Goal: Task Accomplishment & Management: Manage account settings

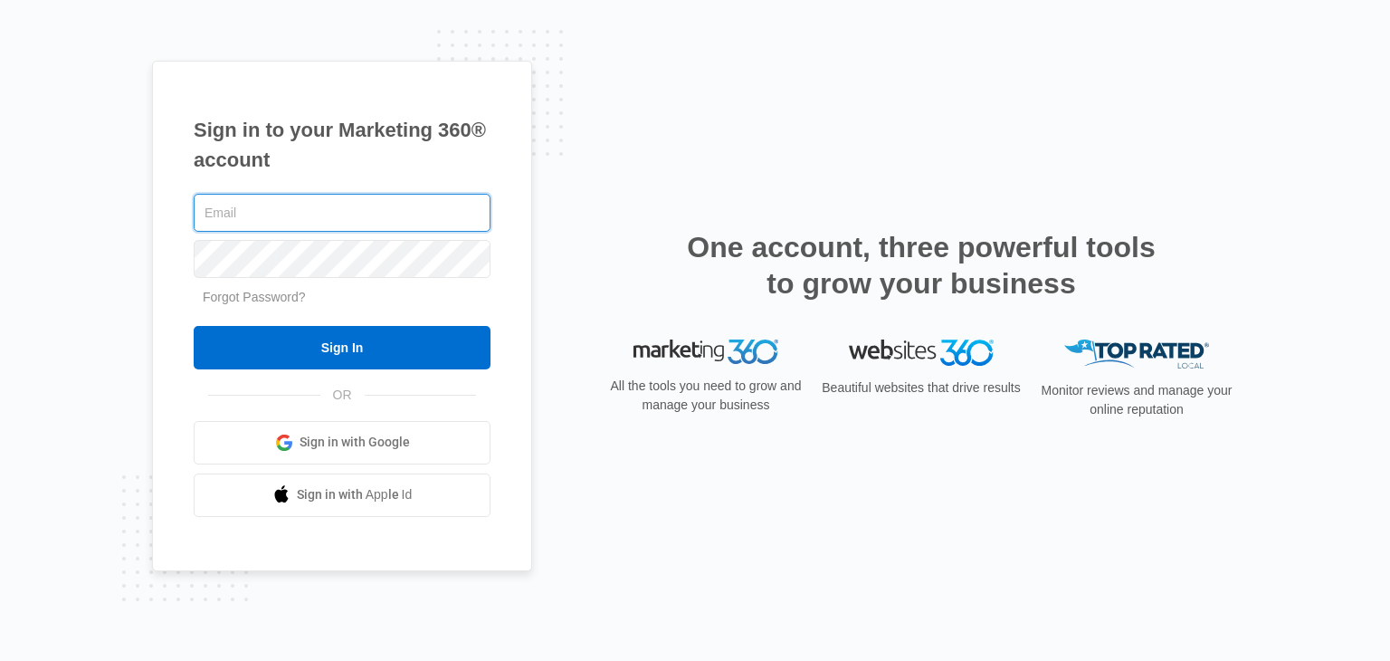
type input "[PERSON_NAME][EMAIL_ADDRESS][DOMAIN_NAME]"
click at [209, 215] on input "[PERSON_NAME][EMAIL_ADDRESS][DOMAIN_NAME]" at bounding box center [342, 213] width 297 height 38
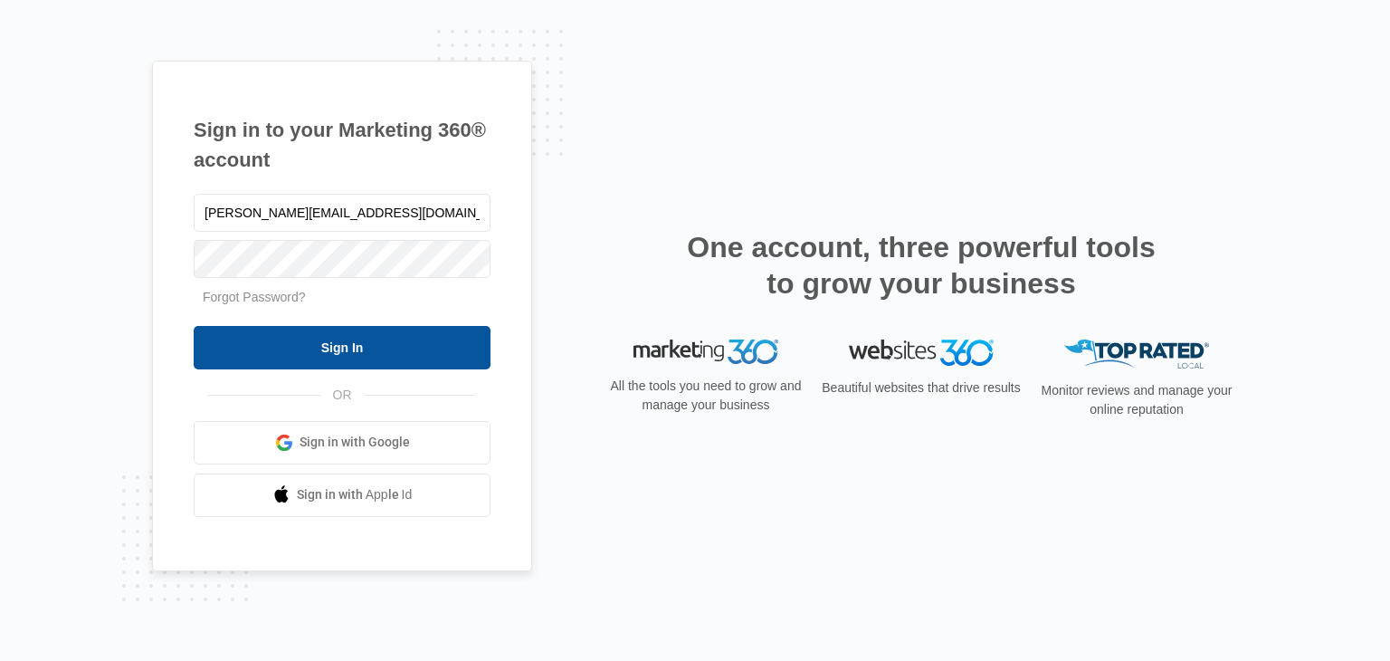
click at [324, 351] on input "Sign In" at bounding box center [342, 347] width 297 height 43
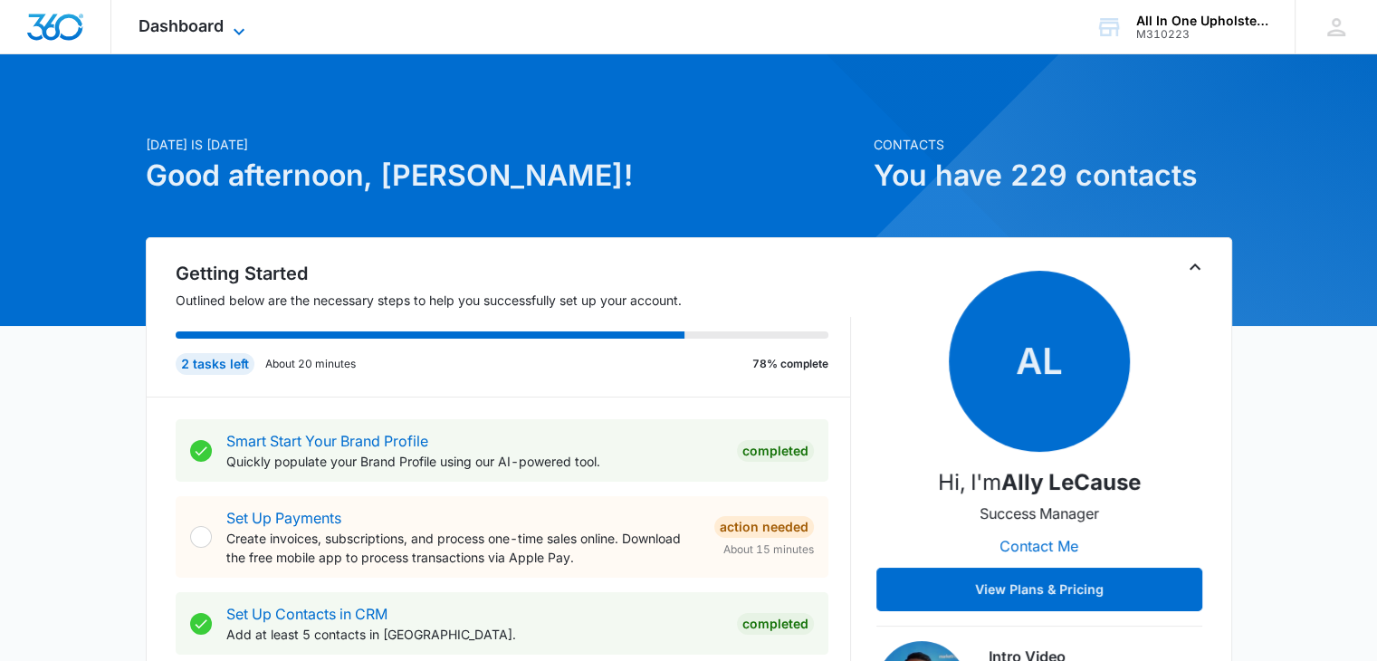
click at [245, 24] on icon at bounding box center [239, 32] width 22 height 22
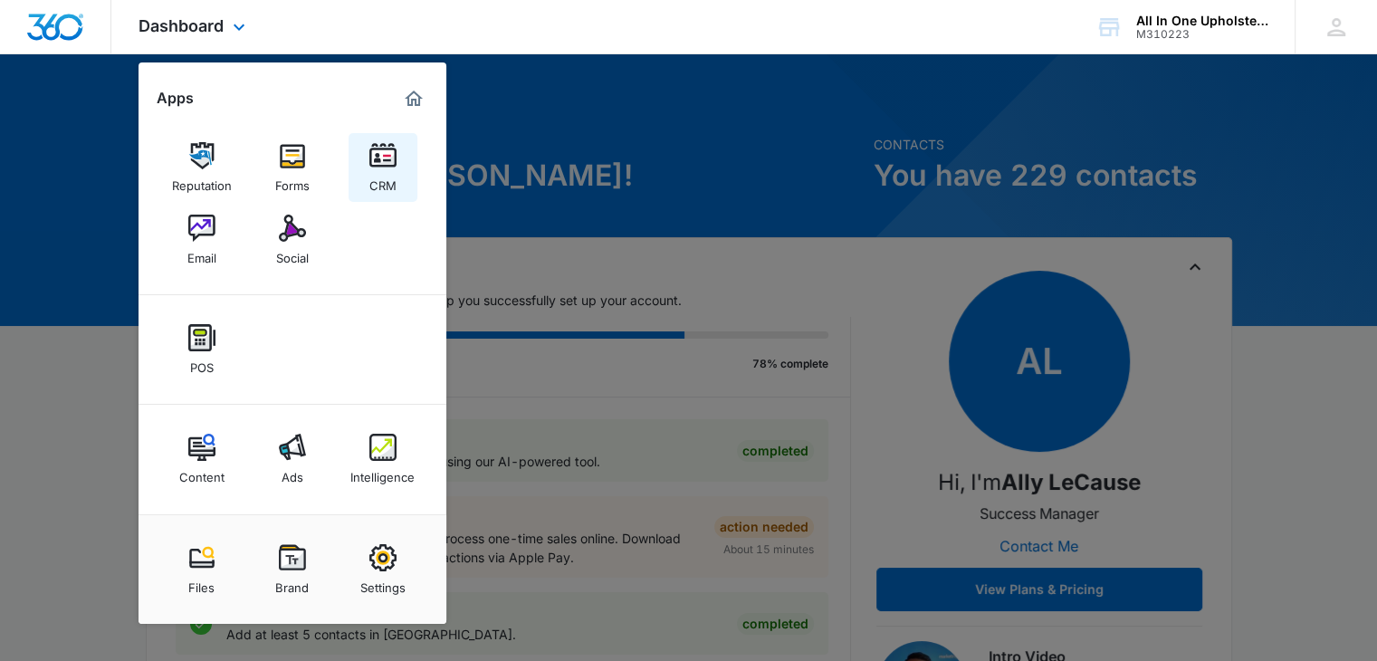
click at [377, 153] on img at bounding box center [382, 155] width 27 height 27
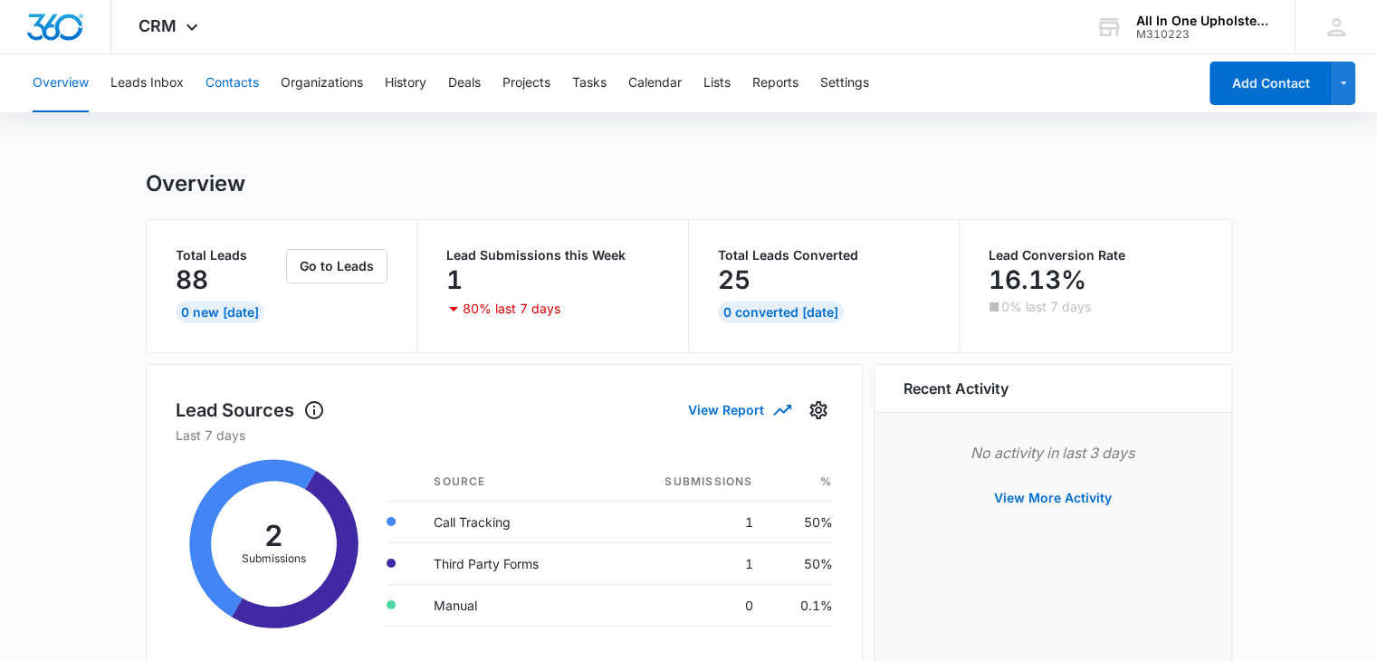
click at [235, 82] on button "Contacts" at bounding box center [231, 83] width 53 height 58
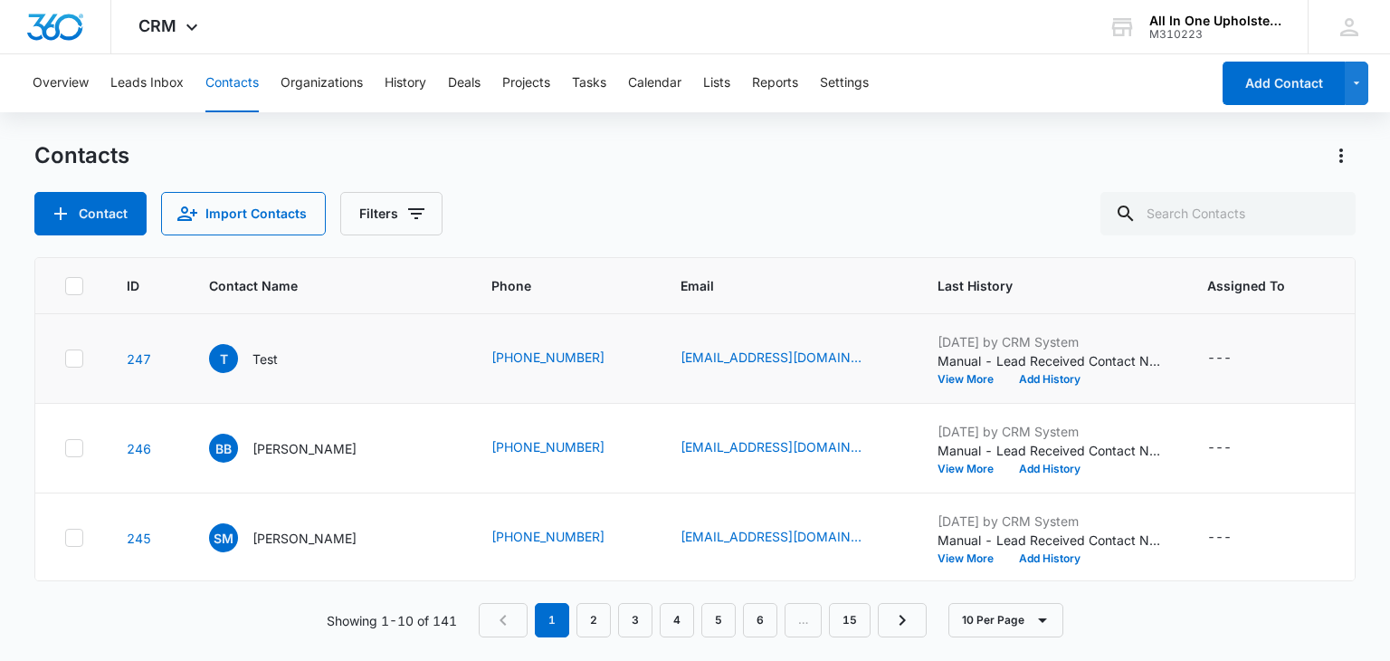
click at [80, 361] on icon at bounding box center [74, 358] width 16 height 16
click at [65, 359] on input "checkbox" at bounding box center [64, 358] width 1 height 1
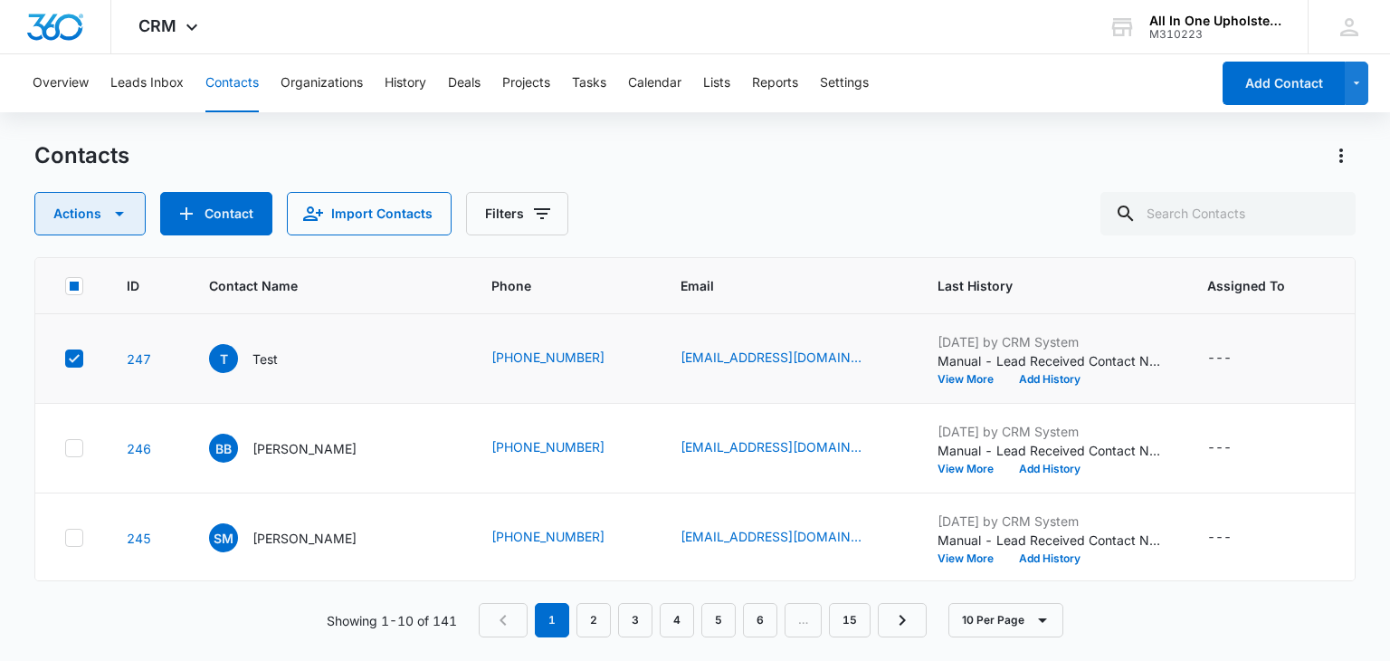
click at [122, 216] on icon "button" at bounding box center [120, 214] width 22 height 22
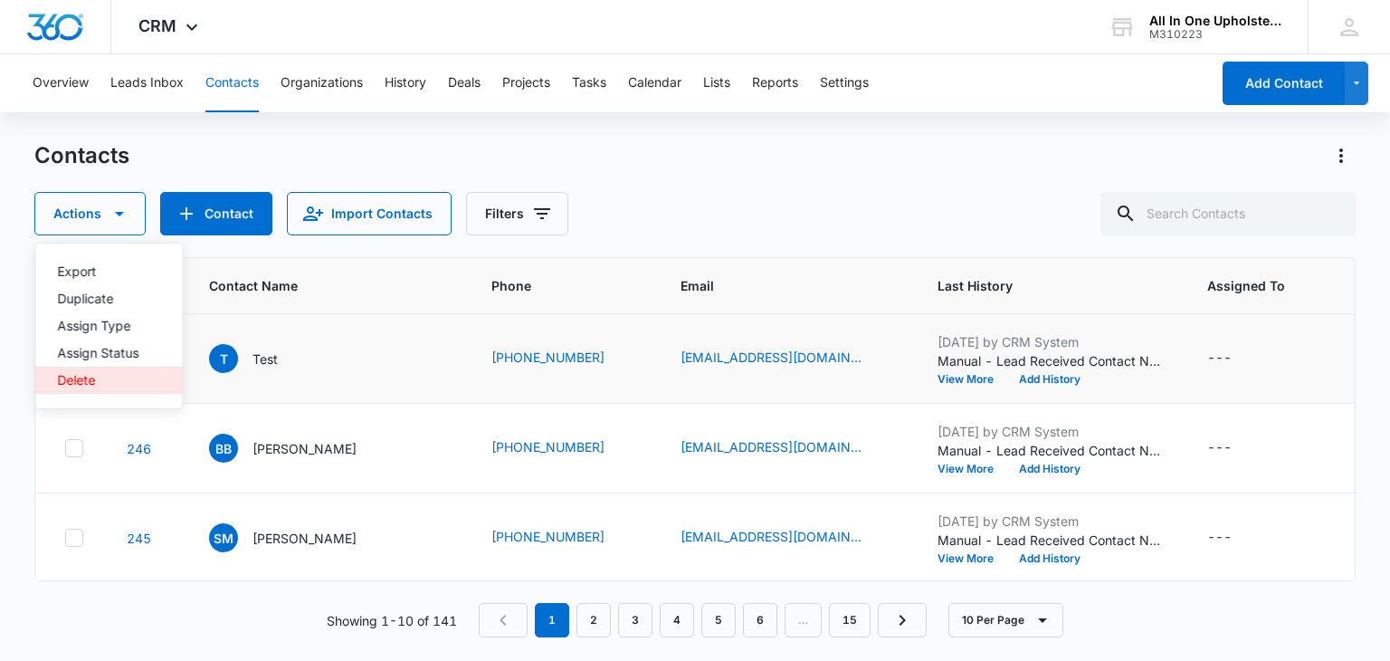
click at [64, 381] on div "Delete" at bounding box center [97, 380] width 81 height 13
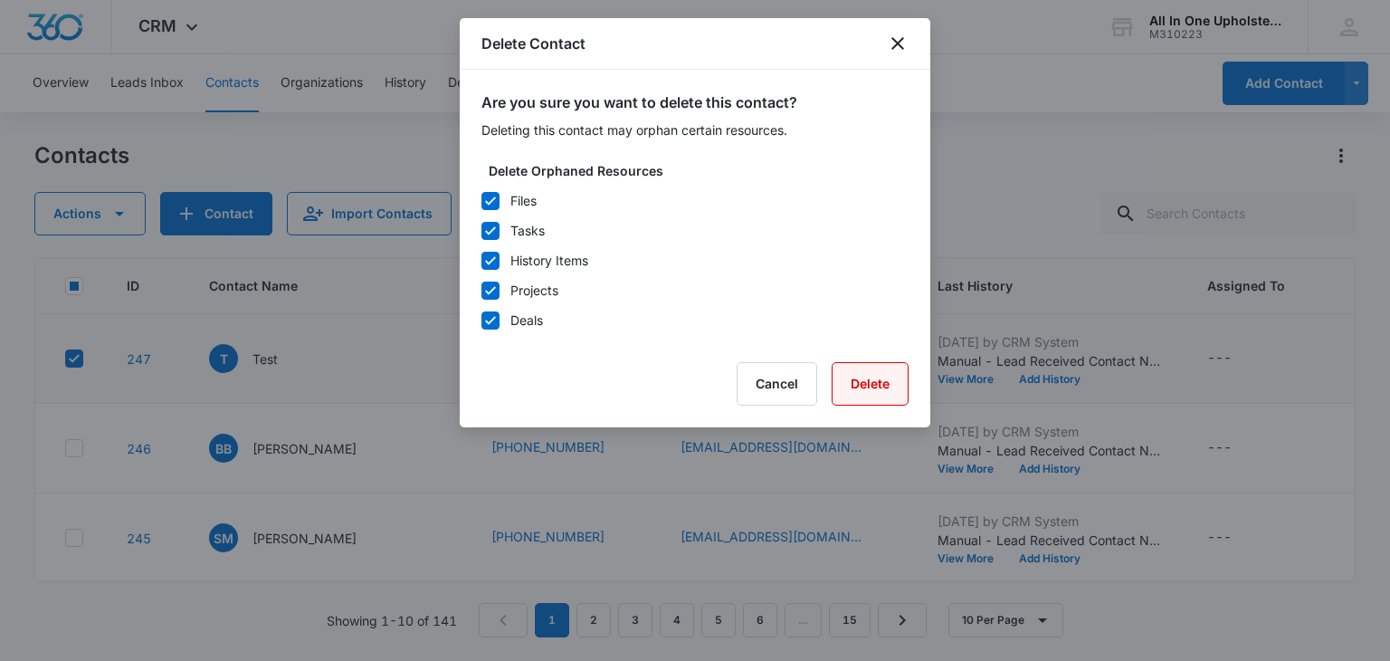
click at [893, 387] on button "Delete" at bounding box center [870, 383] width 77 height 43
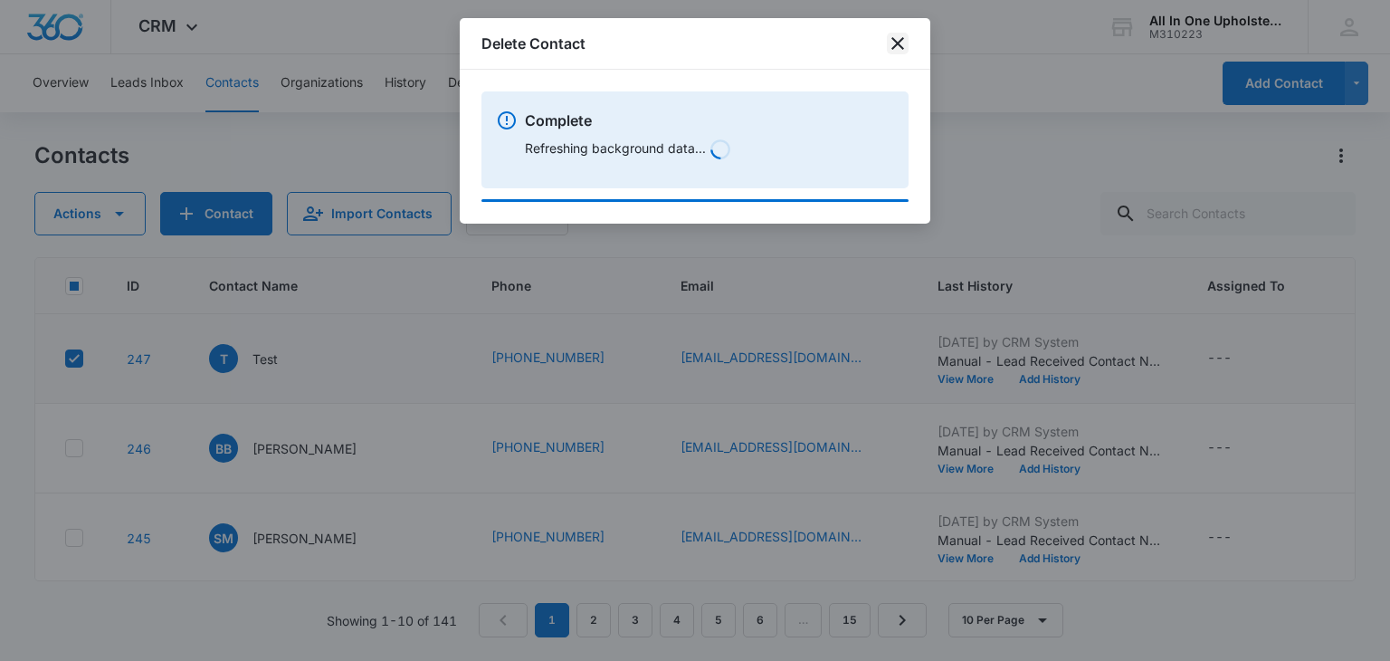
click at [896, 44] on icon "close" at bounding box center [898, 43] width 13 height 13
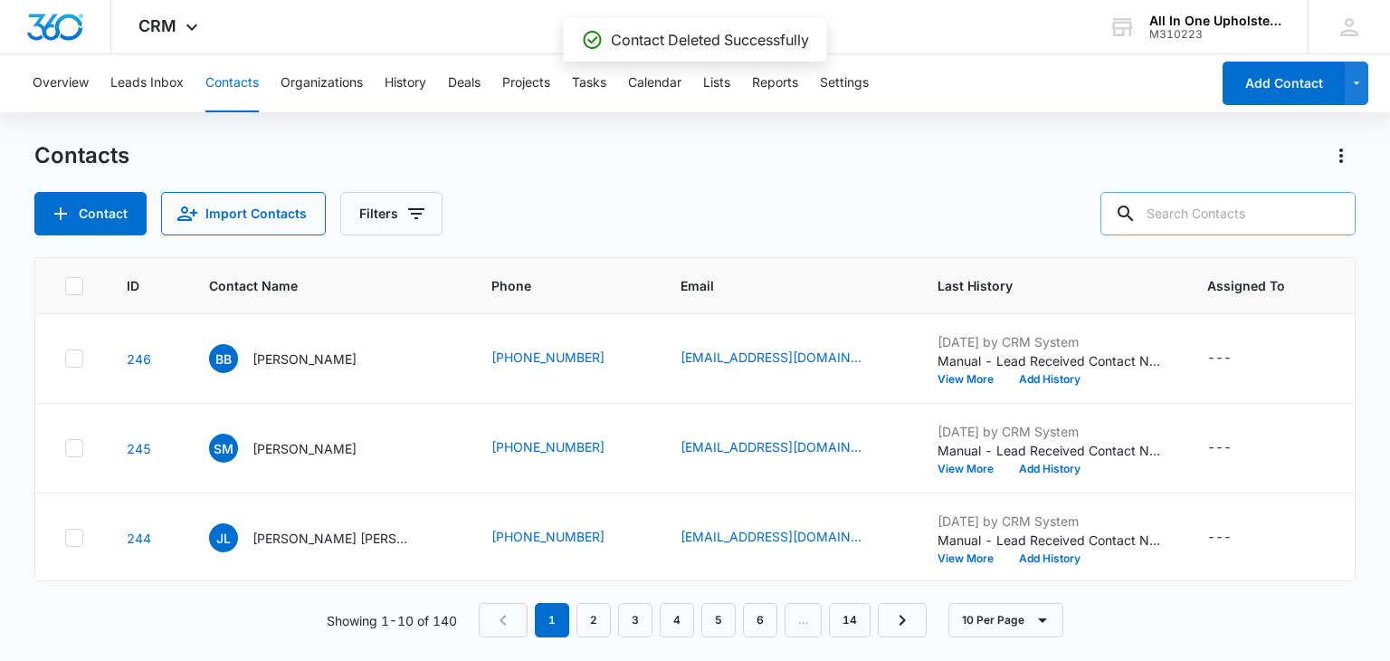
click at [1176, 216] on input "text" at bounding box center [1228, 213] width 255 height 43
type input "w"
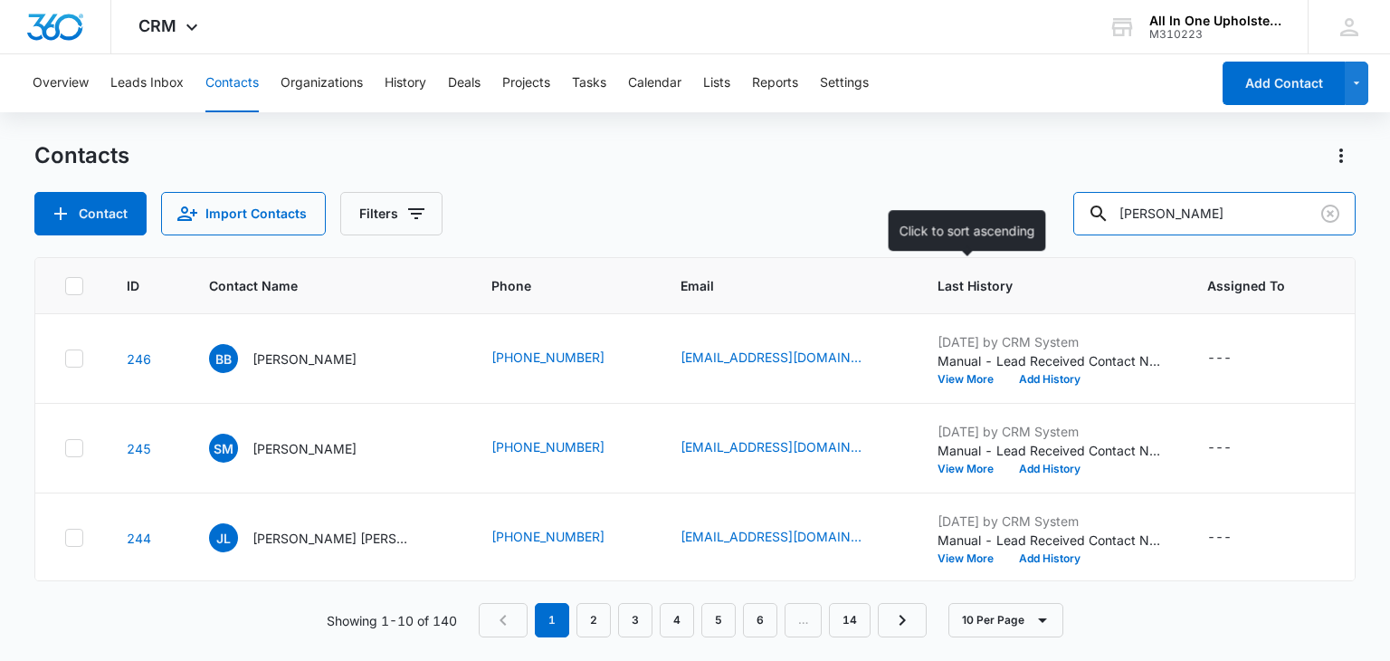
type input "[PERSON_NAME]"
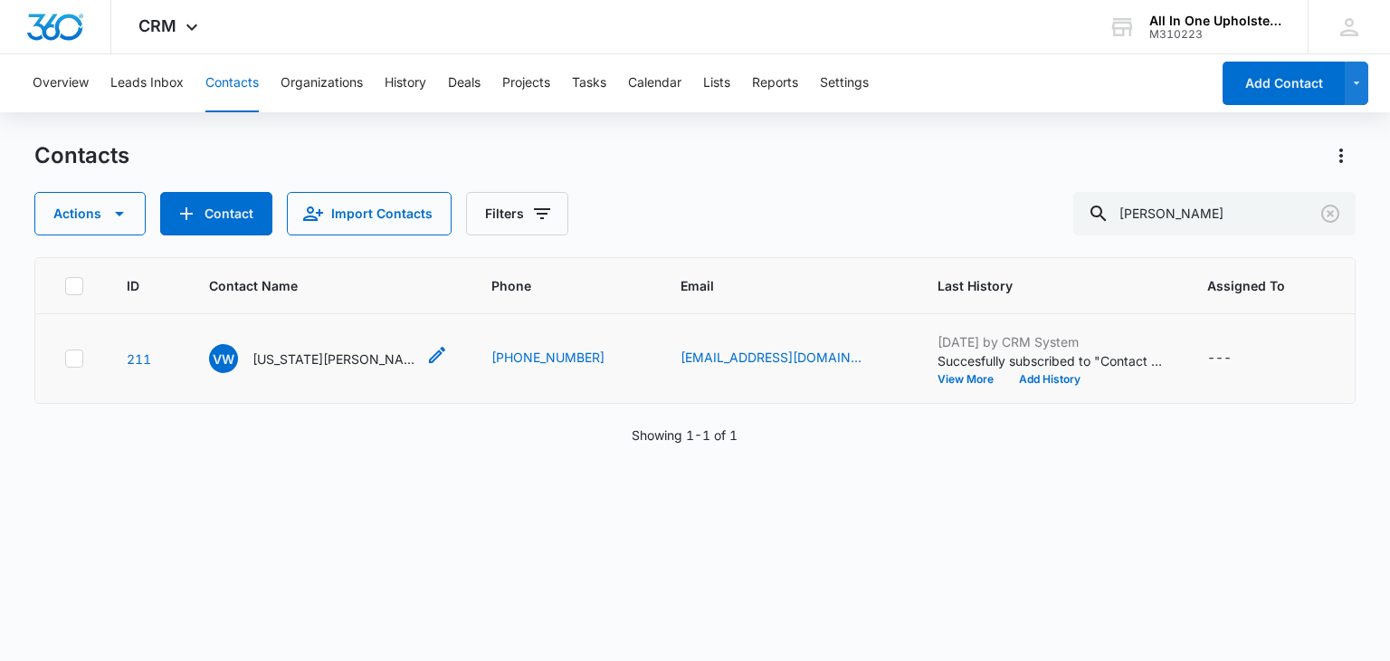
click at [287, 359] on p "[US_STATE][PERSON_NAME]" at bounding box center [334, 358] width 163 height 19
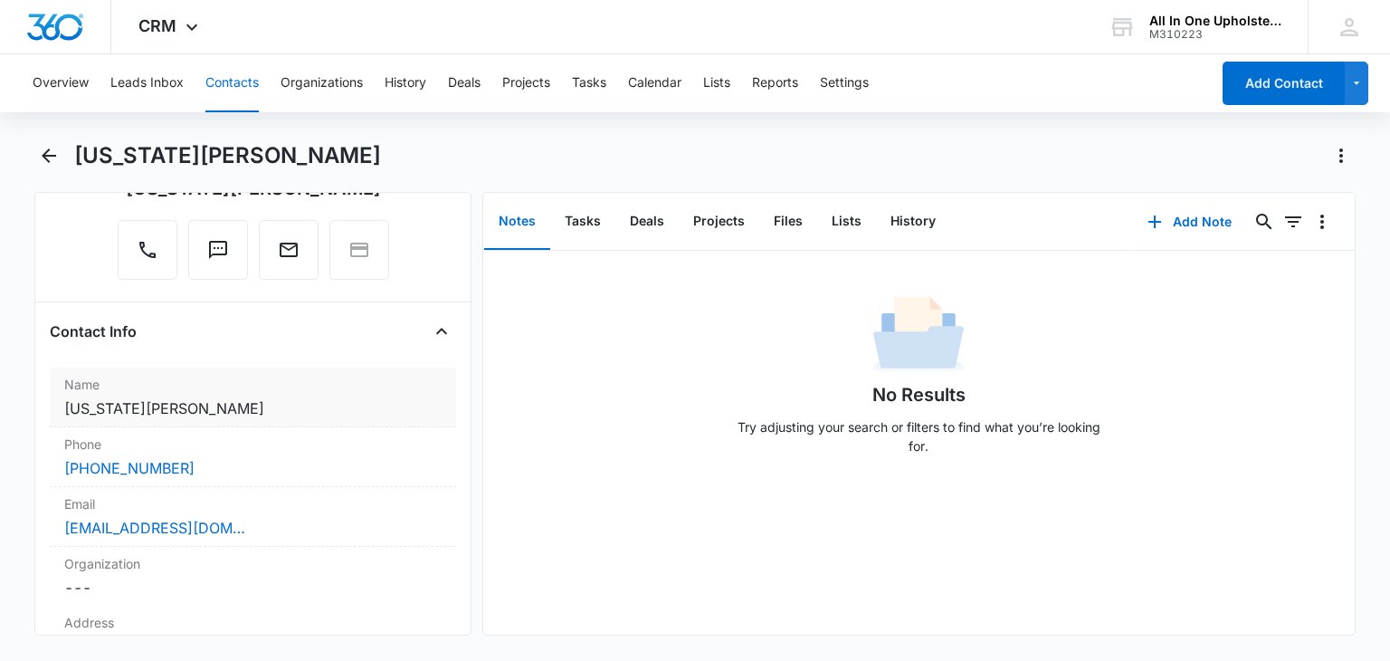
scroll to position [272, 0]
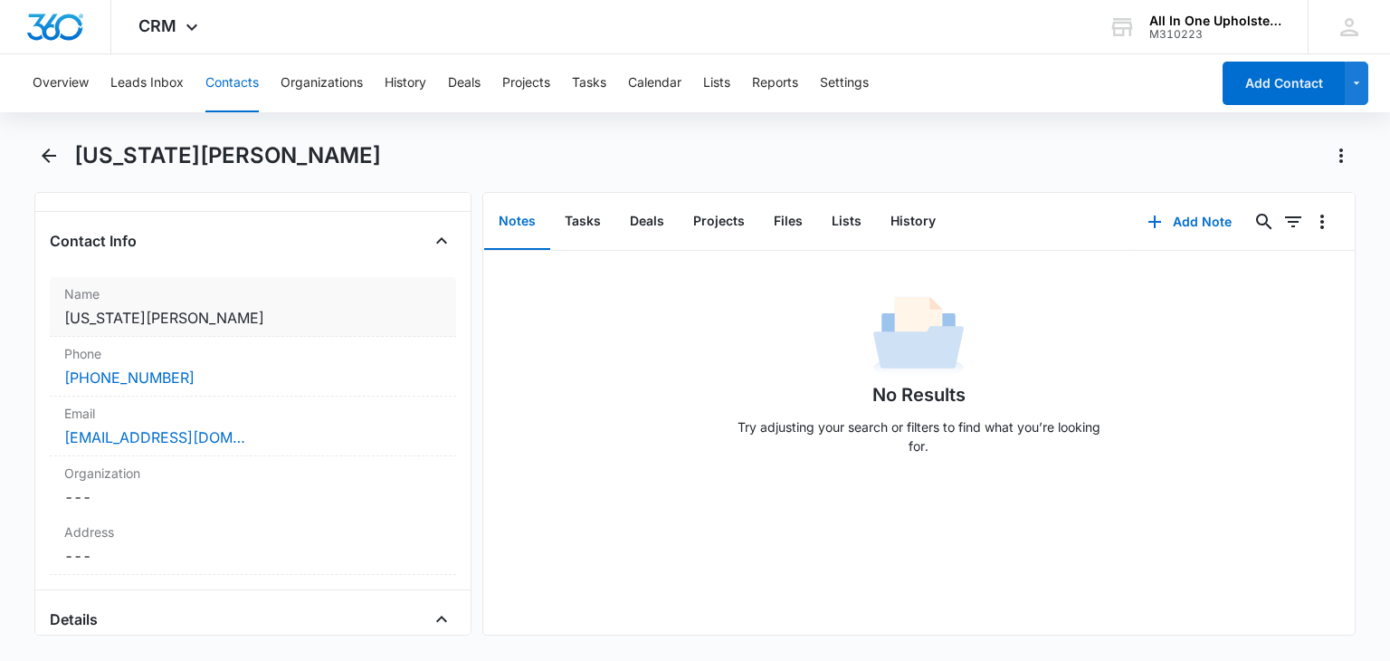
click at [188, 312] on dd "Cancel Save Changes [US_STATE][PERSON_NAME]" at bounding box center [252, 318] width 377 height 22
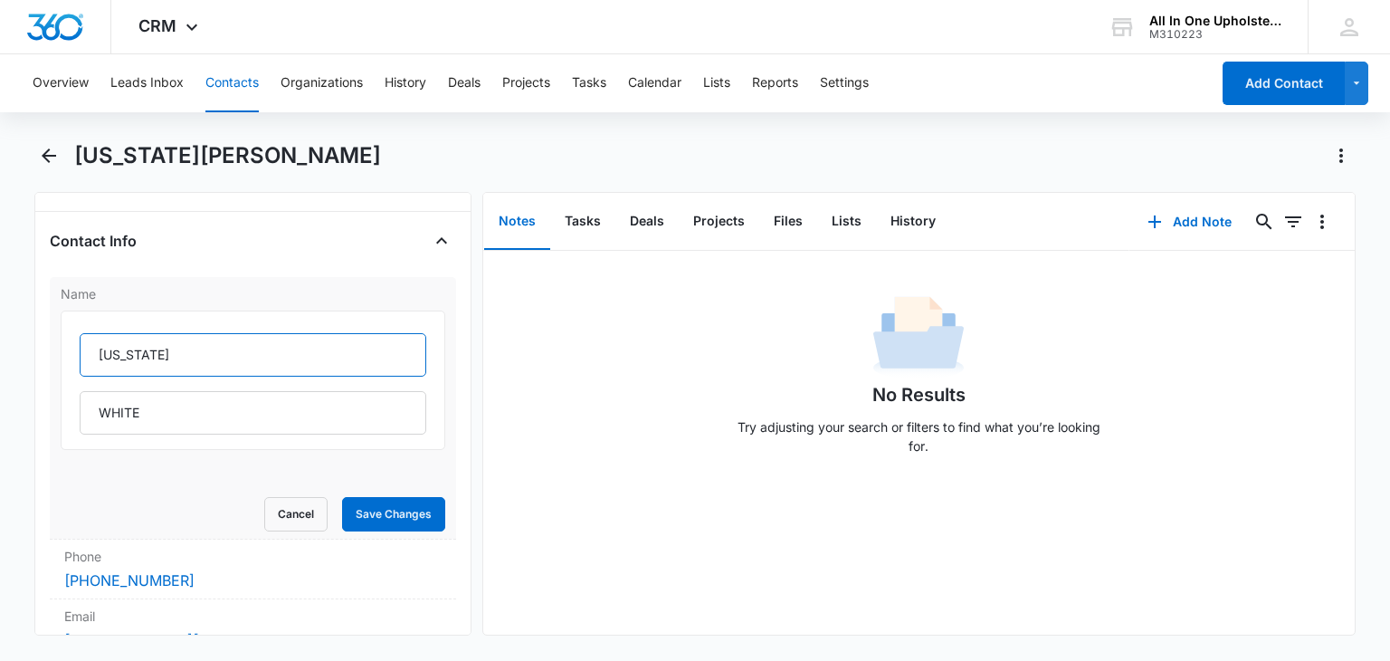
click at [101, 358] on input "[US_STATE]" at bounding box center [253, 354] width 346 height 43
type input "WHITE, [US_STATE]"
click at [163, 417] on input "WHITE" at bounding box center [253, 412] width 346 height 43
type input "W"
type input "[US_STATE]"
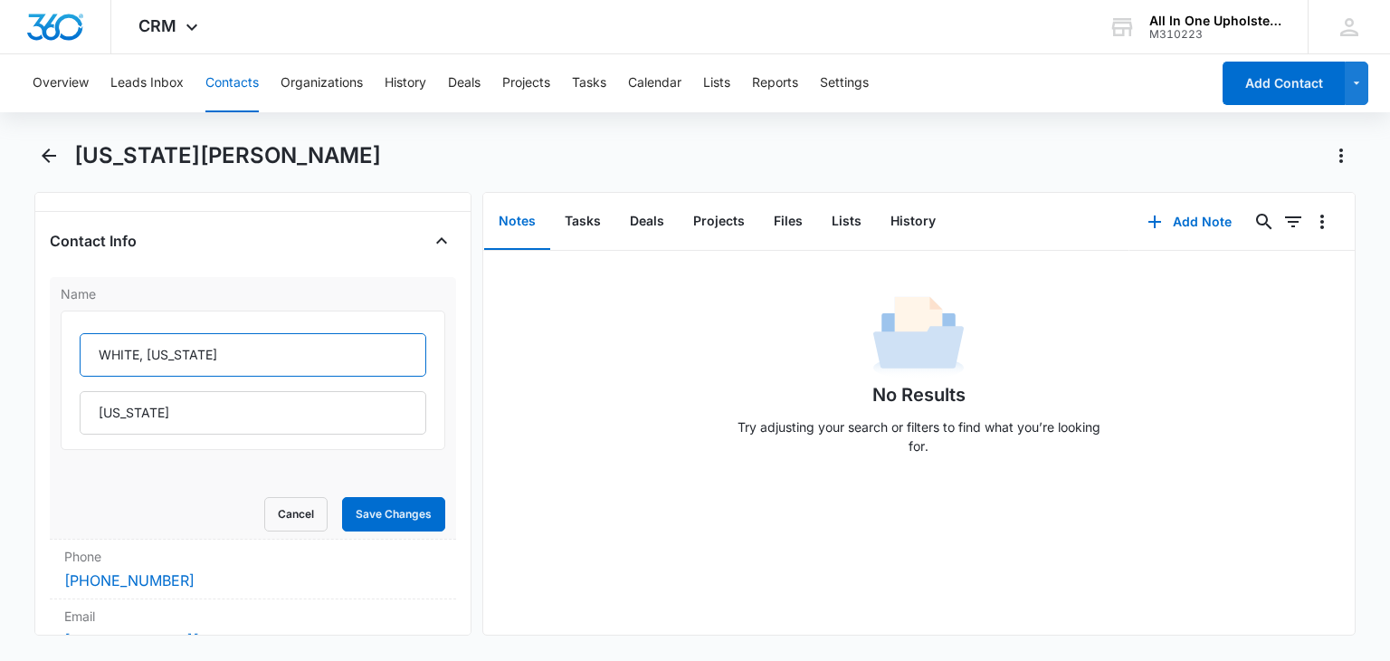
click at [220, 348] on input "WHITE, [US_STATE]" at bounding box center [253, 354] width 346 height 43
type input "WHITE,"
click at [260, 415] on input "[US_STATE]" at bounding box center [253, 412] width 346 height 43
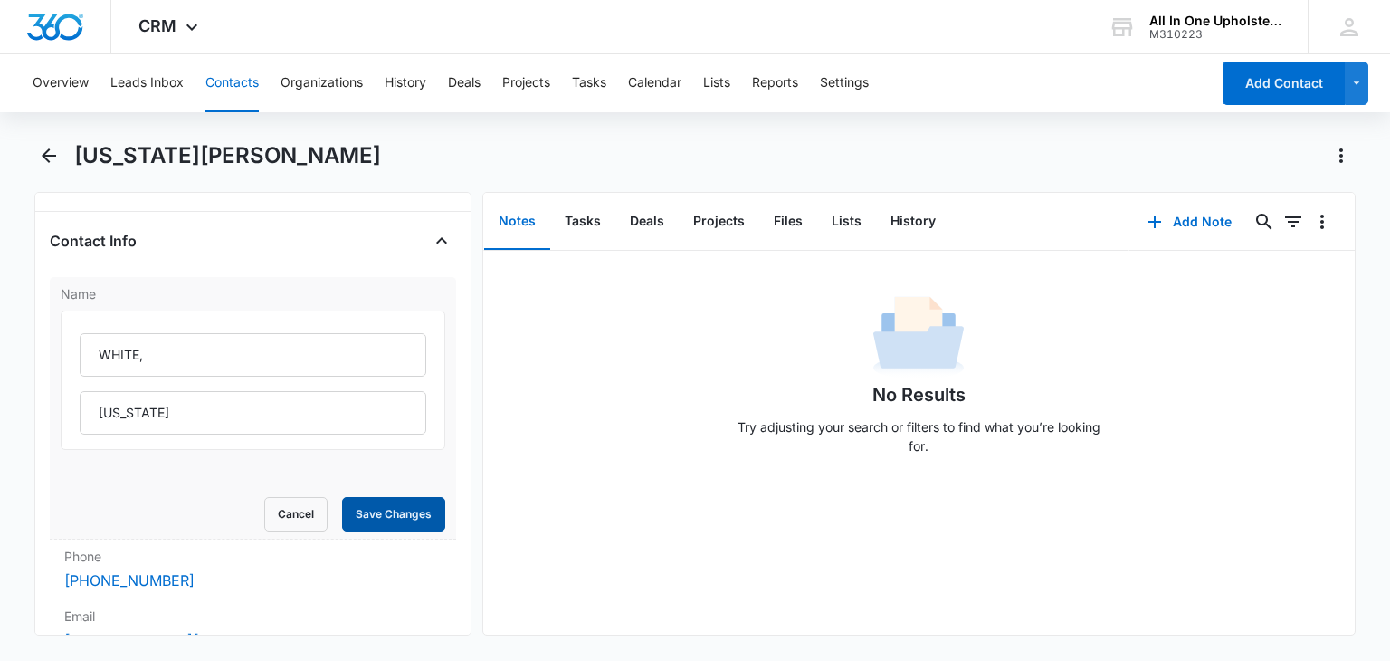
click at [382, 510] on button "Save Changes" at bounding box center [393, 514] width 103 height 34
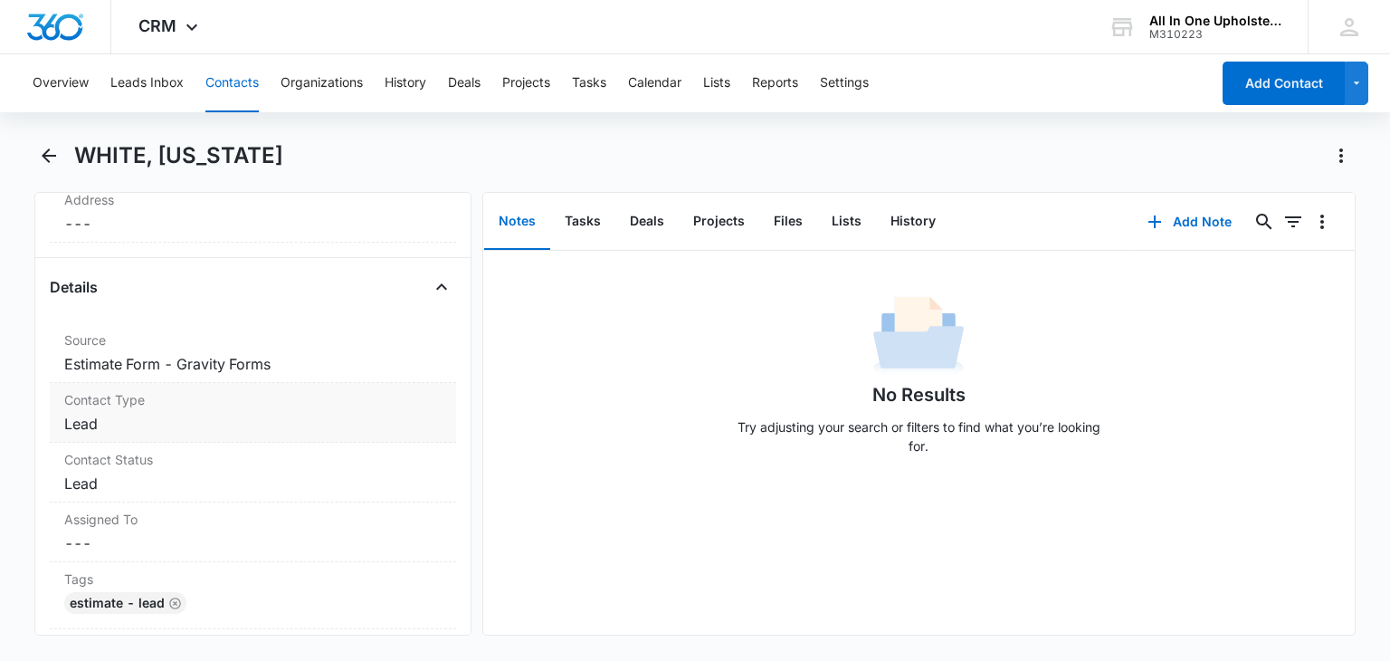
scroll to position [724, 0]
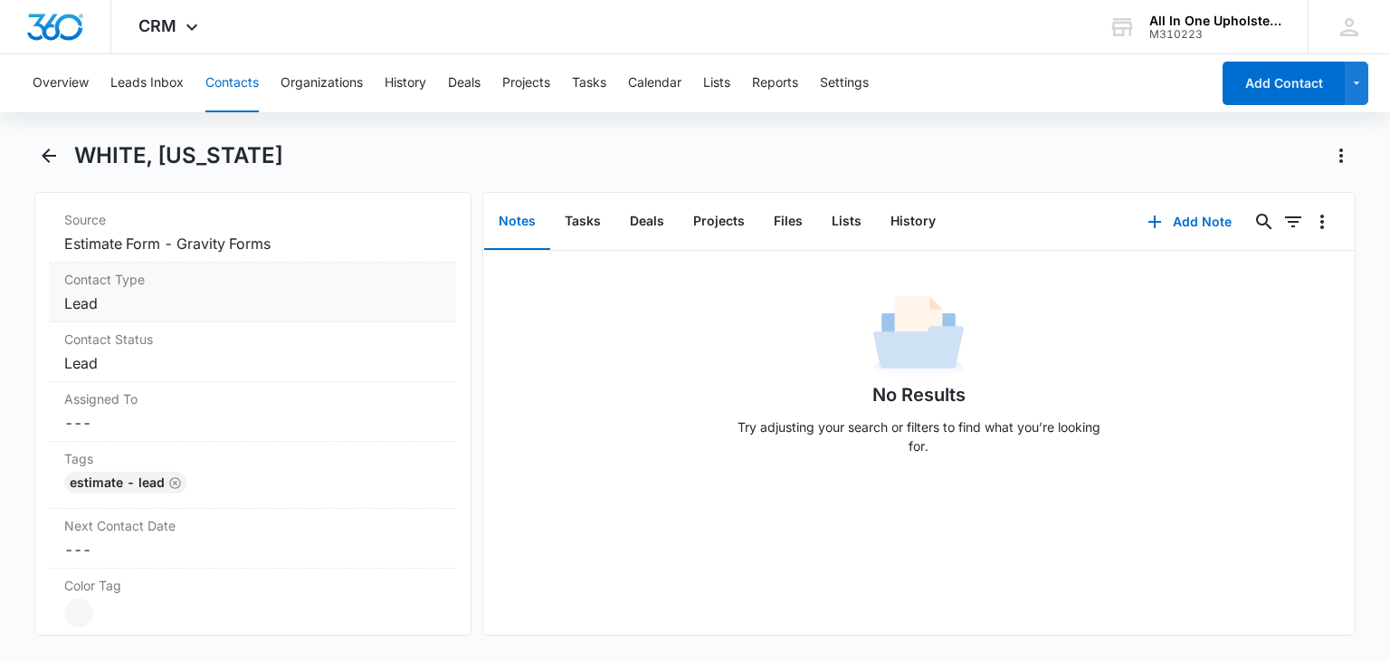
click at [209, 298] on dd "Cancel Save Changes Lead" at bounding box center [252, 303] width 377 height 22
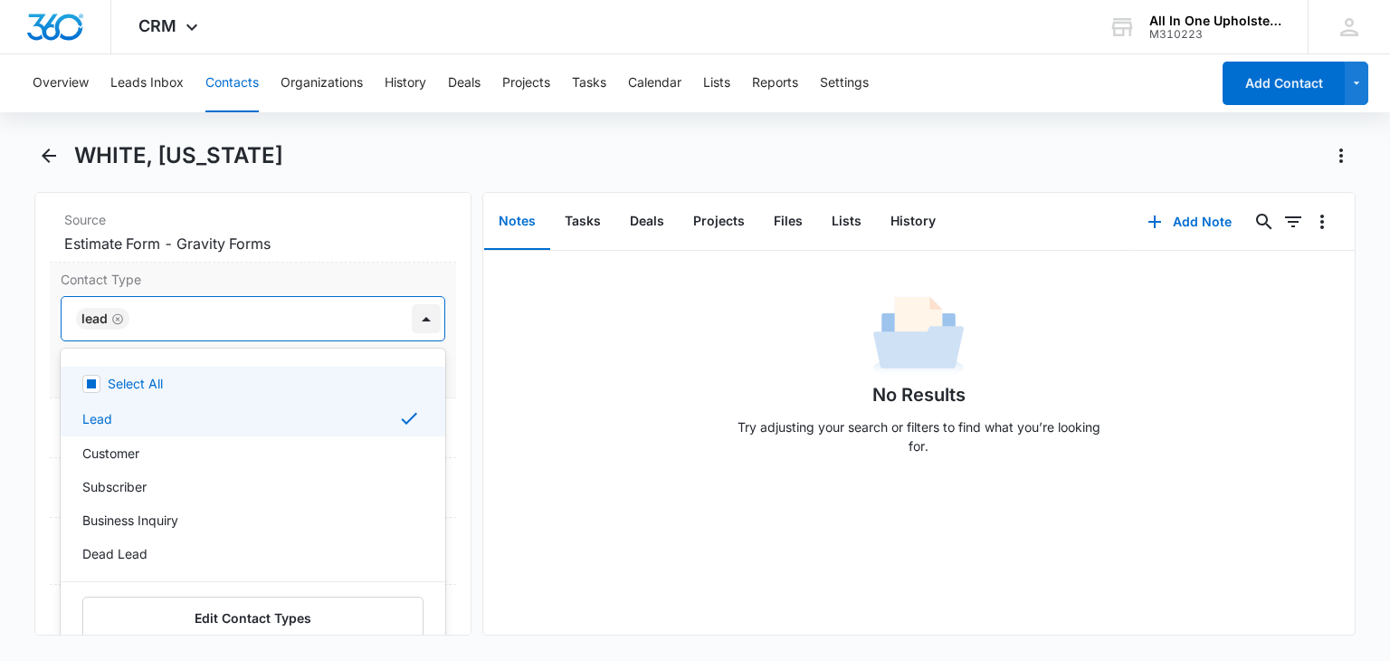
click at [412, 312] on div at bounding box center [426, 318] width 29 height 29
click at [412, 316] on div at bounding box center [426, 318] width 29 height 29
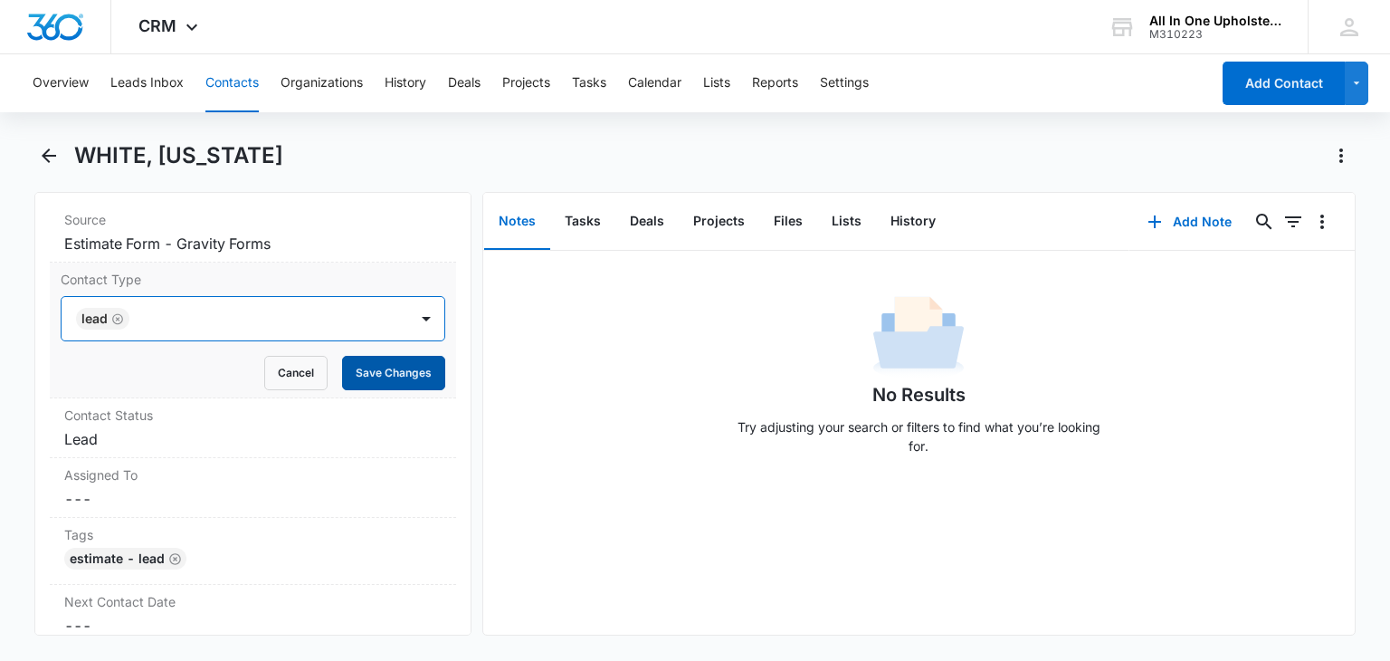
click at [358, 379] on button "Save Changes" at bounding box center [393, 373] width 103 height 34
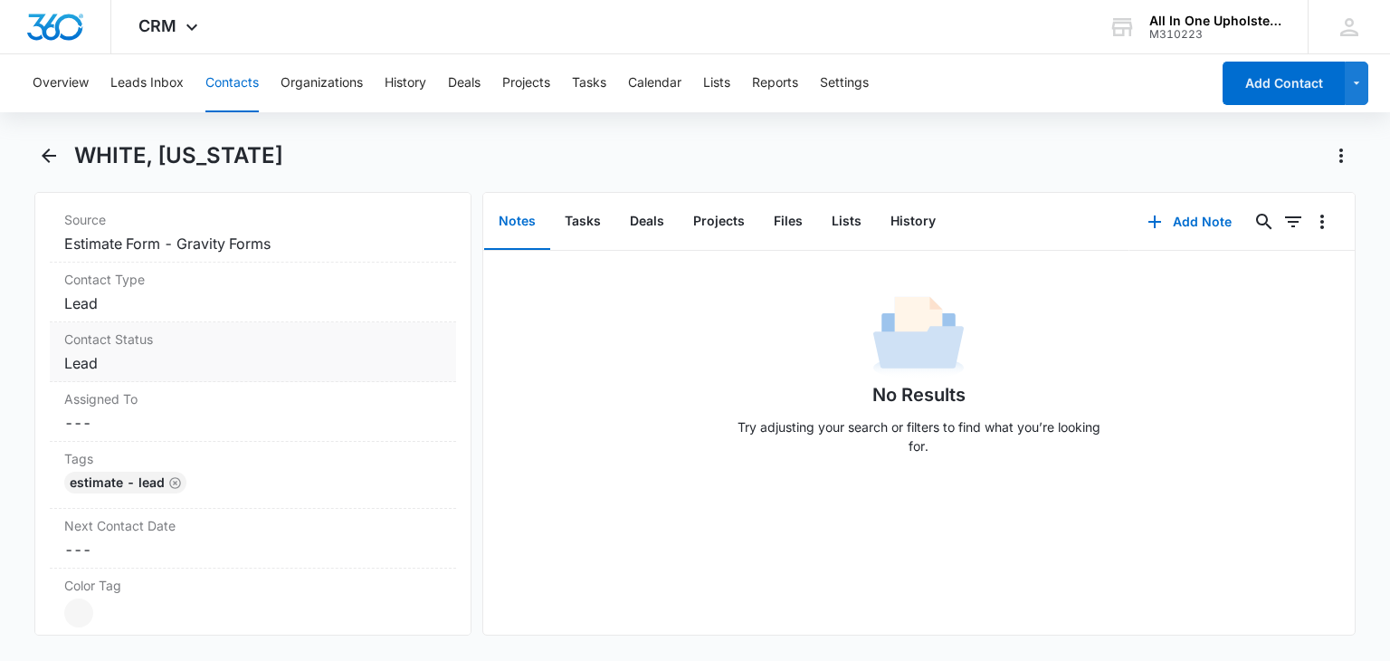
click at [278, 358] on dd "Cancel Save Changes Lead" at bounding box center [252, 363] width 377 height 22
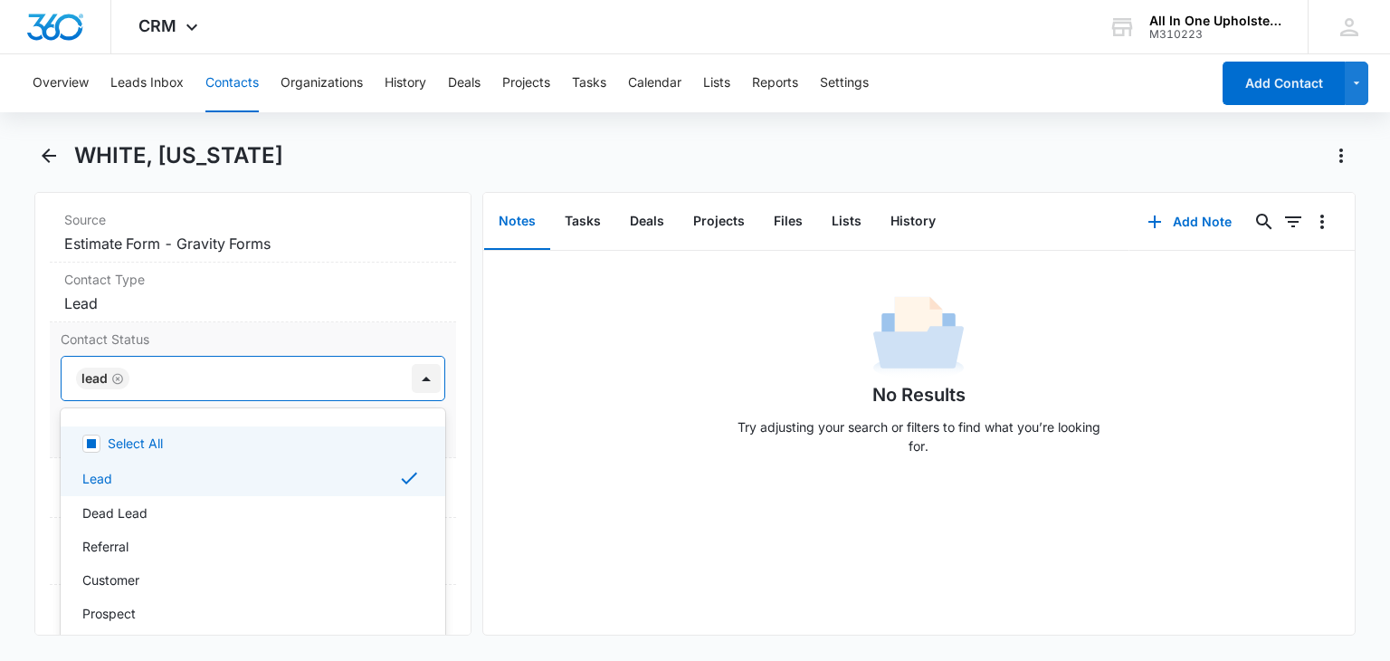
click at [412, 377] on div at bounding box center [426, 378] width 29 height 29
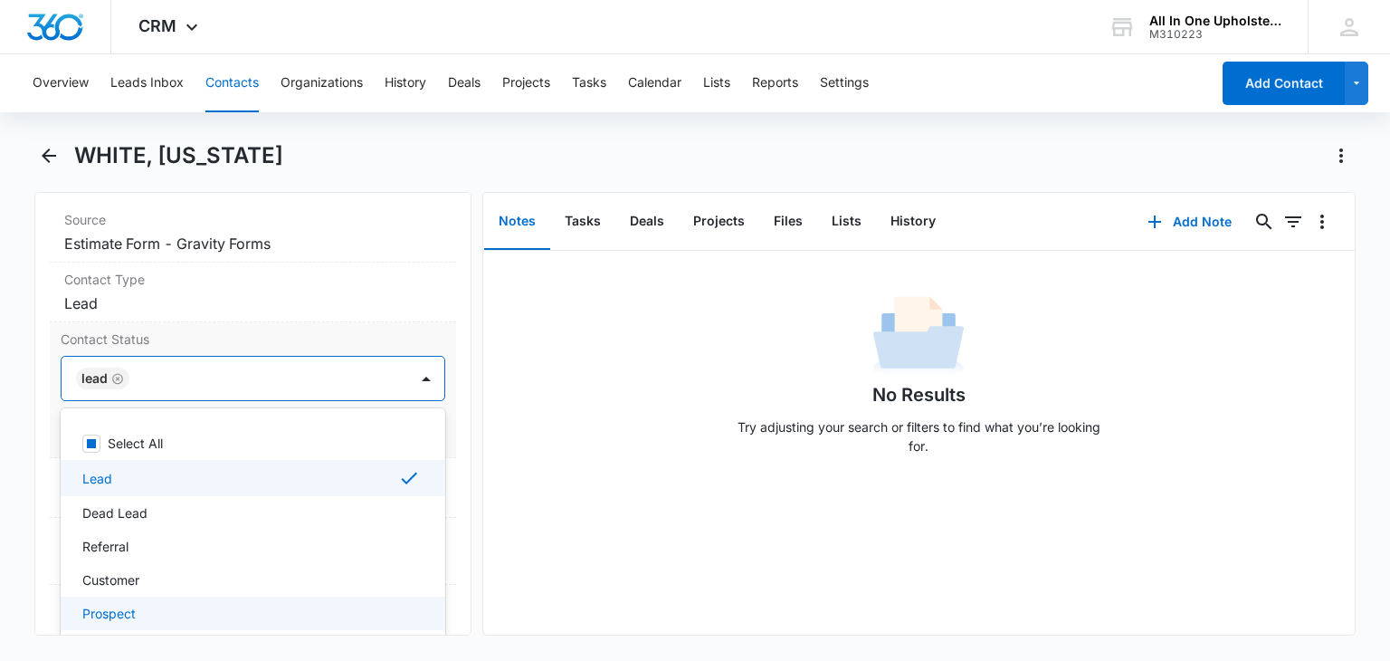
click at [116, 604] on p "Prospect" at bounding box center [108, 613] width 53 height 19
click at [118, 377] on icon "Remove Lead" at bounding box center [118, 378] width 11 height 11
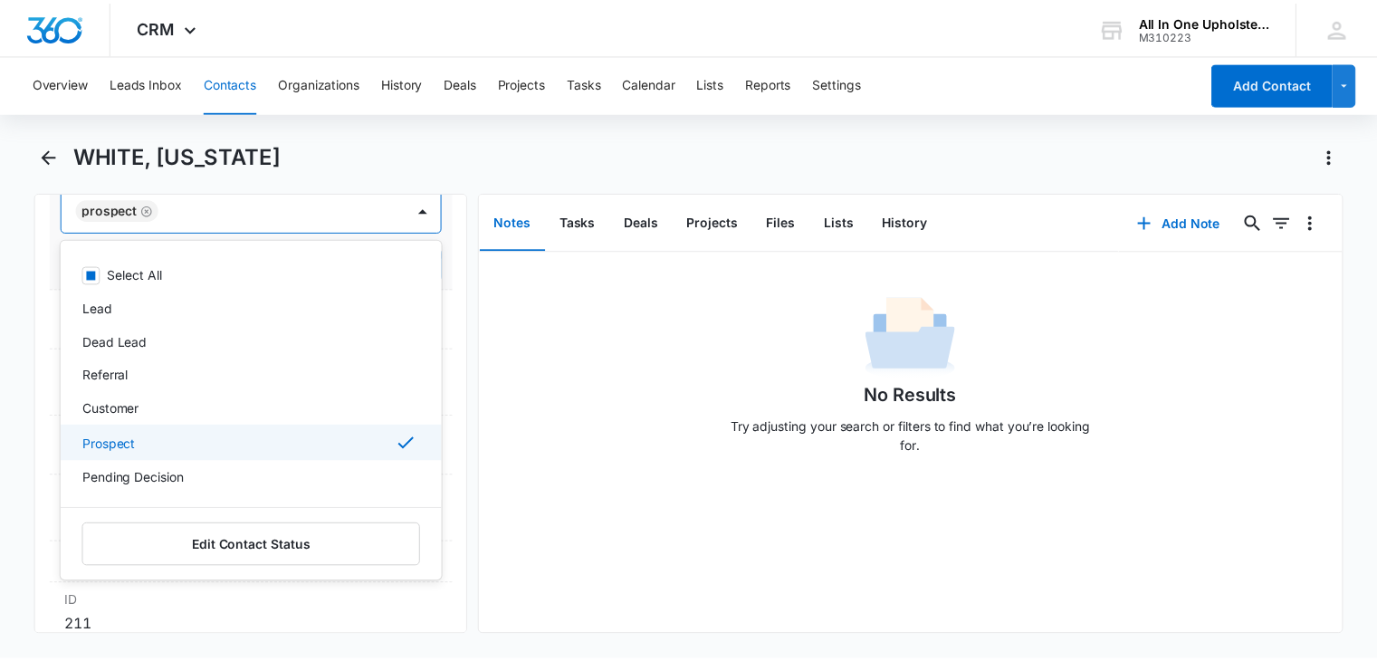
scroll to position [905, 0]
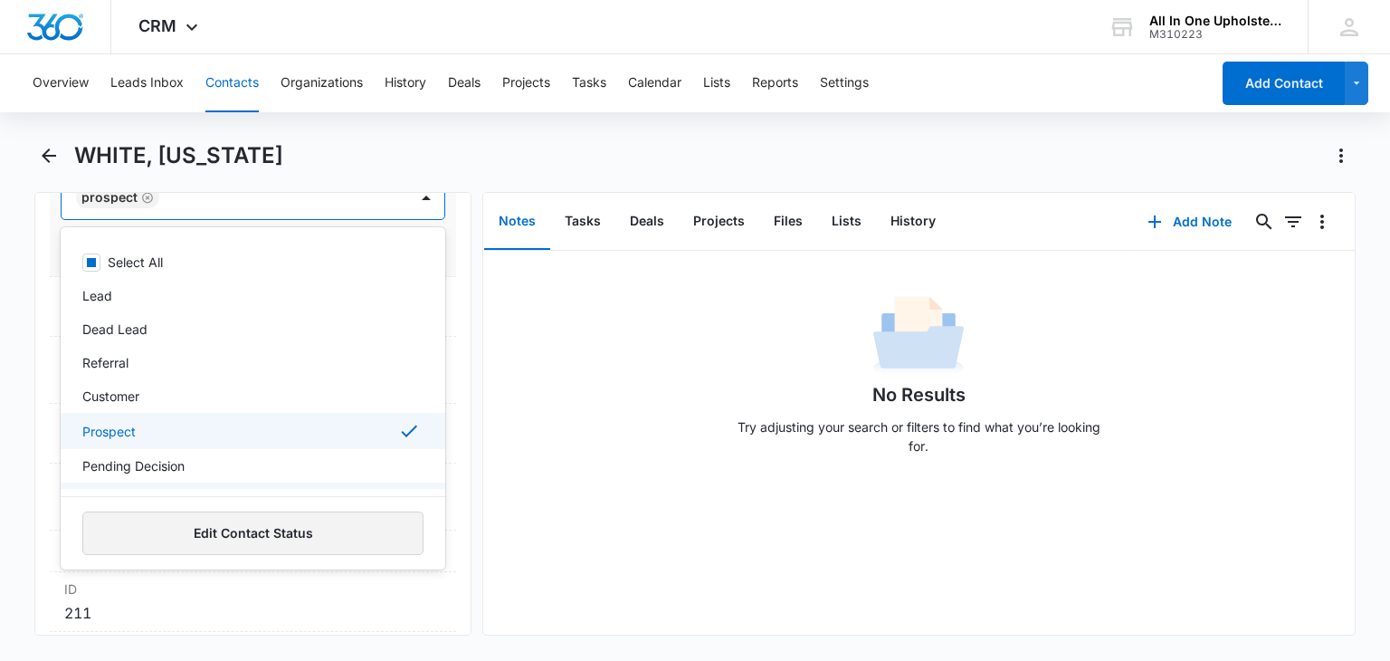
click at [260, 533] on button "Edit Contact Status" at bounding box center [252, 532] width 340 height 43
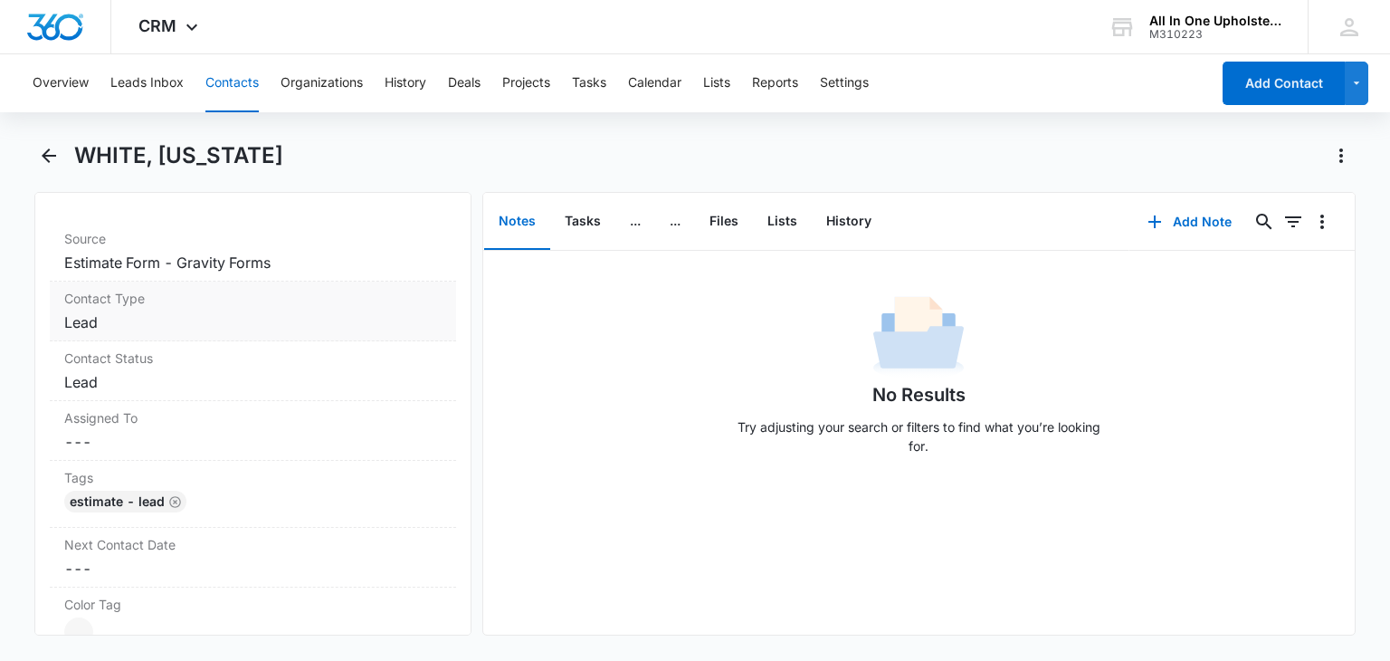
scroll to position [724, 0]
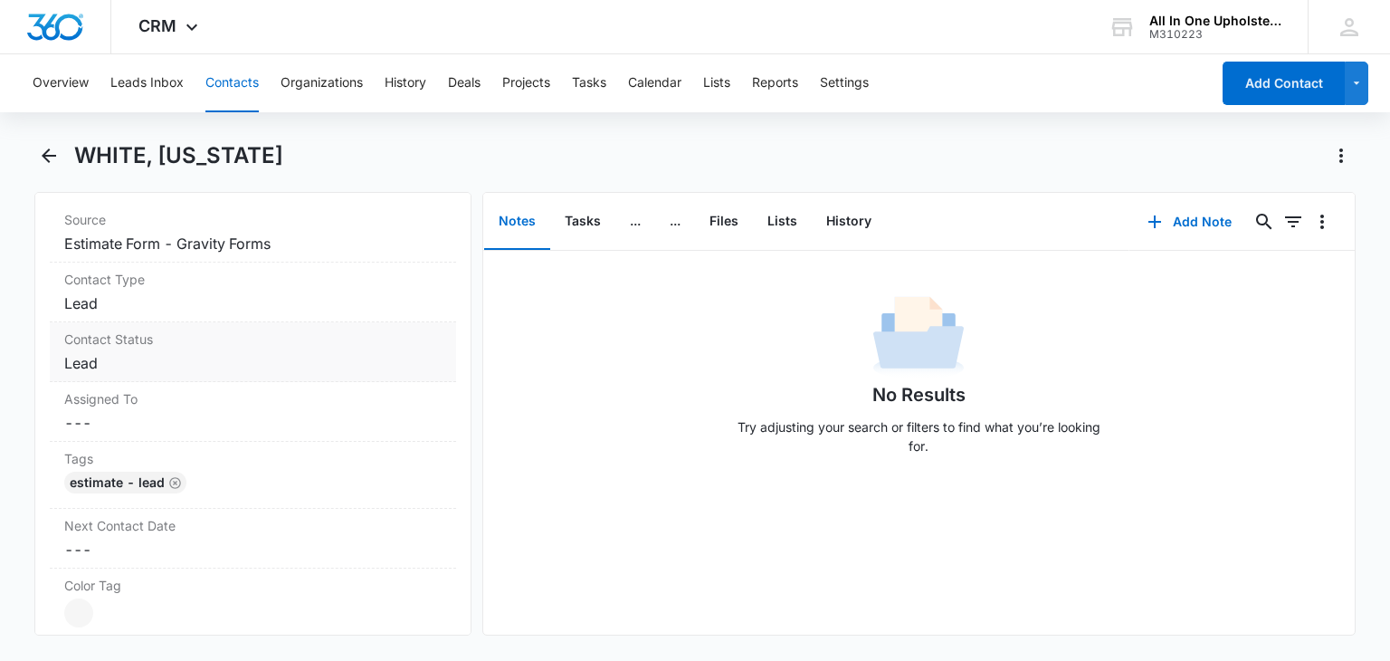
click at [127, 355] on dd "Cancel Save Changes Lead" at bounding box center [252, 363] width 377 height 22
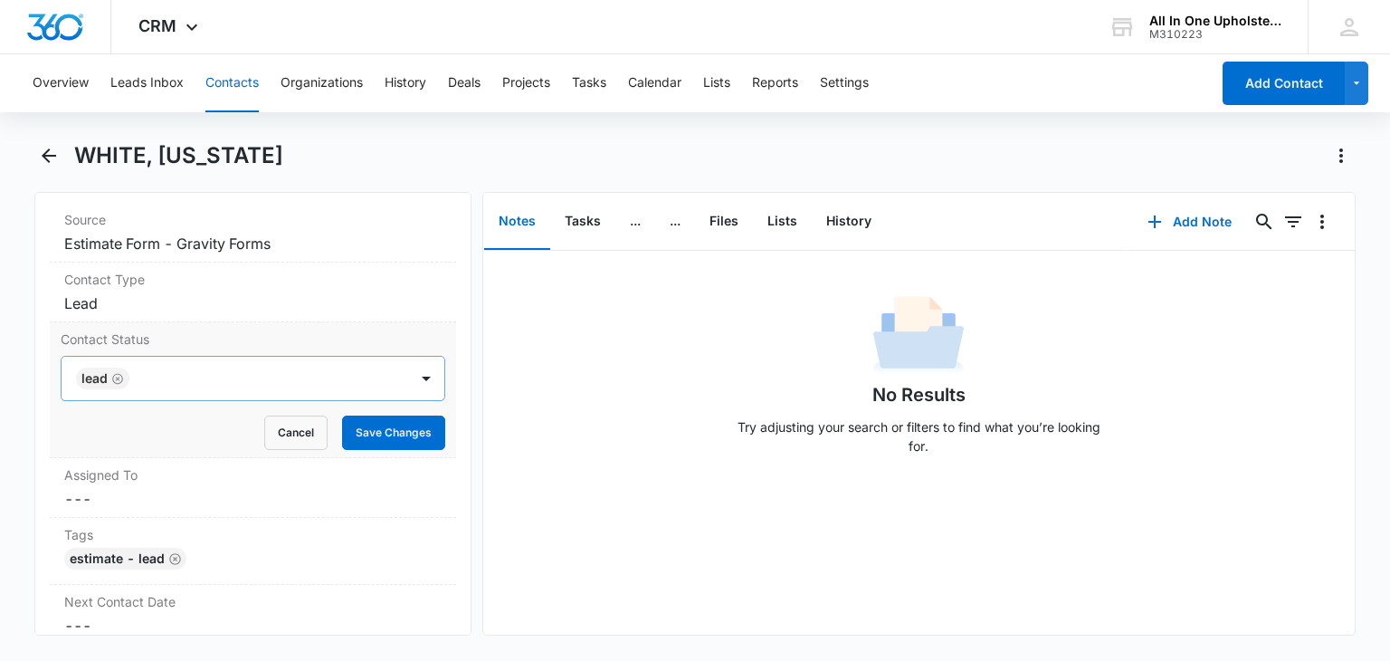
click at [119, 374] on icon "Remove Lead" at bounding box center [117, 379] width 13 height 14
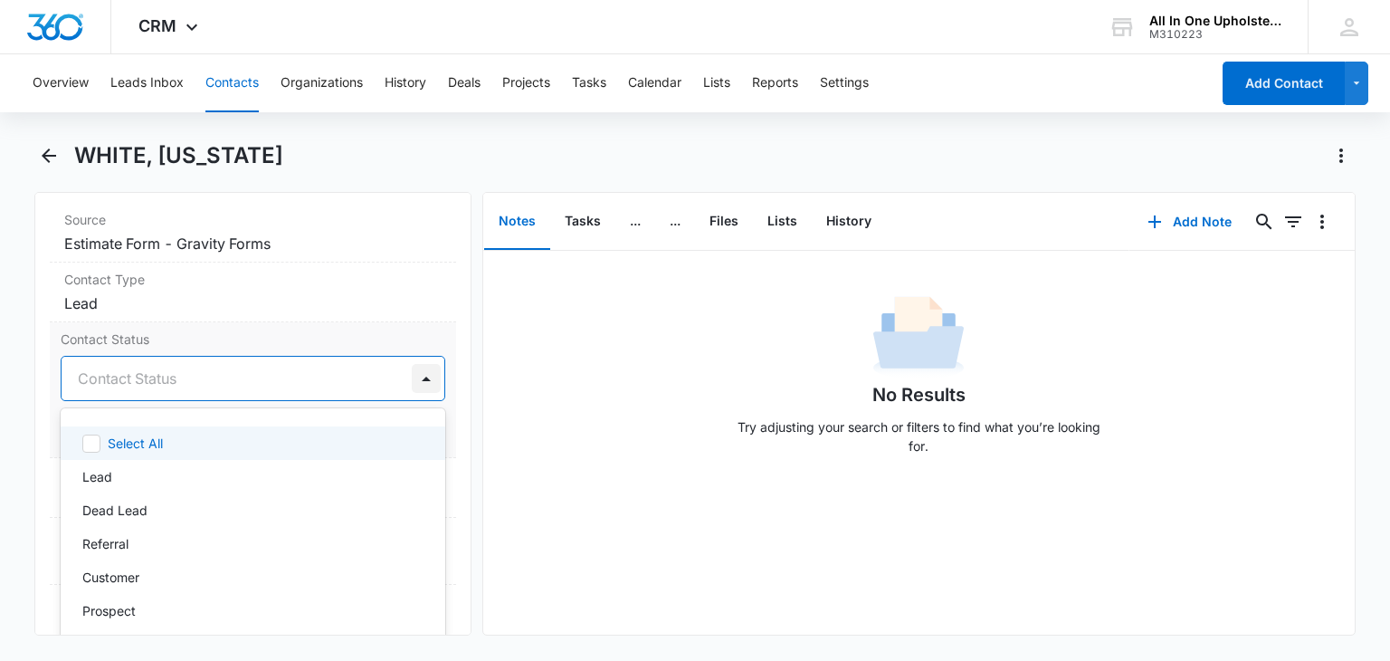
click at [417, 374] on div at bounding box center [426, 378] width 29 height 29
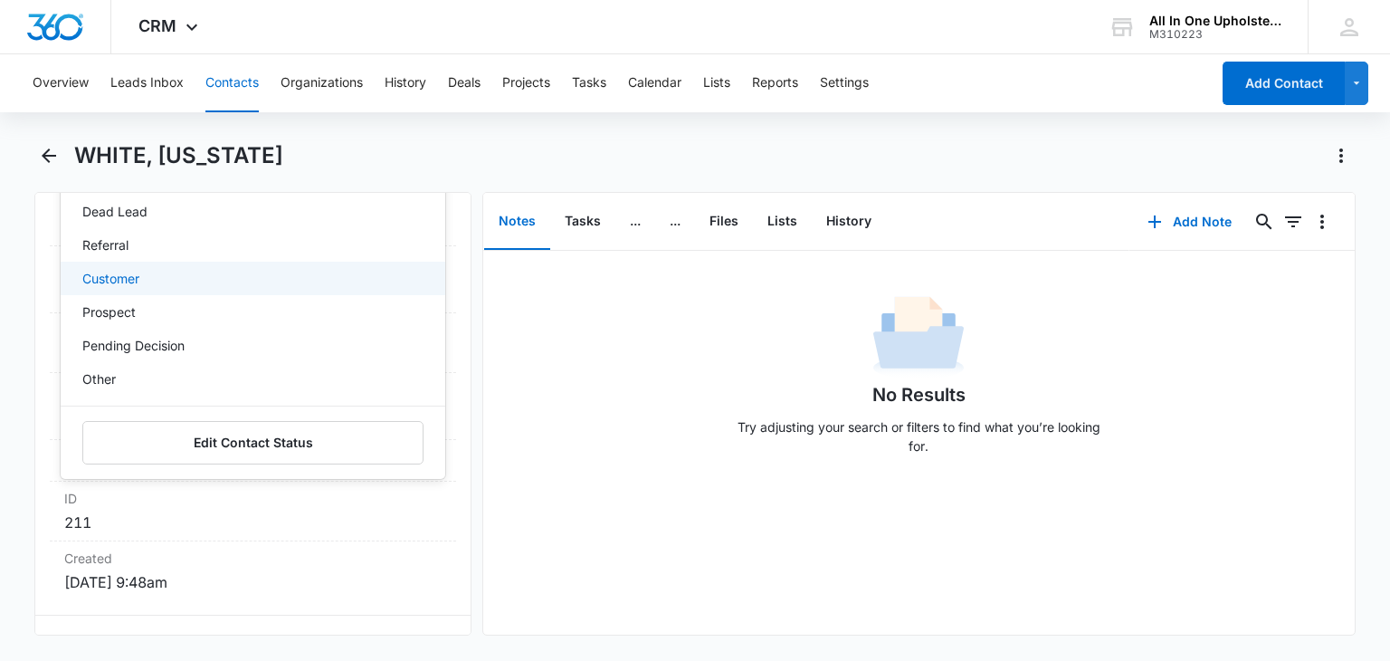
scroll to position [0, 0]
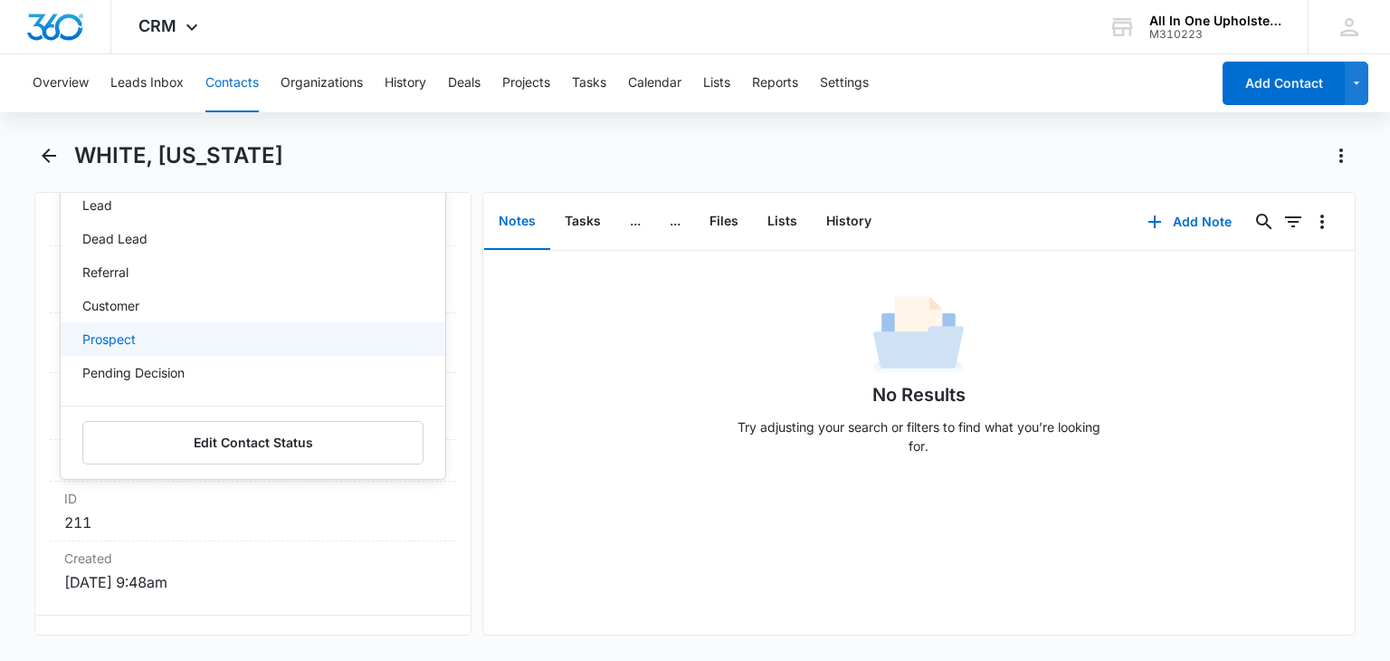
click at [109, 338] on p "Prospect" at bounding box center [108, 338] width 53 height 19
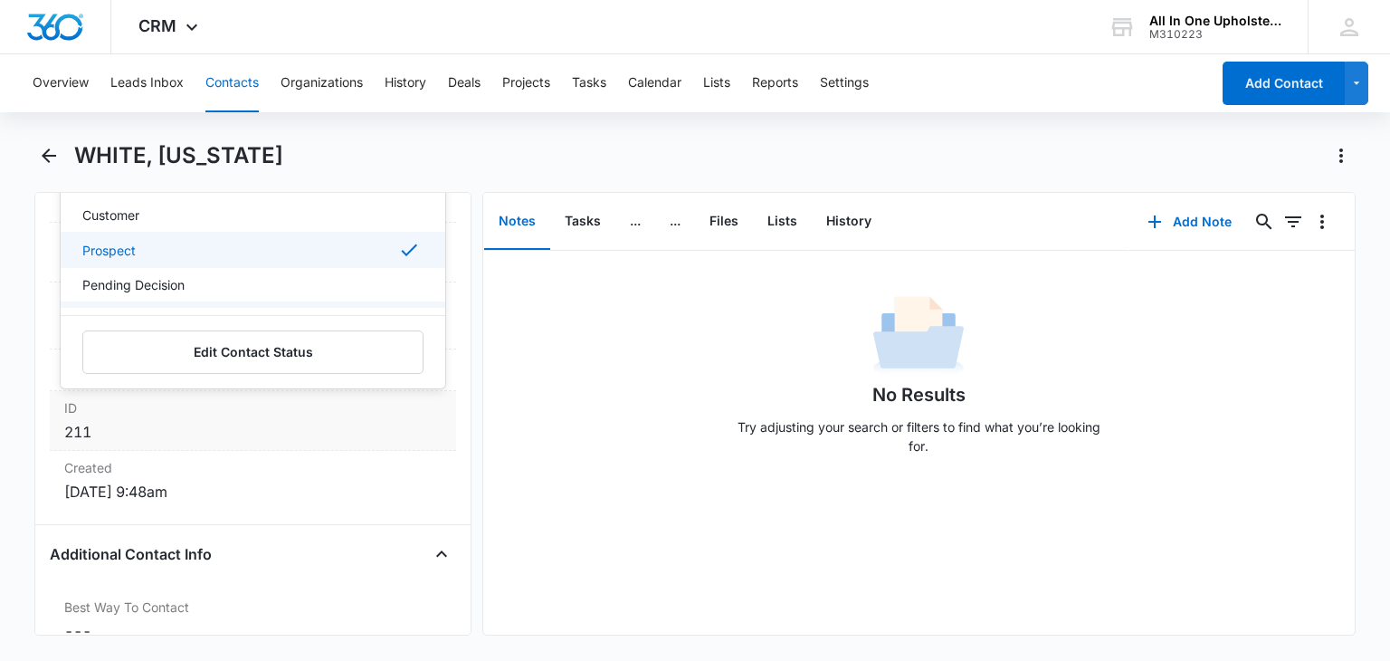
click at [331, 421] on dd "211" at bounding box center [252, 432] width 377 height 22
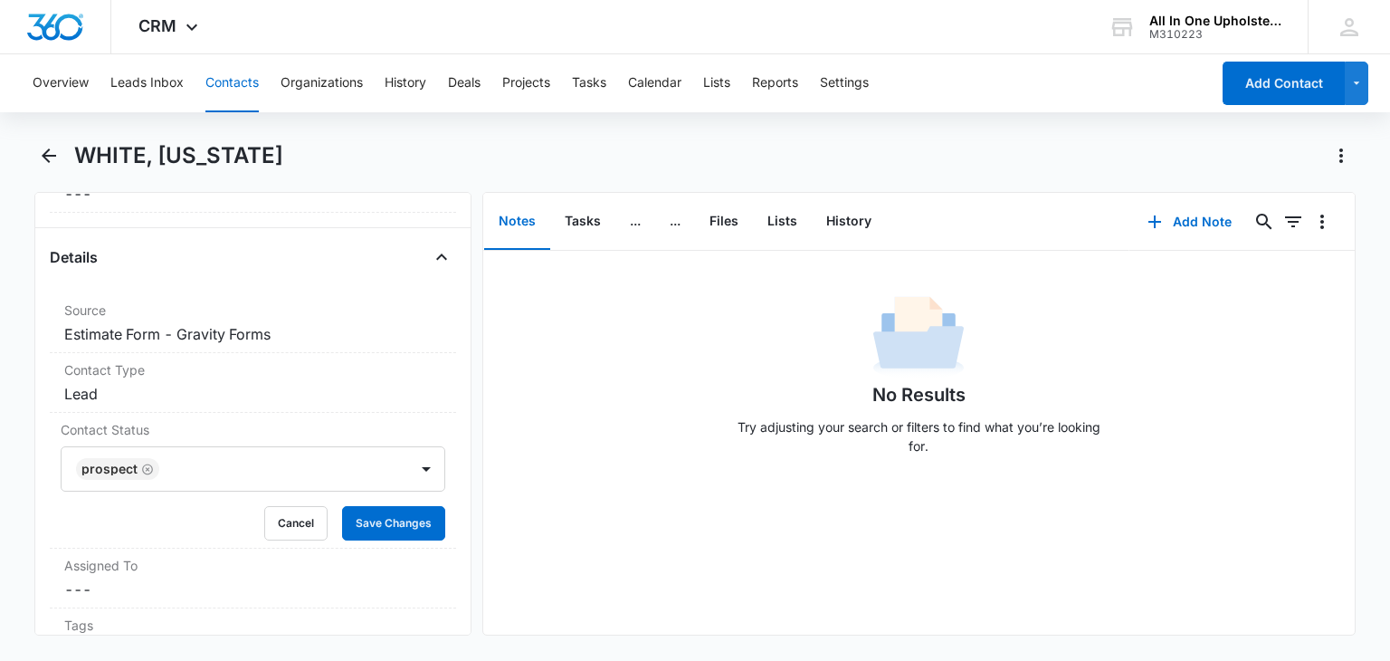
scroll to position [724, 0]
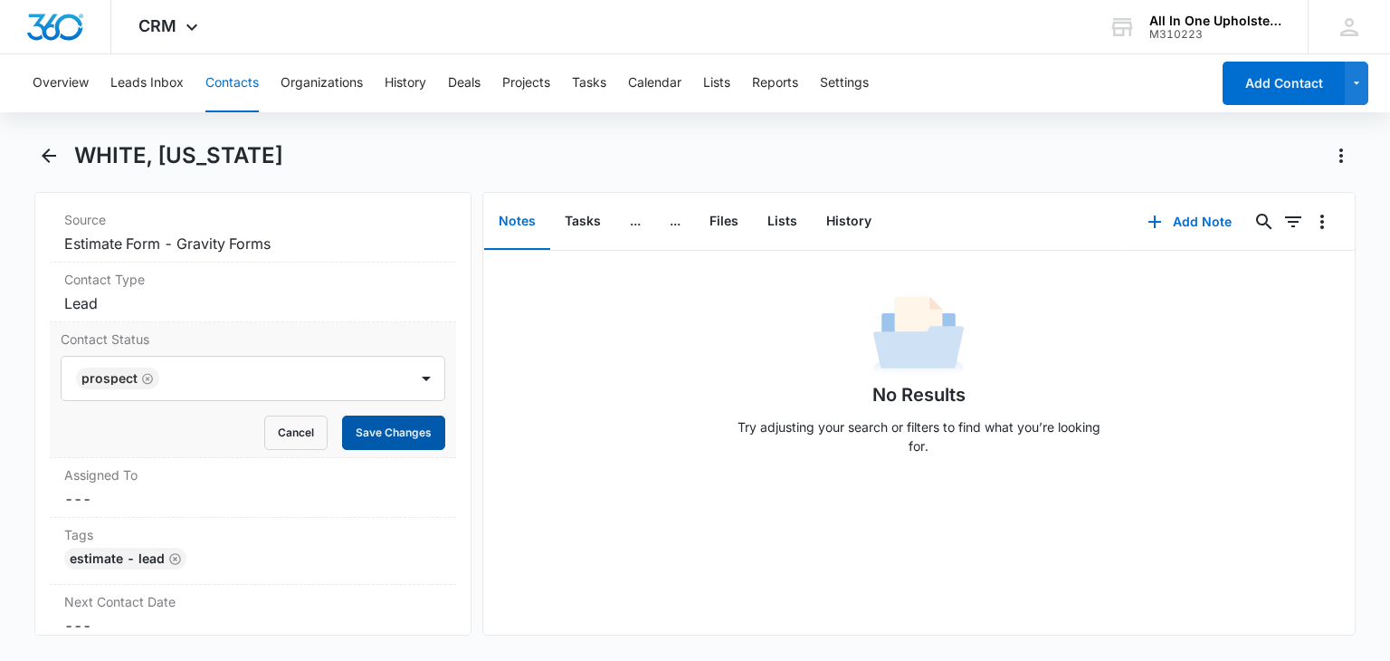
click at [366, 428] on button "Save Changes" at bounding box center [393, 432] width 103 height 34
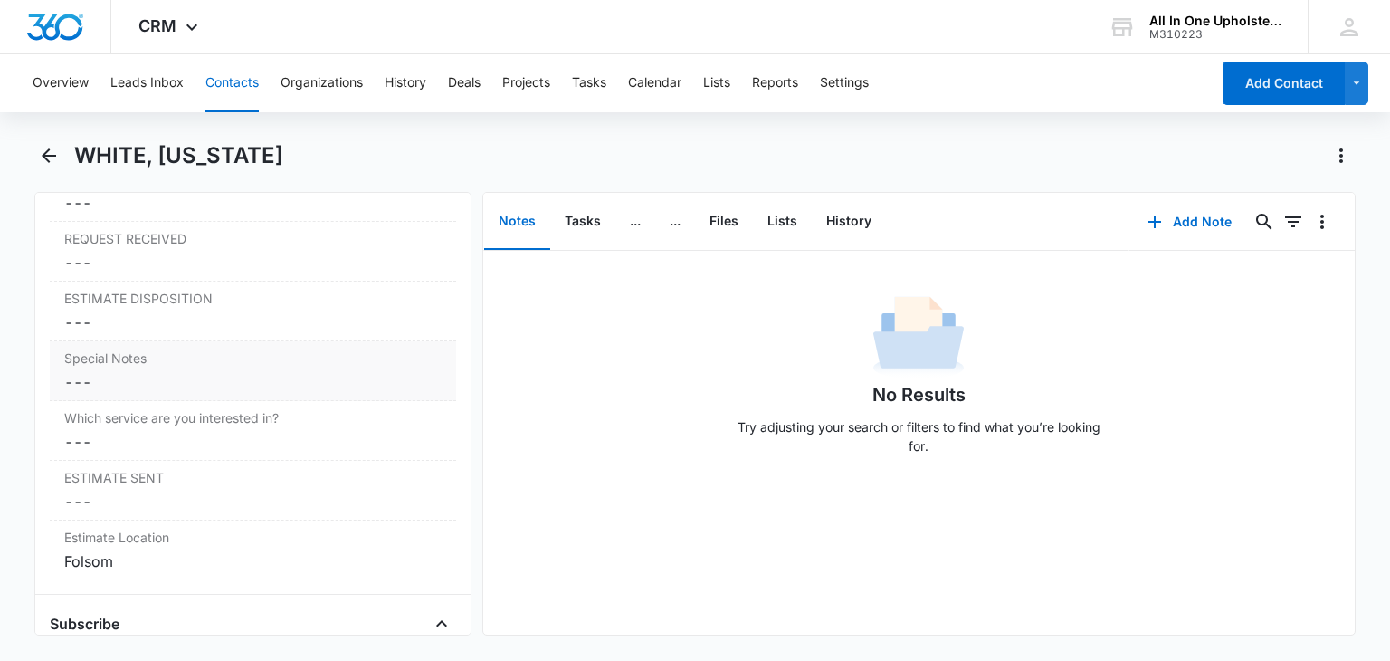
scroll to position [1810, 0]
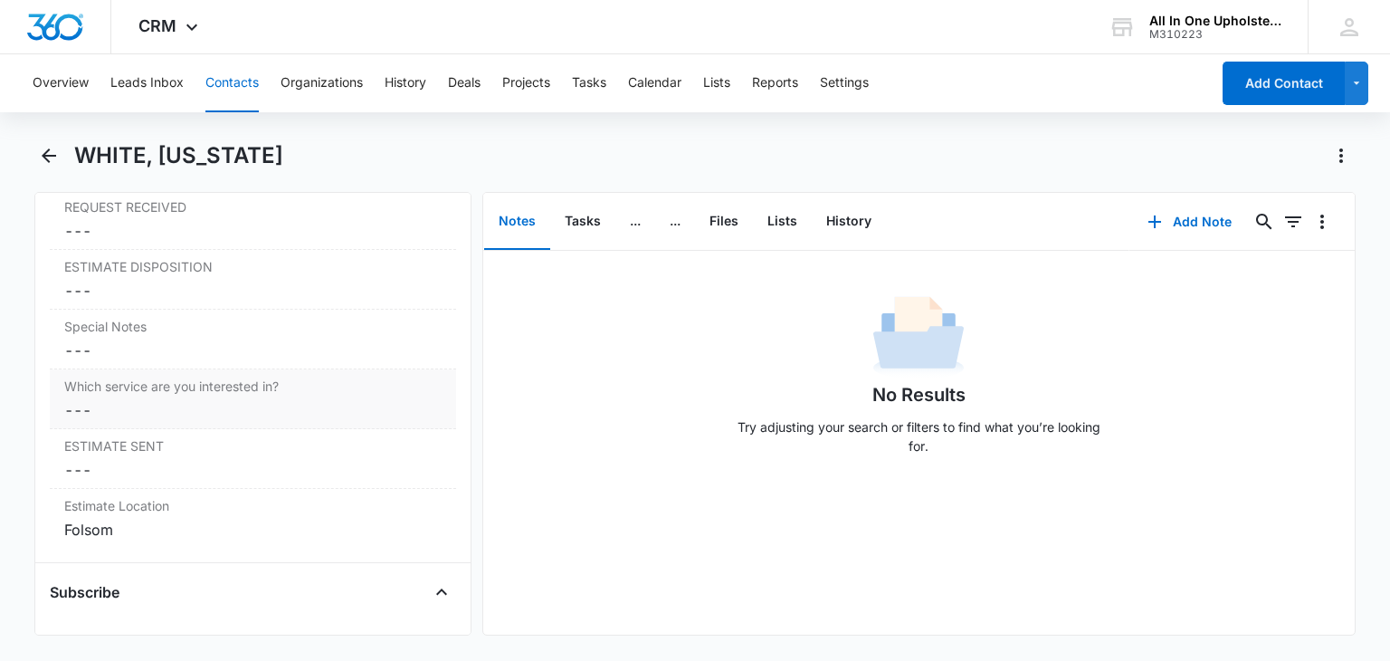
click at [94, 406] on dd "Cancel Save Changes ---" at bounding box center [252, 410] width 377 height 22
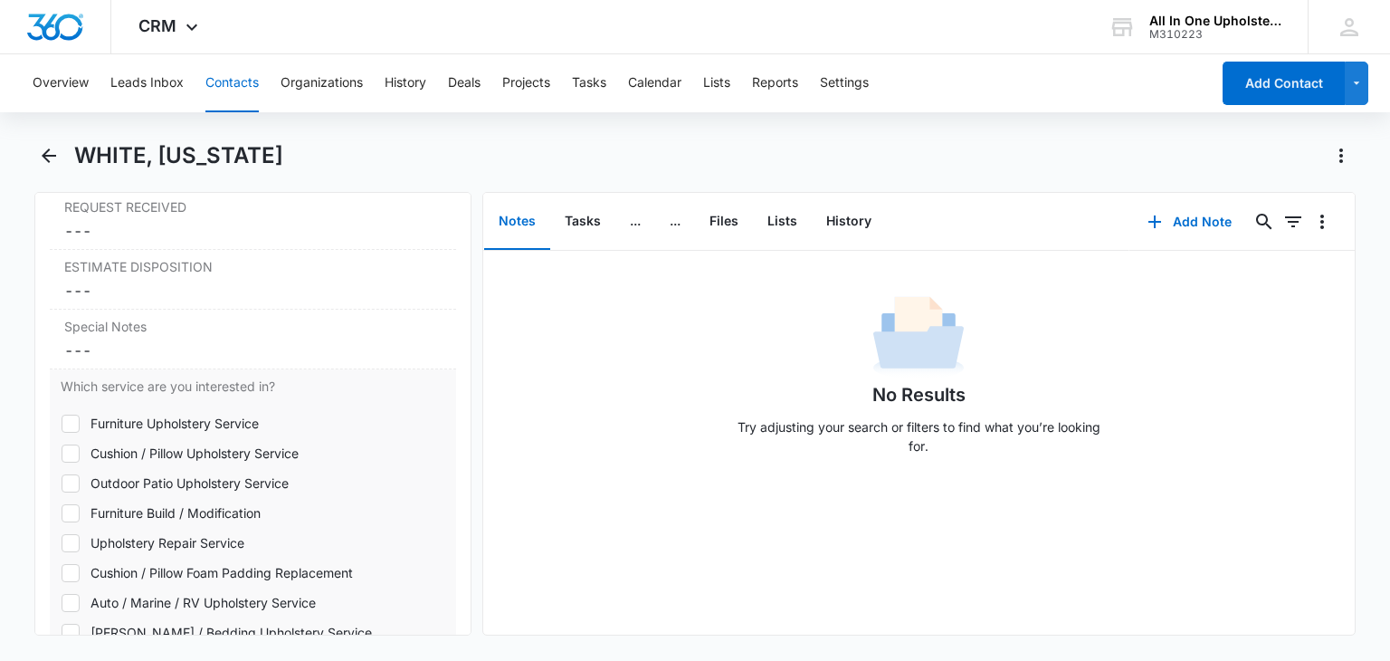
click at [114, 416] on div "Furniture Upholstery Service" at bounding box center [175, 423] width 168 height 19
click at [62, 423] on input "Furniture Upholstery Service" at bounding box center [61, 423] width 1 height 1
checkbox input "true"
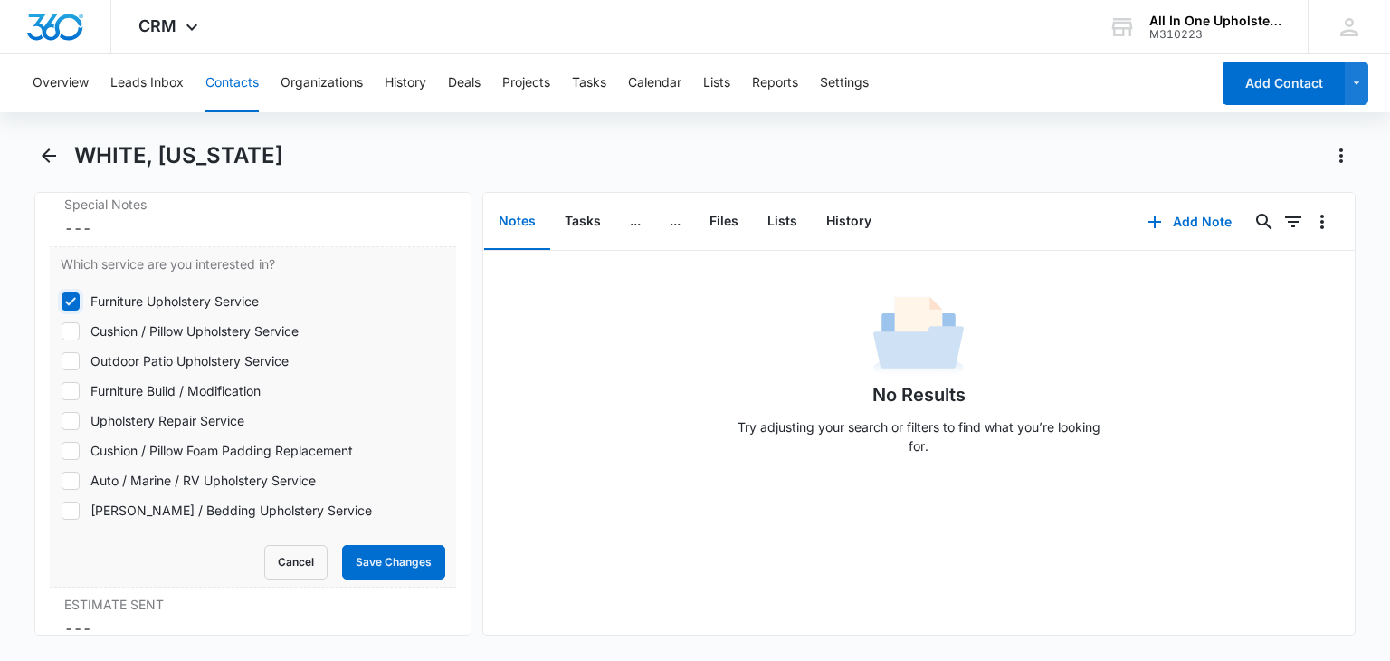
scroll to position [1991, 0]
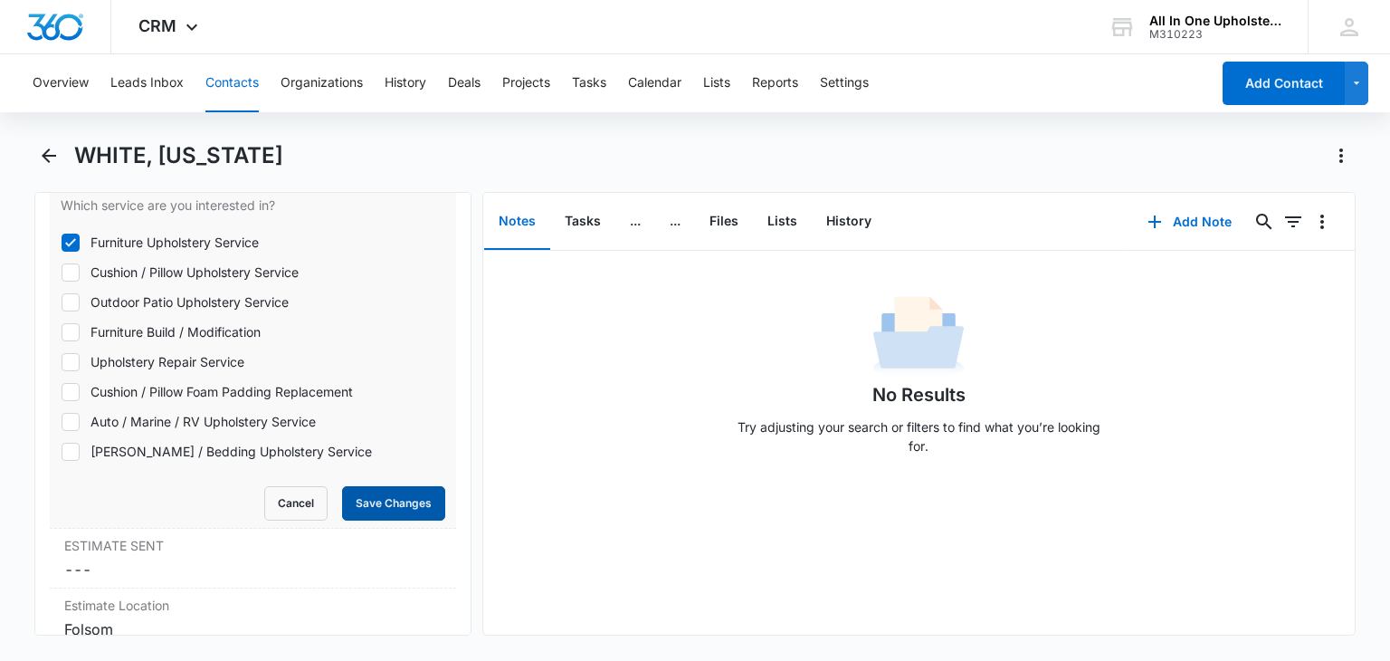
click at [367, 501] on button "Save Changes" at bounding box center [393, 503] width 103 height 34
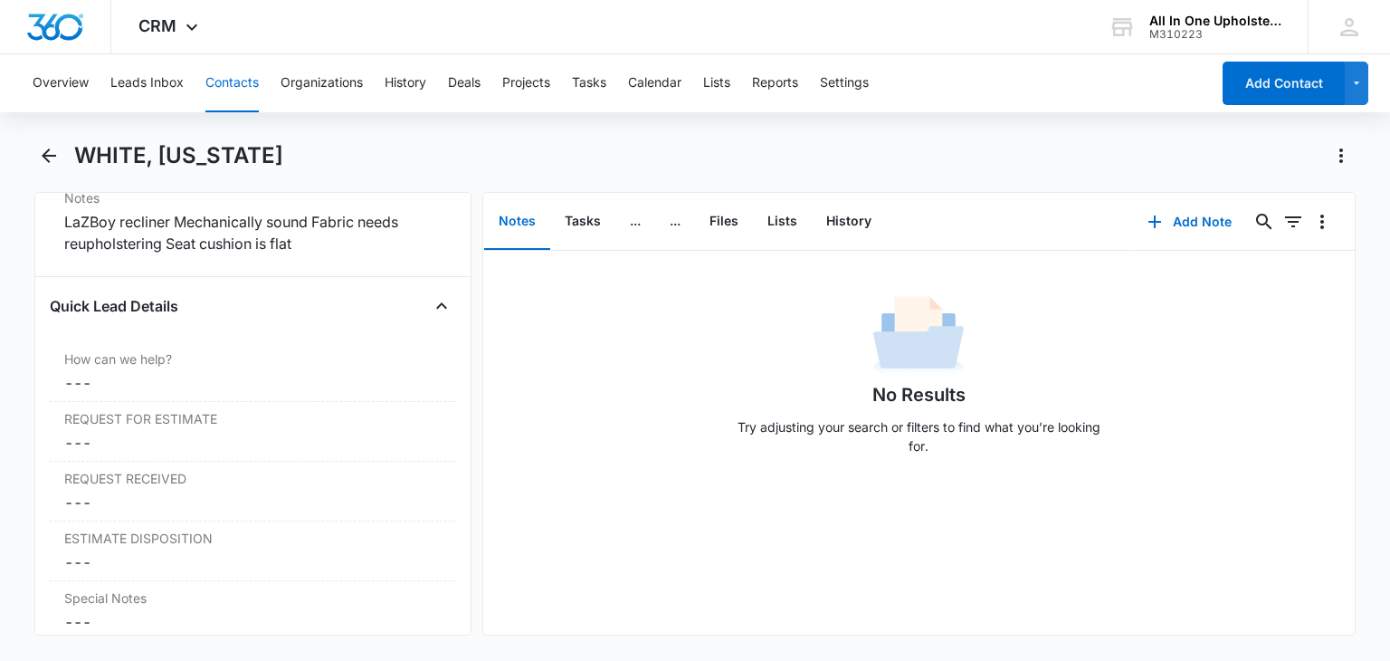
scroll to position [1448, 0]
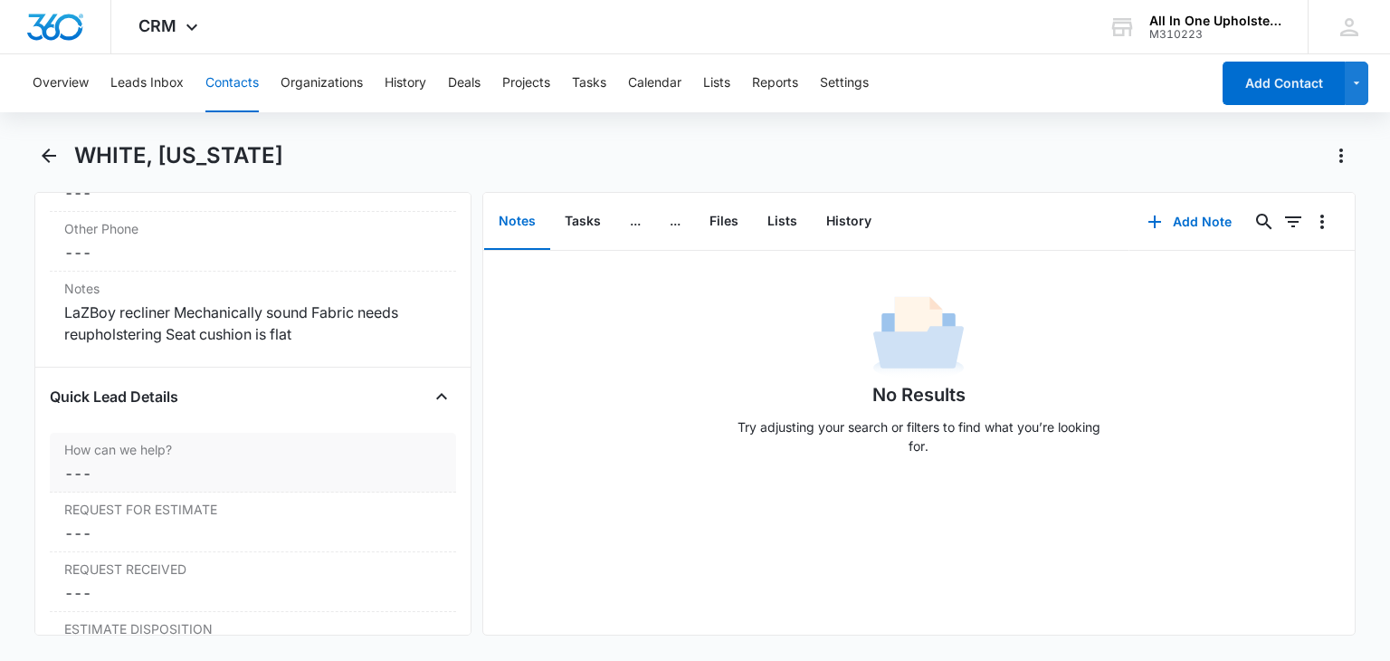
click at [103, 456] on div "How can we help? Cancel Save Changes ---" at bounding box center [253, 463] width 406 height 60
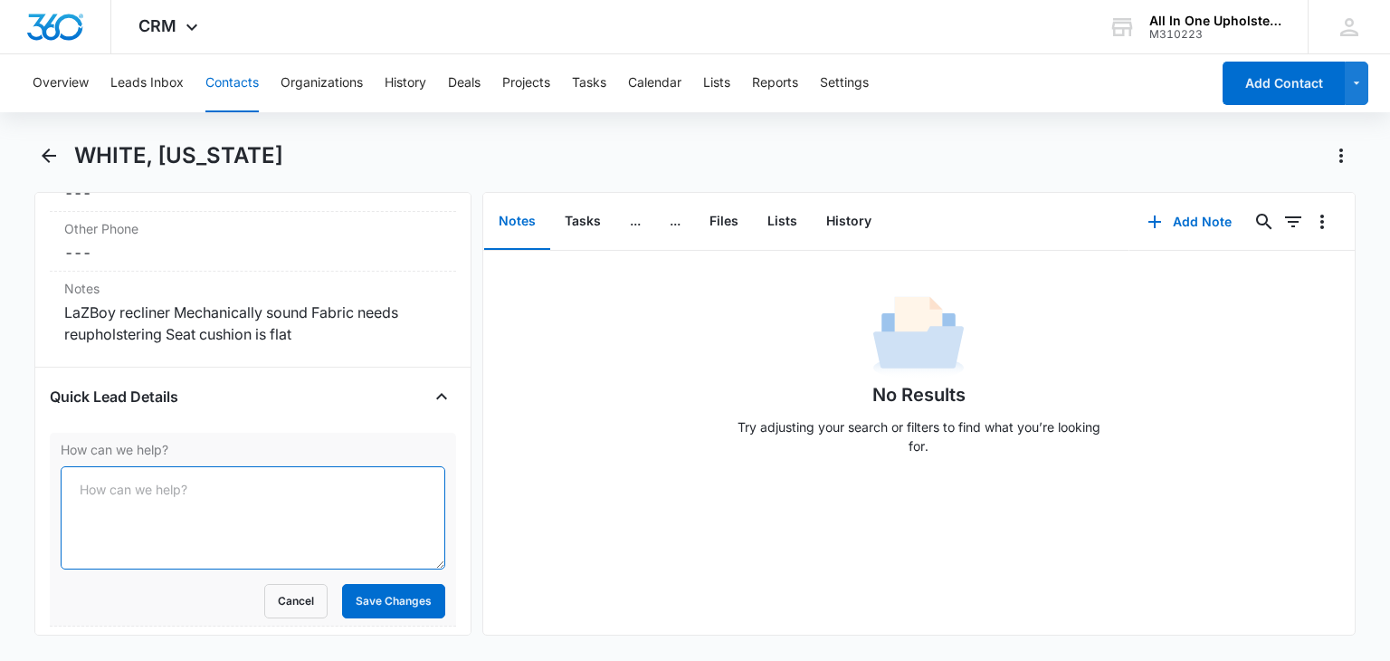
click at [144, 478] on textarea "How can we help?" at bounding box center [253, 517] width 384 height 103
type textarea "Recover a LaZyBoy Recliner"
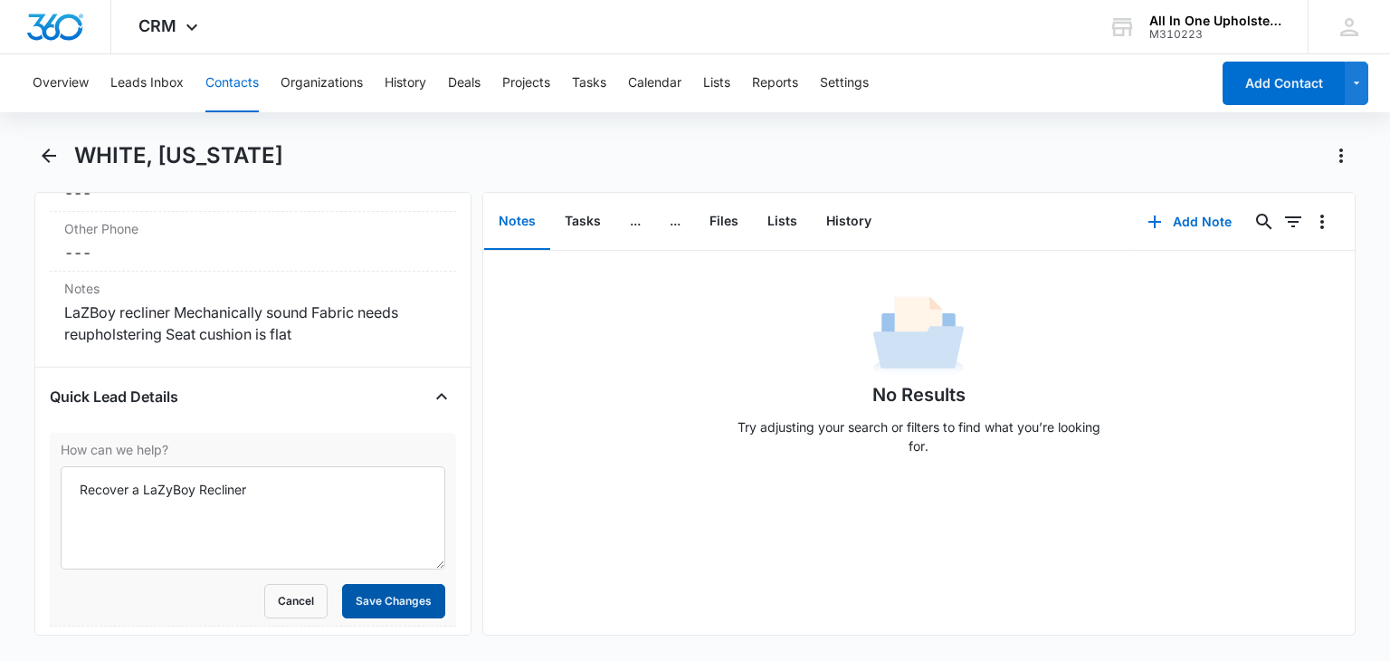
click at [354, 597] on button "Save Changes" at bounding box center [393, 601] width 103 height 34
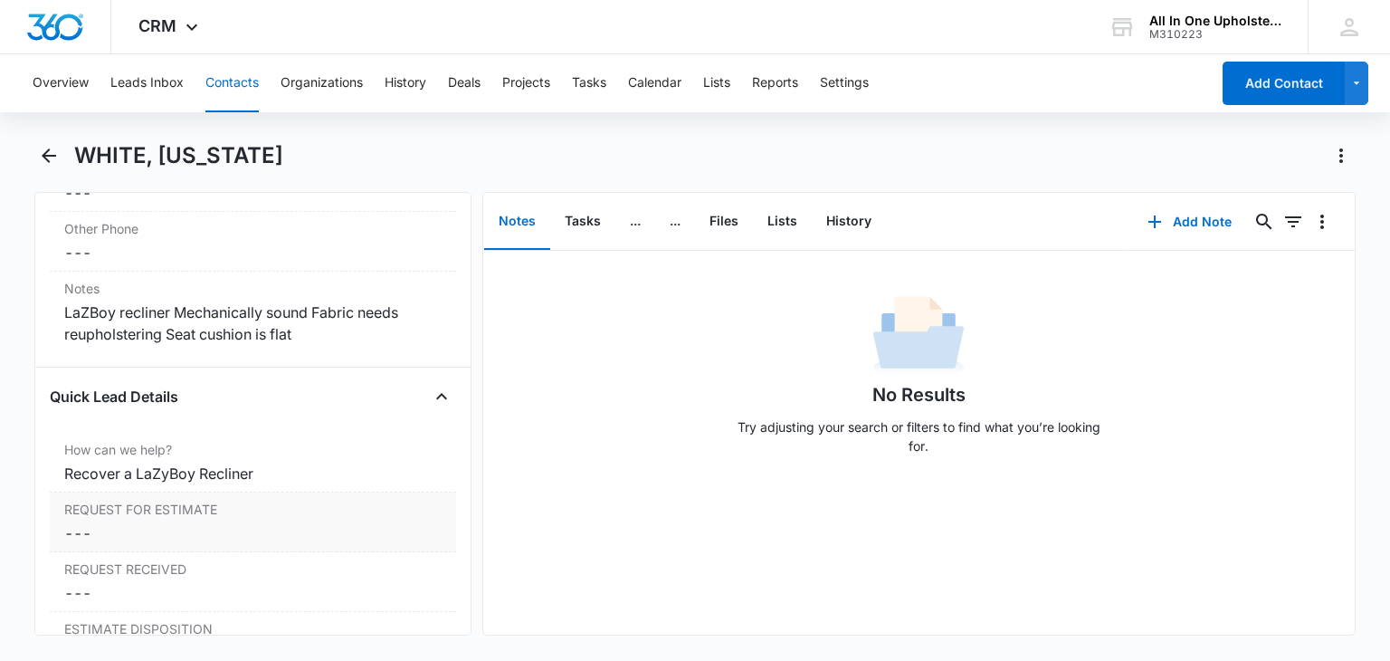
scroll to position [1539, 0]
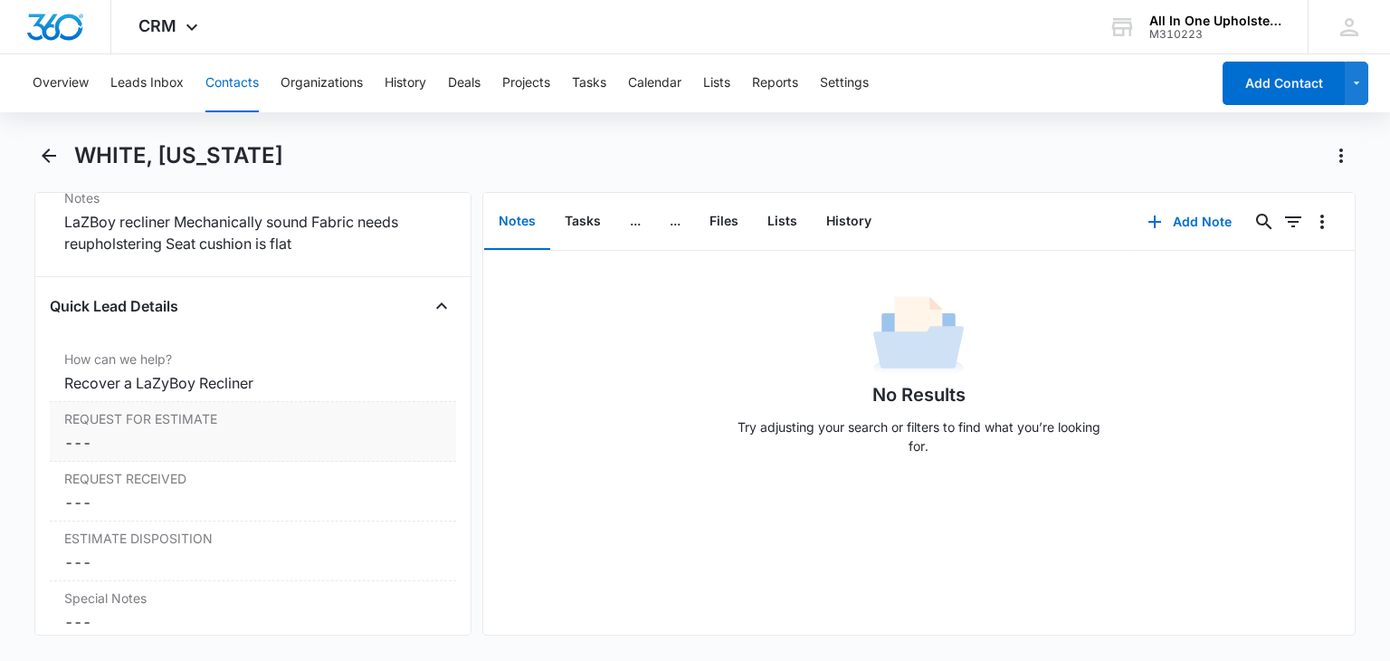
click at [130, 435] on dd "Cancel Save Changes ---" at bounding box center [252, 443] width 377 height 22
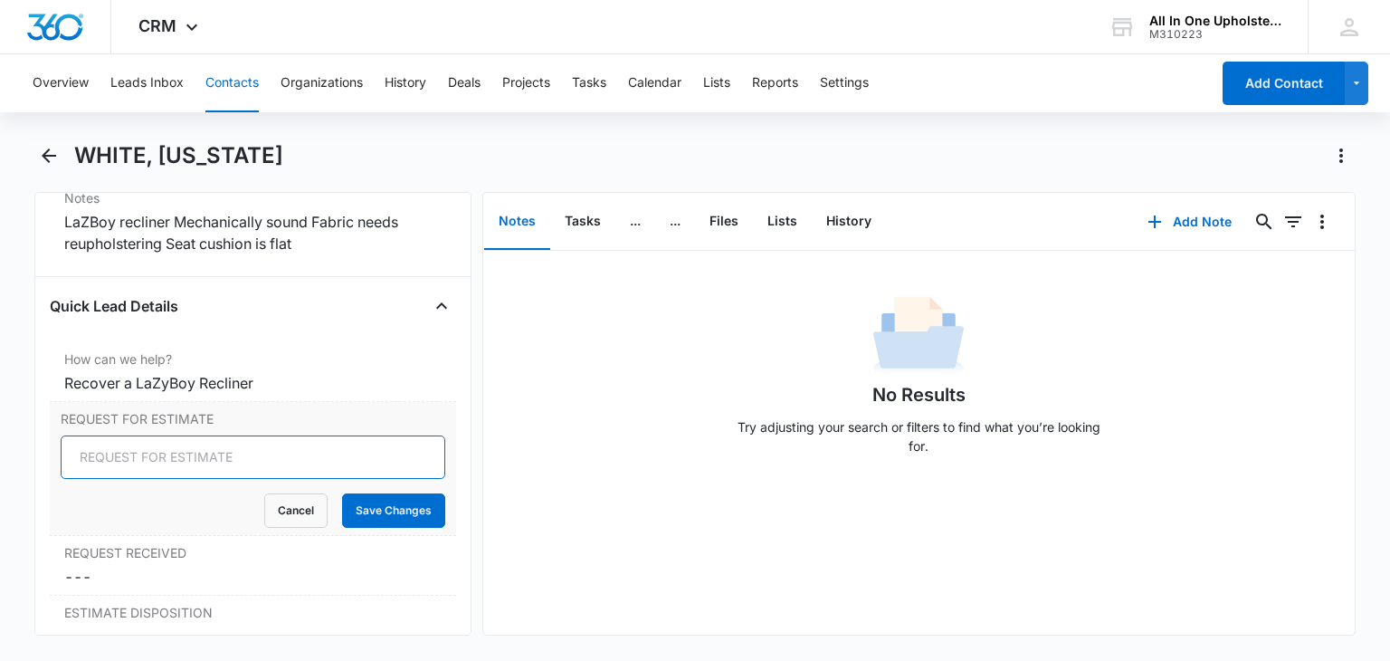
click at [111, 445] on input "REQUEST FOR ESTIMATE" at bounding box center [253, 456] width 384 height 43
type input "EMAIL - [DATE]"
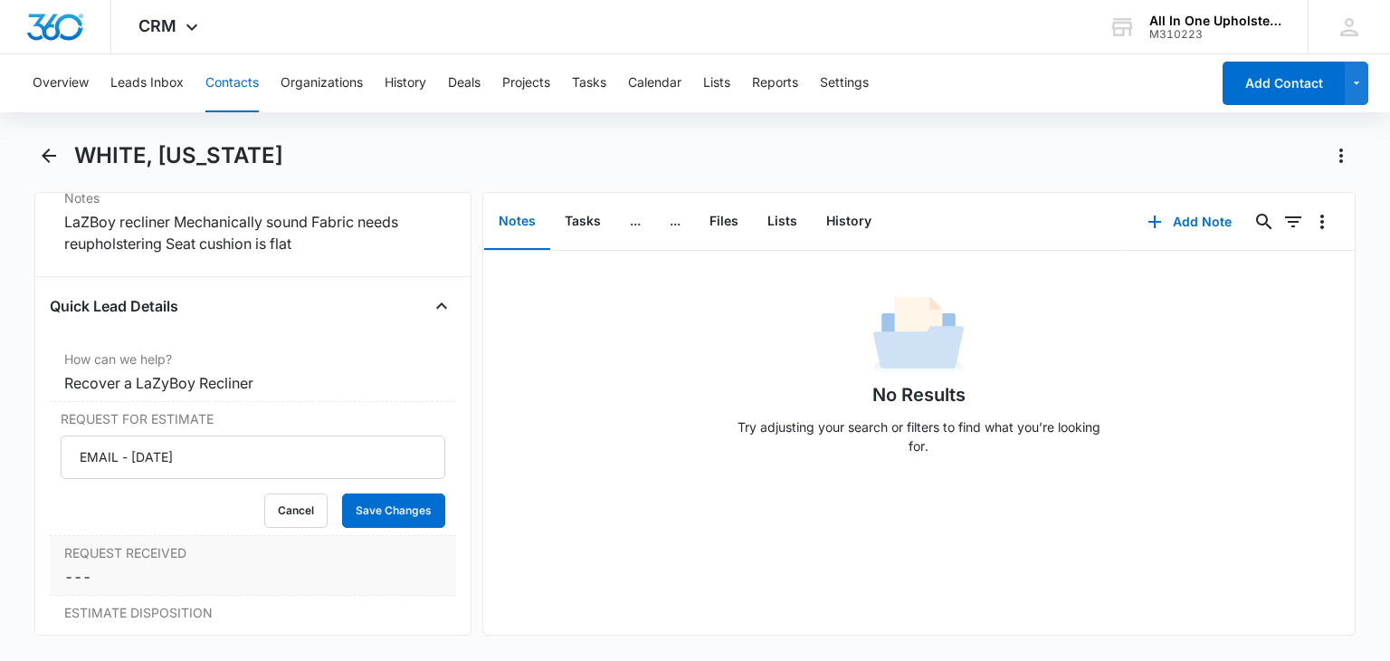
click at [112, 566] on dd "Cancel Save Changes ---" at bounding box center [252, 577] width 377 height 22
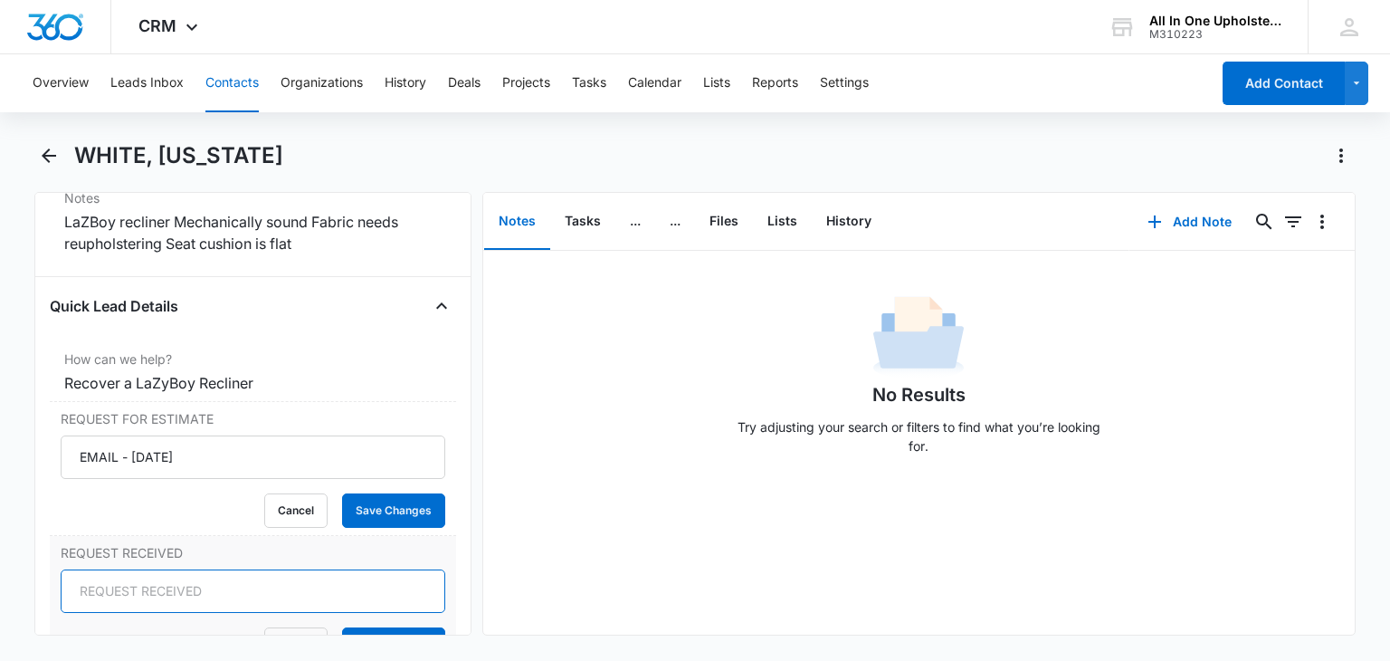
click at [101, 597] on input "REQUEST RECEIVED" at bounding box center [253, 590] width 384 height 43
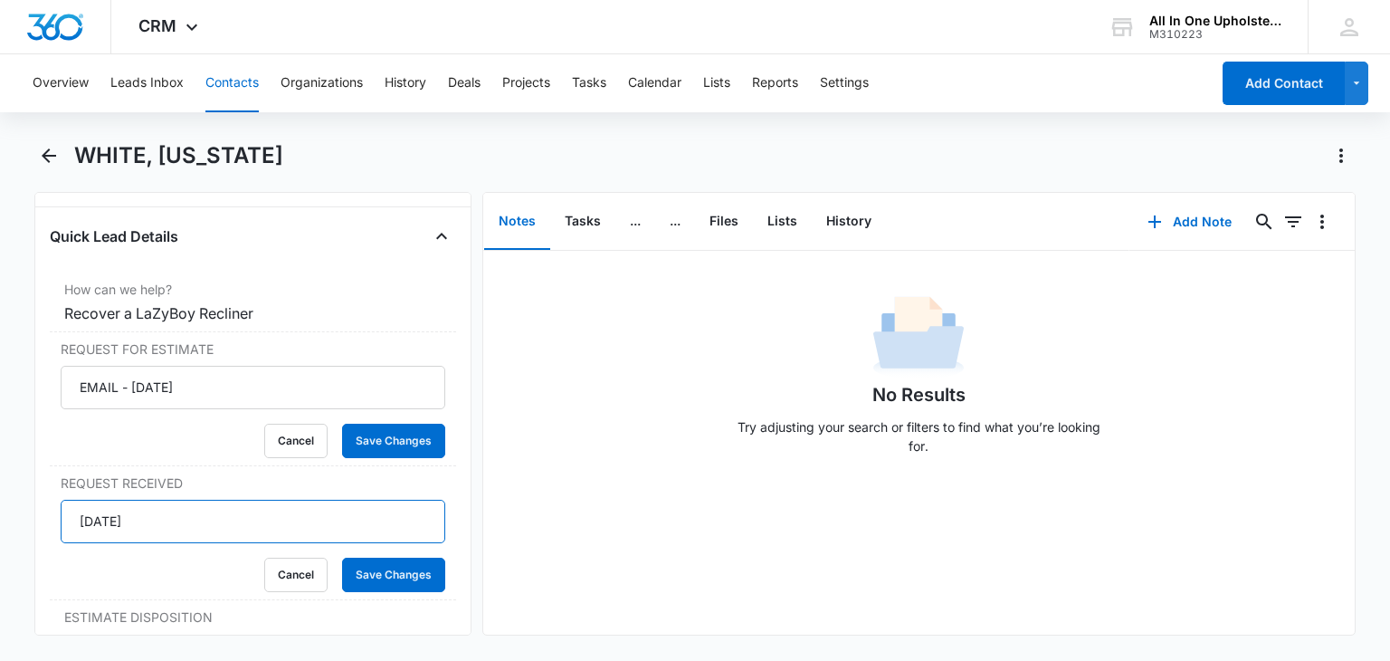
scroll to position [1720, 0]
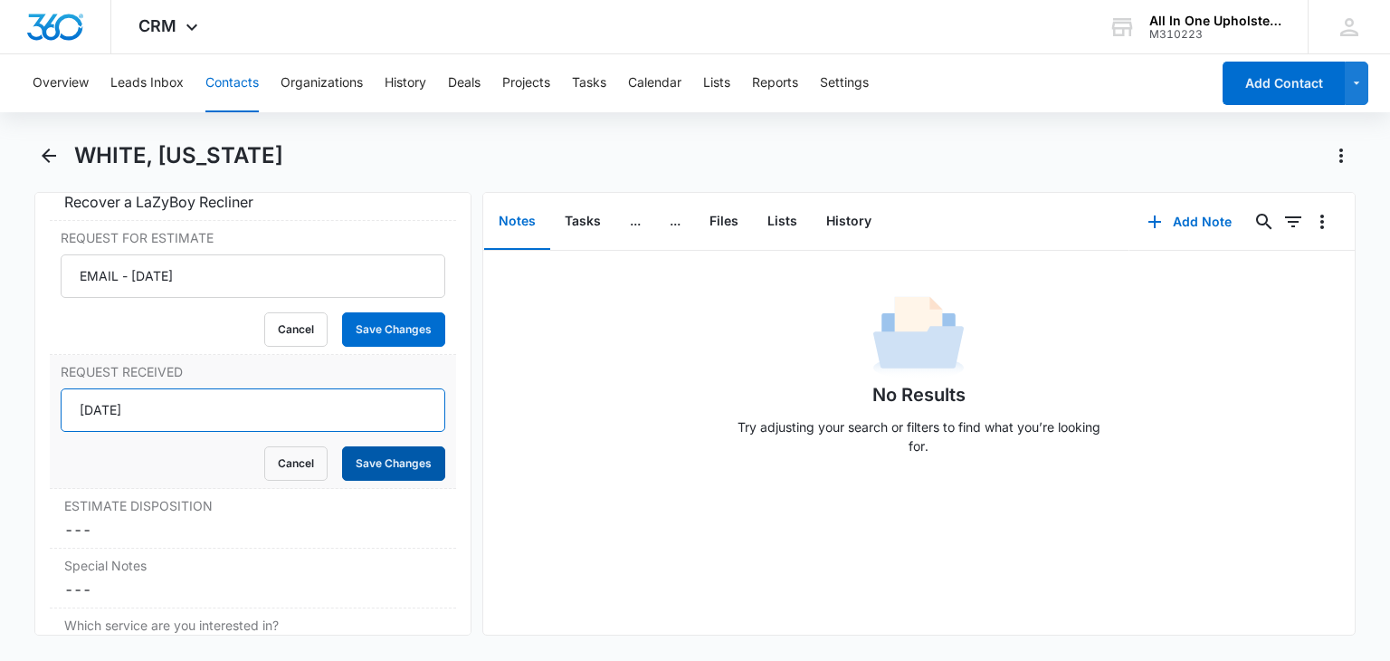
type input "[DATE]"
click at [372, 452] on button "Save Changes" at bounding box center [393, 463] width 103 height 34
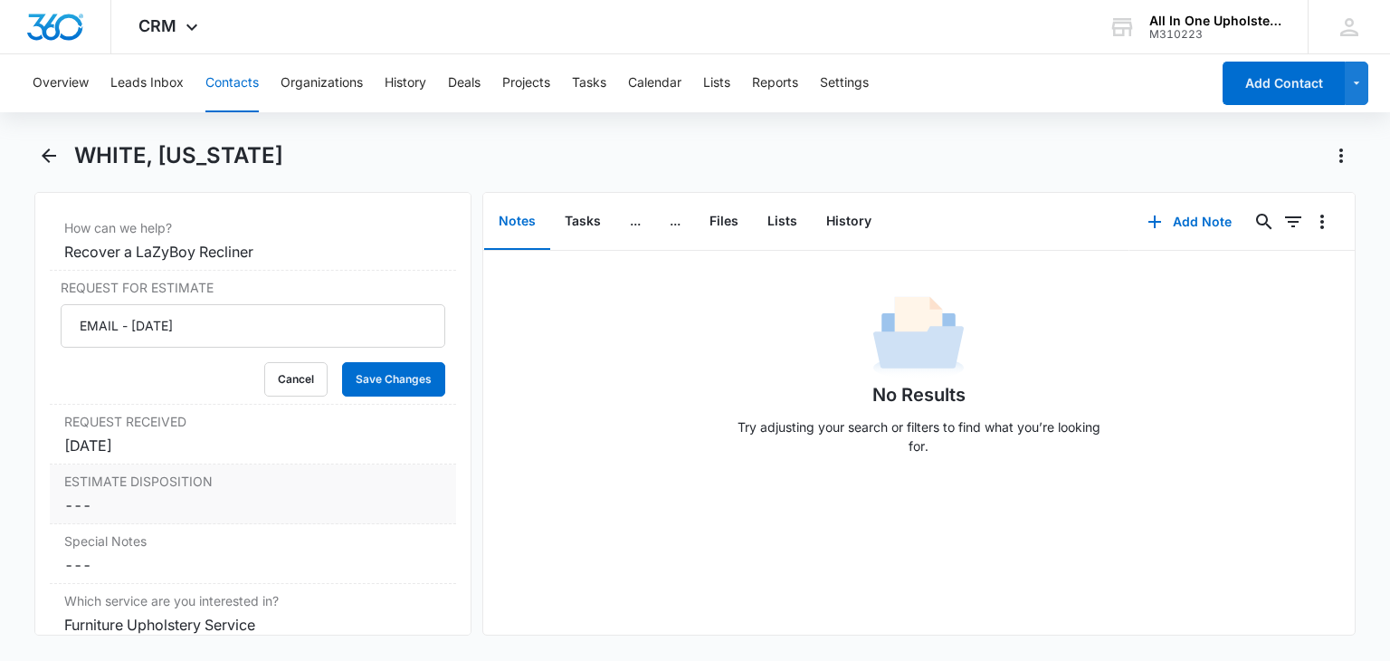
scroll to position [1629, 0]
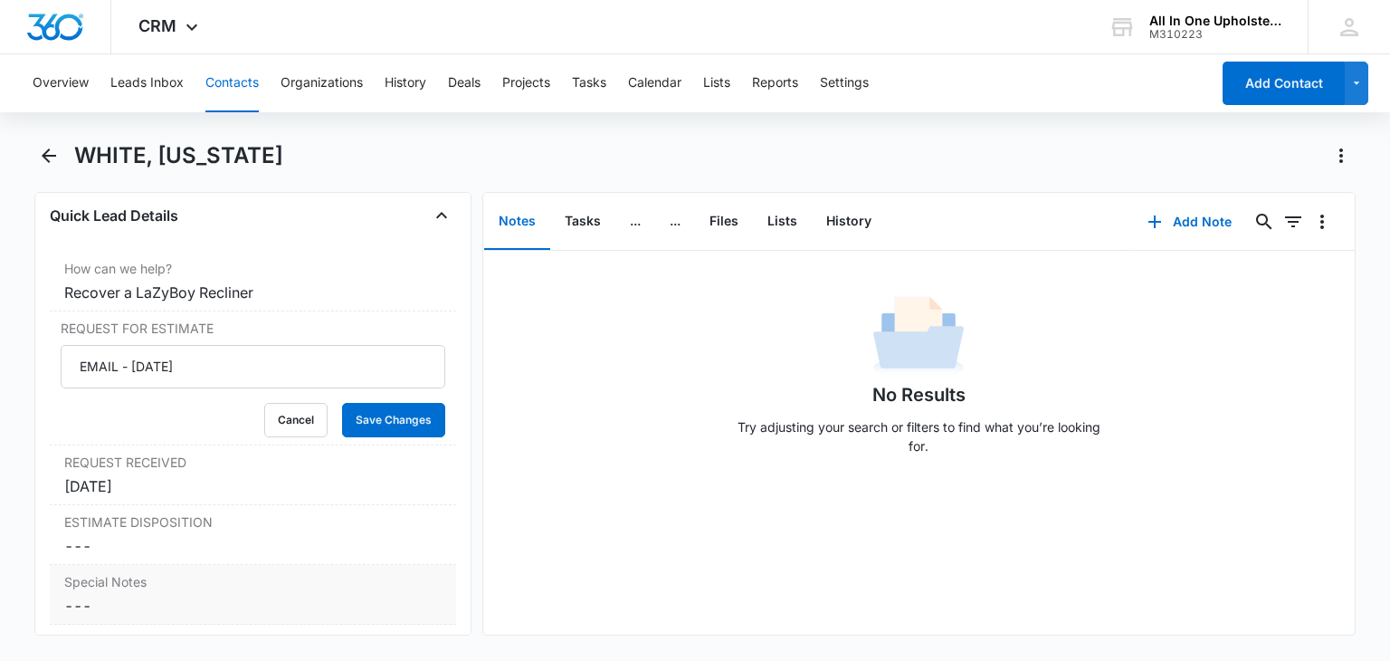
click at [78, 543] on dd "Cancel Save Changes ---" at bounding box center [252, 546] width 377 height 22
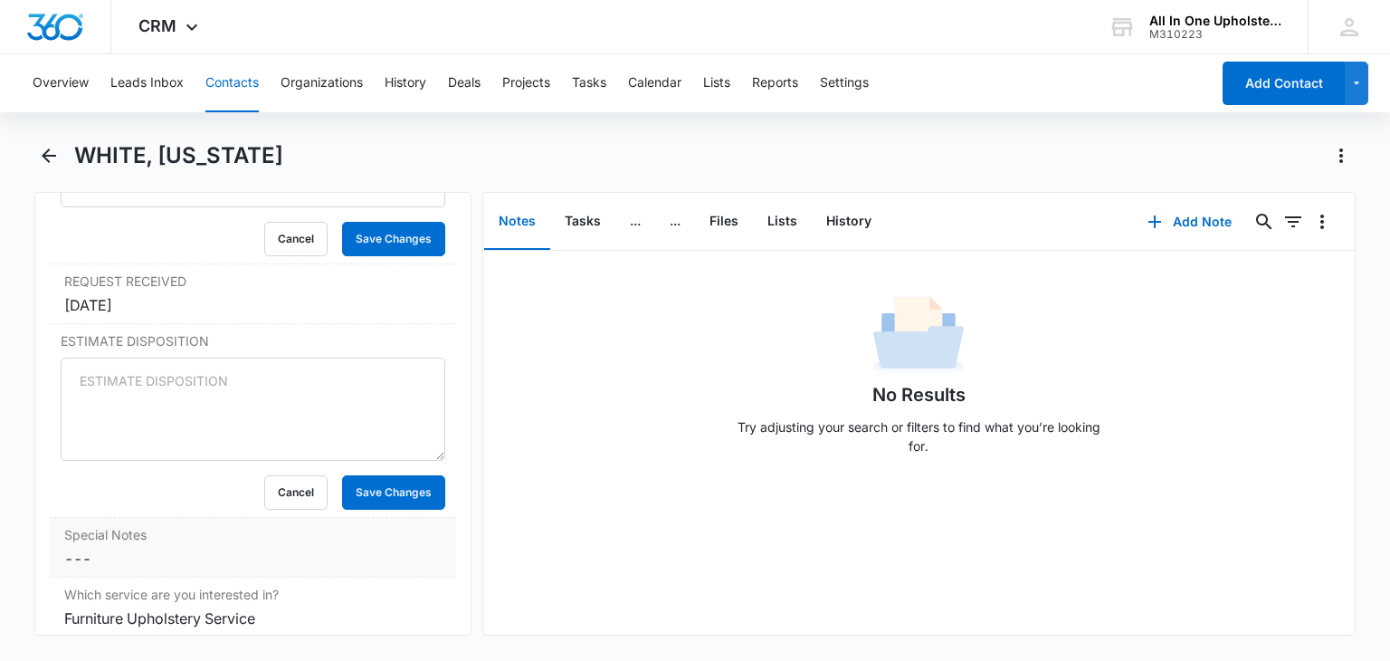
scroll to position [1720, 0]
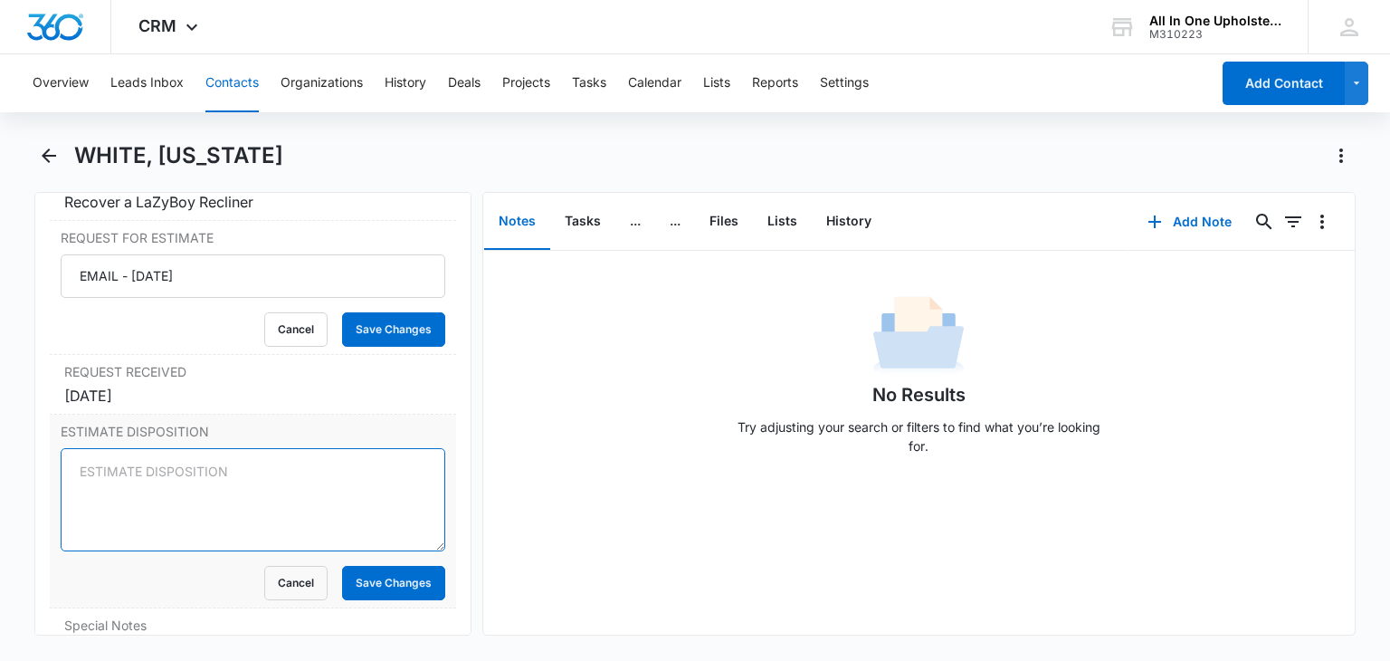
click at [76, 467] on textarea "ESTIMATE DISPOSITION" at bounding box center [253, 499] width 384 height 103
type textarea "0"
type textarea "M"
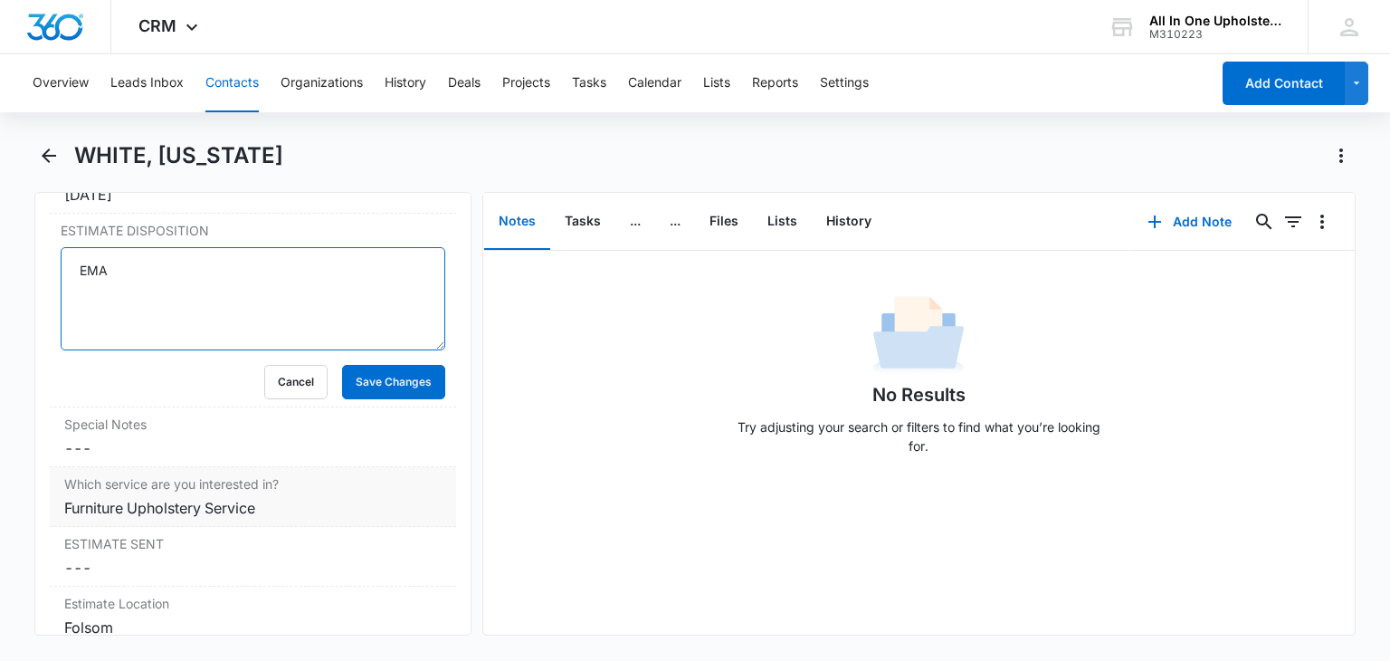
scroll to position [1901, 0]
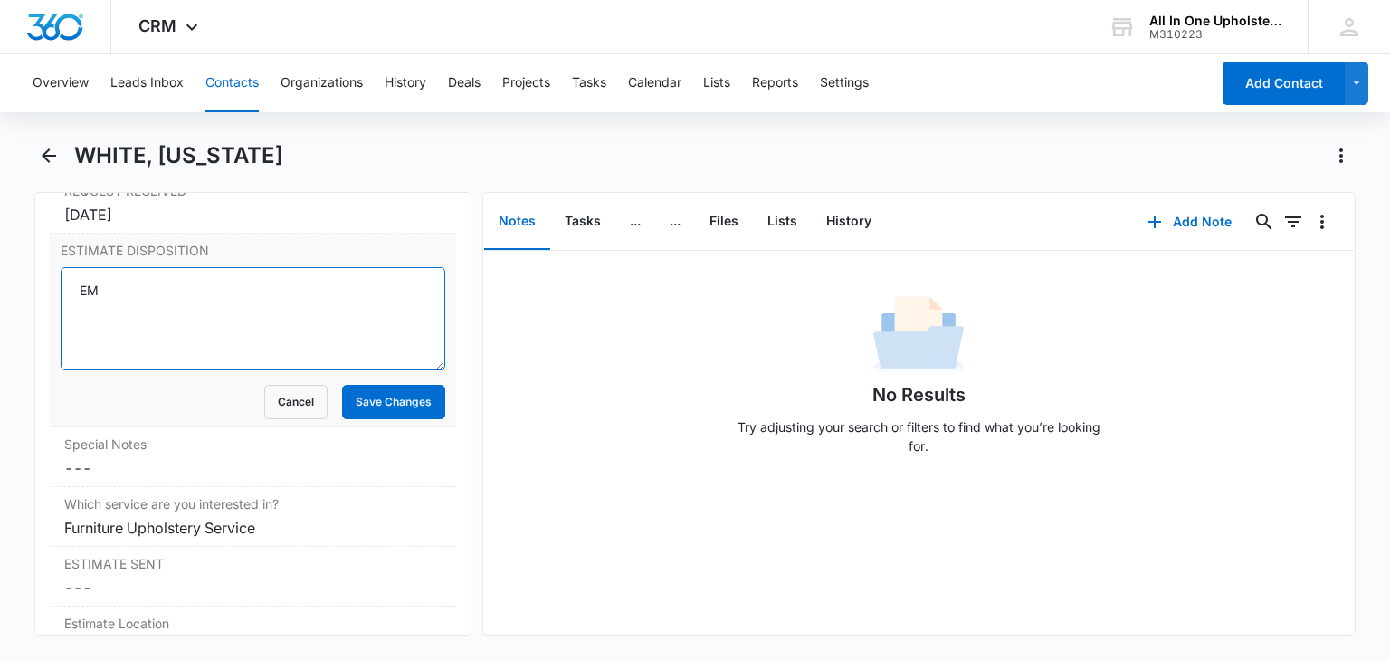
type textarea "E"
type textarea "$900L and 8 yards of material...includes new foam padding..."
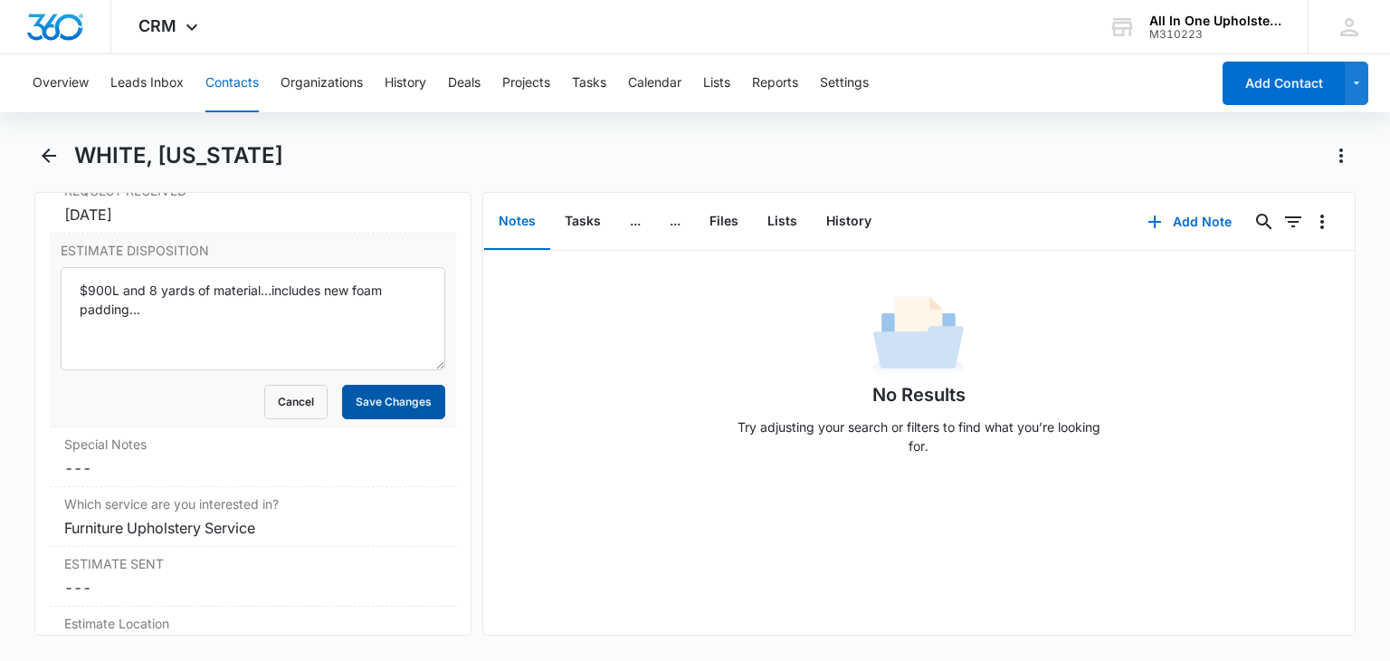
click at [398, 395] on button "Save Changes" at bounding box center [393, 402] width 103 height 34
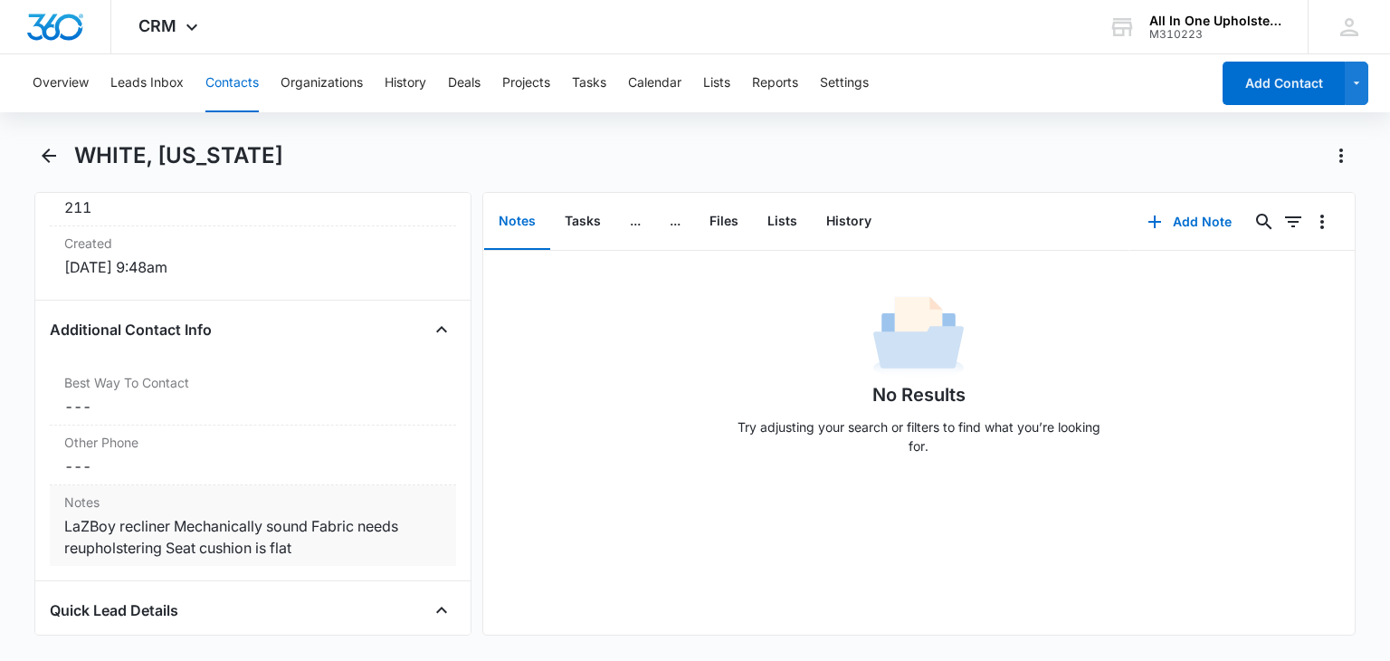
scroll to position [1597, 0]
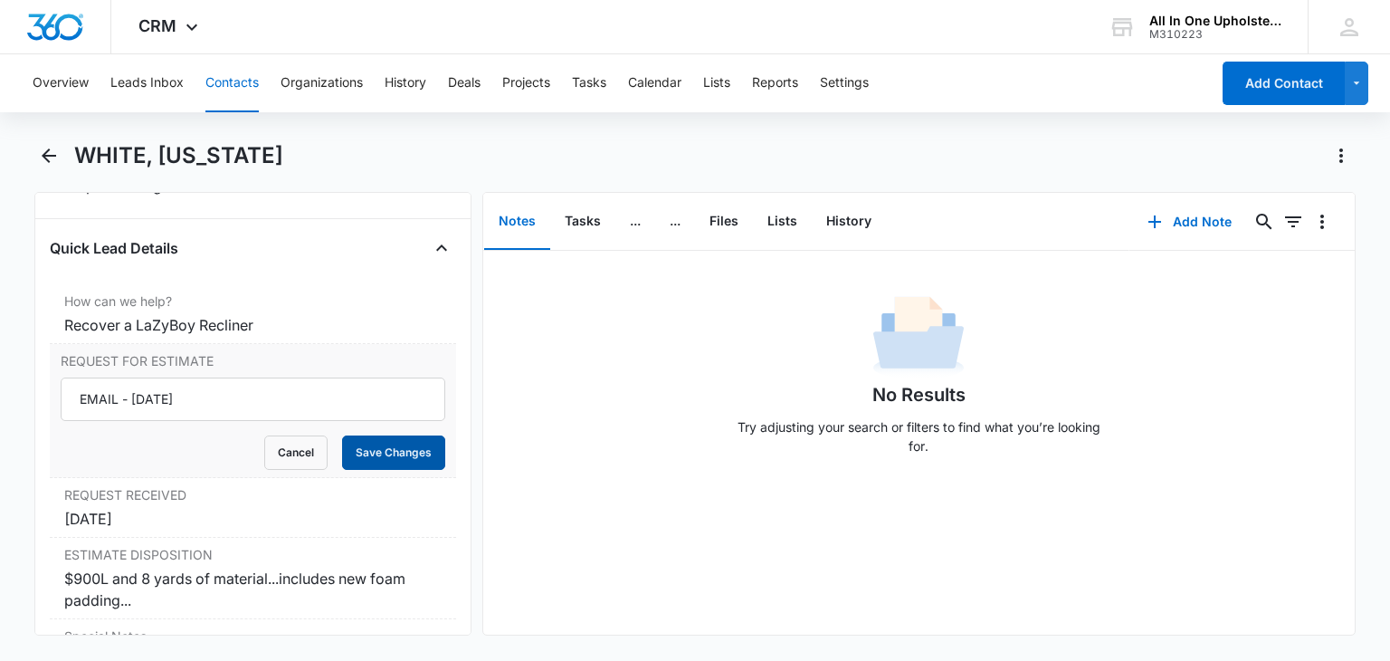
click at [351, 448] on button "Save Changes" at bounding box center [393, 452] width 103 height 34
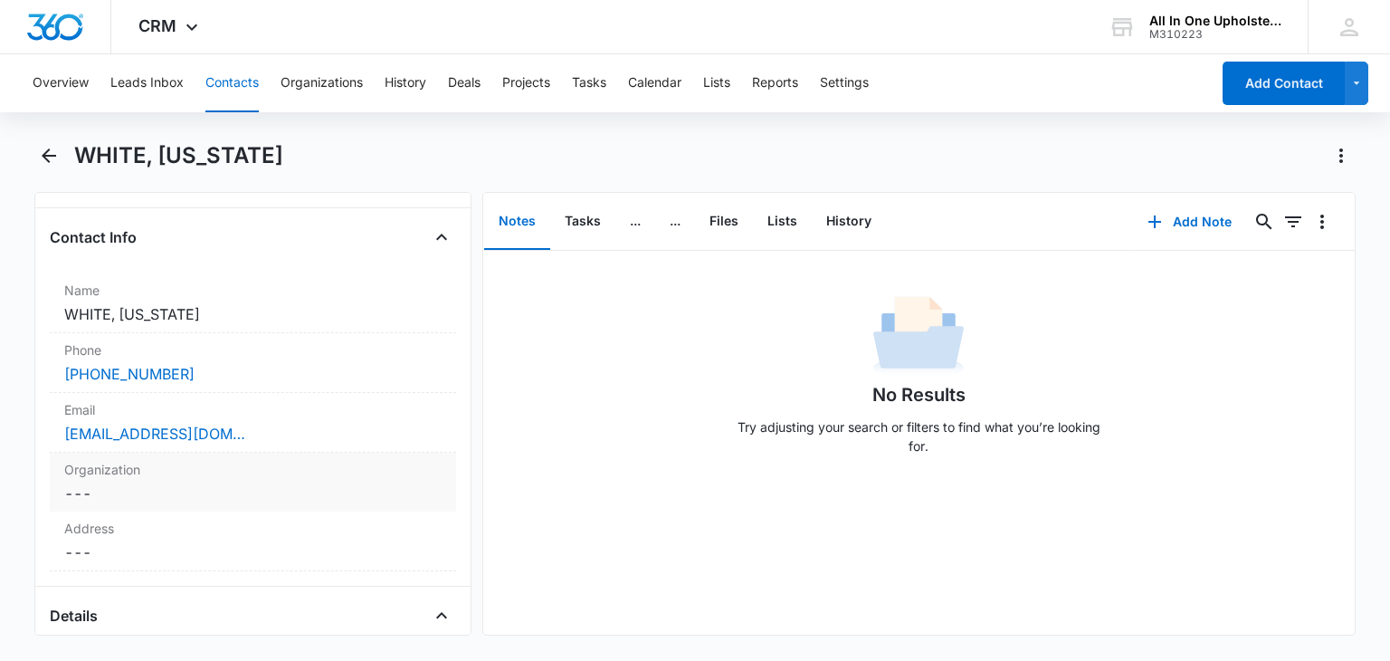
scroll to position [0, 0]
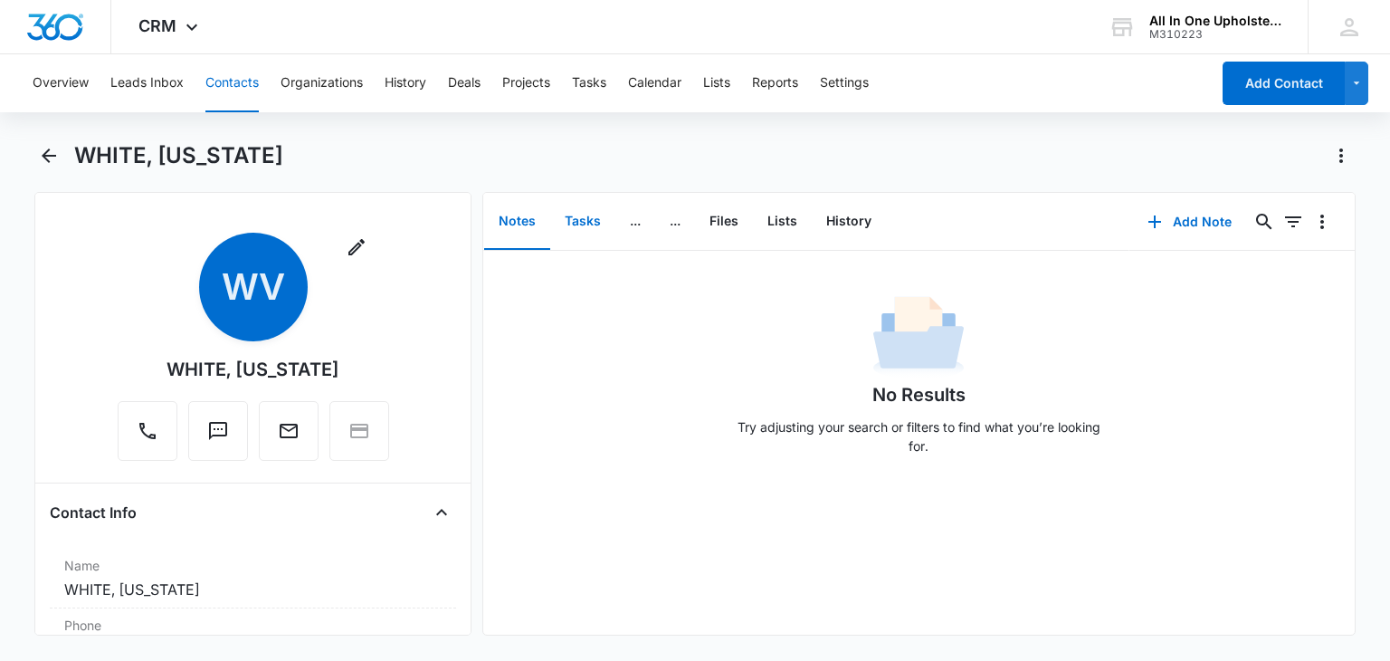
click at [573, 224] on button "Tasks" at bounding box center [582, 222] width 65 height 56
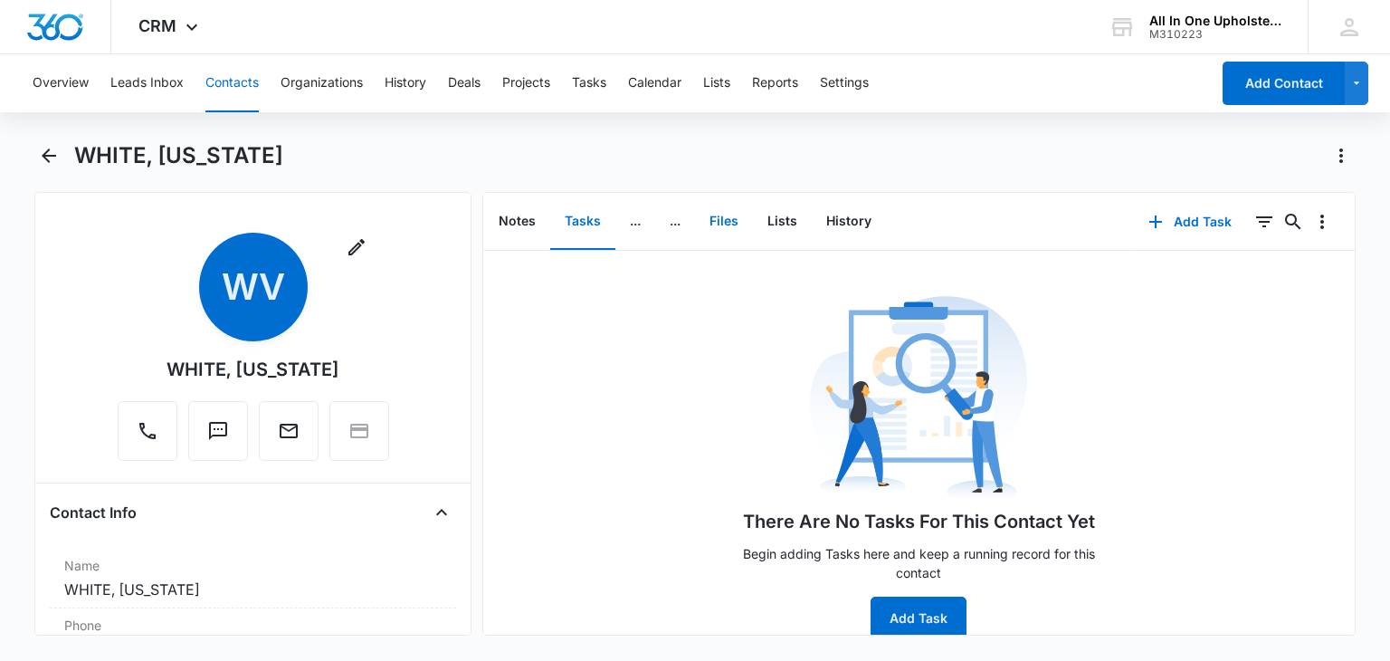
click at [724, 222] on button "Files" at bounding box center [724, 222] width 58 height 56
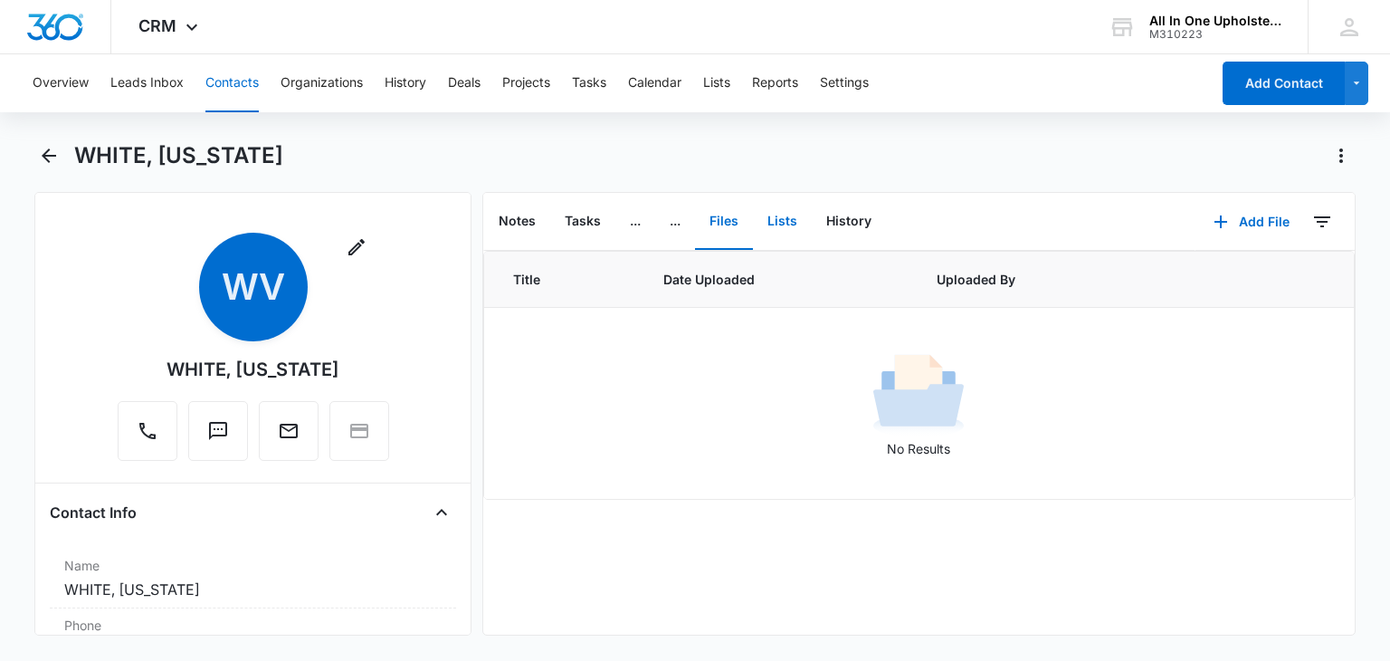
click at [768, 216] on button "Lists" at bounding box center [782, 222] width 59 height 56
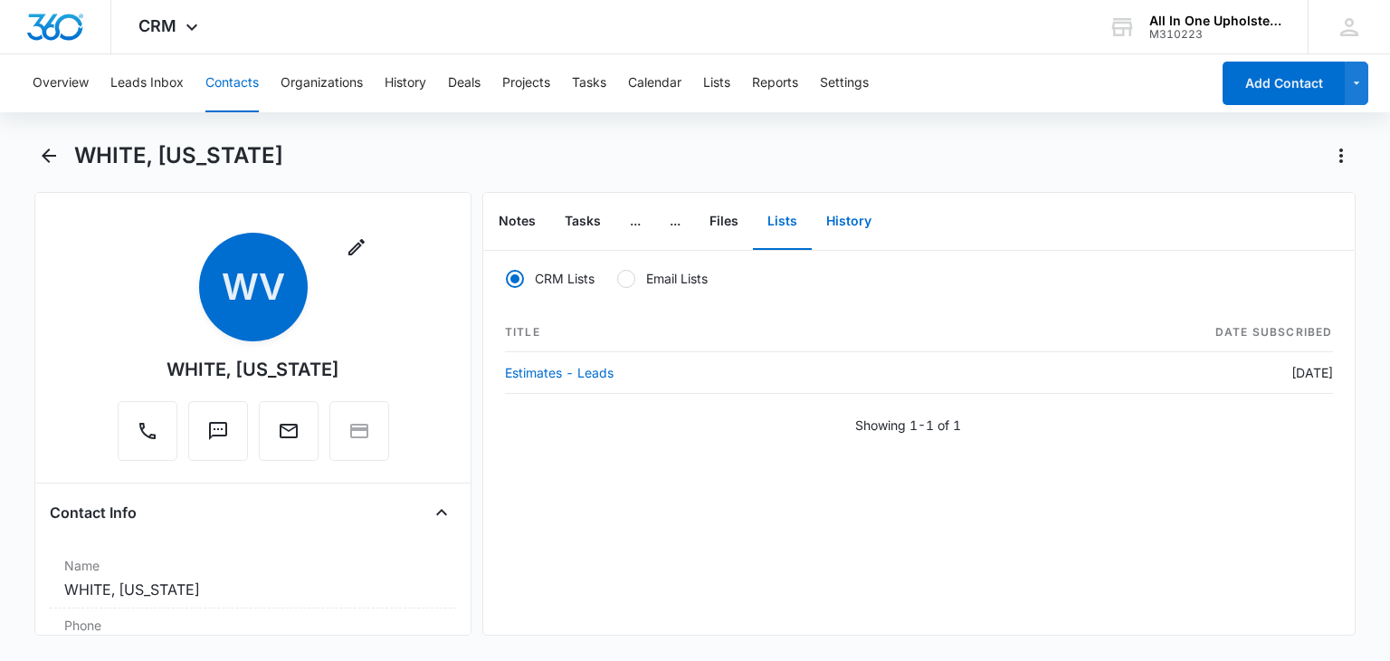
click at [840, 220] on button "History" at bounding box center [849, 222] width 74 height 56
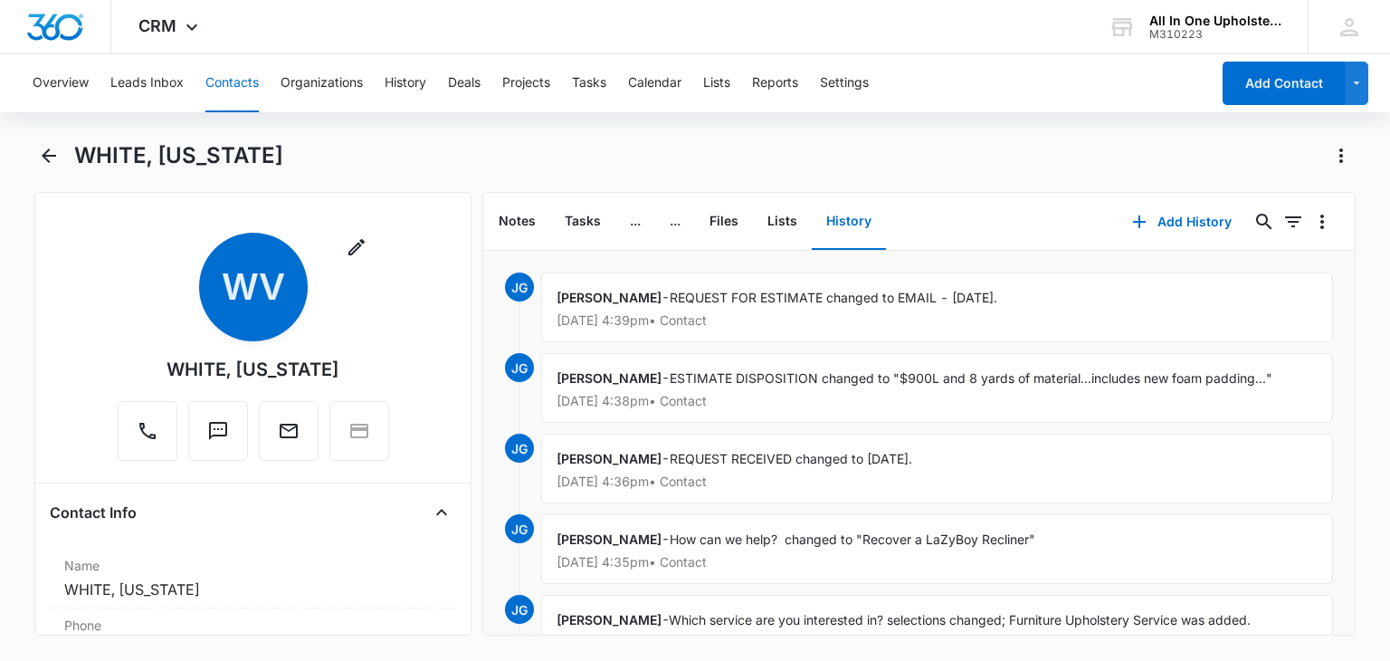
drag, startPoint x: 521, startPoint y: 182, endPoint x: 1085, endPoint y: 271, distance: 570.9
click at [1102, 279] on div "[PERSON_NAME] - REQUEST FOR ESTIMATE changed to EMAIL - [DATE]. [DATE] 4:39pm •…" at bounding box center [937, 307] width 792 height 70
click at [1254, 217] on icon "Search..." at bounding box center [1265, 222] width 22 height 22
click at [1256, 224] on icon "Search..." at bounding box center [1263, 221] width 15 height 15
click at [1254, 218] on icon "Search..." at bounding box center [1265, 222] width 22 height 22
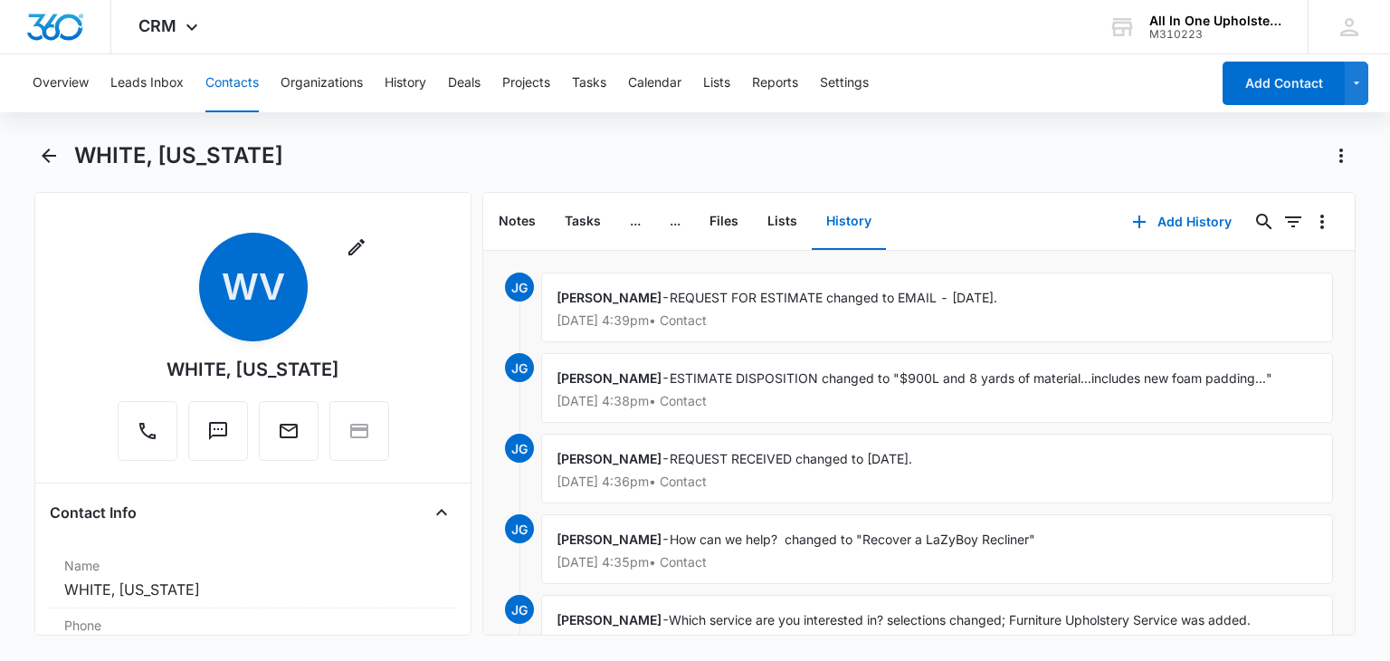
click at [224, 83] on button "Contacts" at bounding box center [231, 83] width 53 height 58
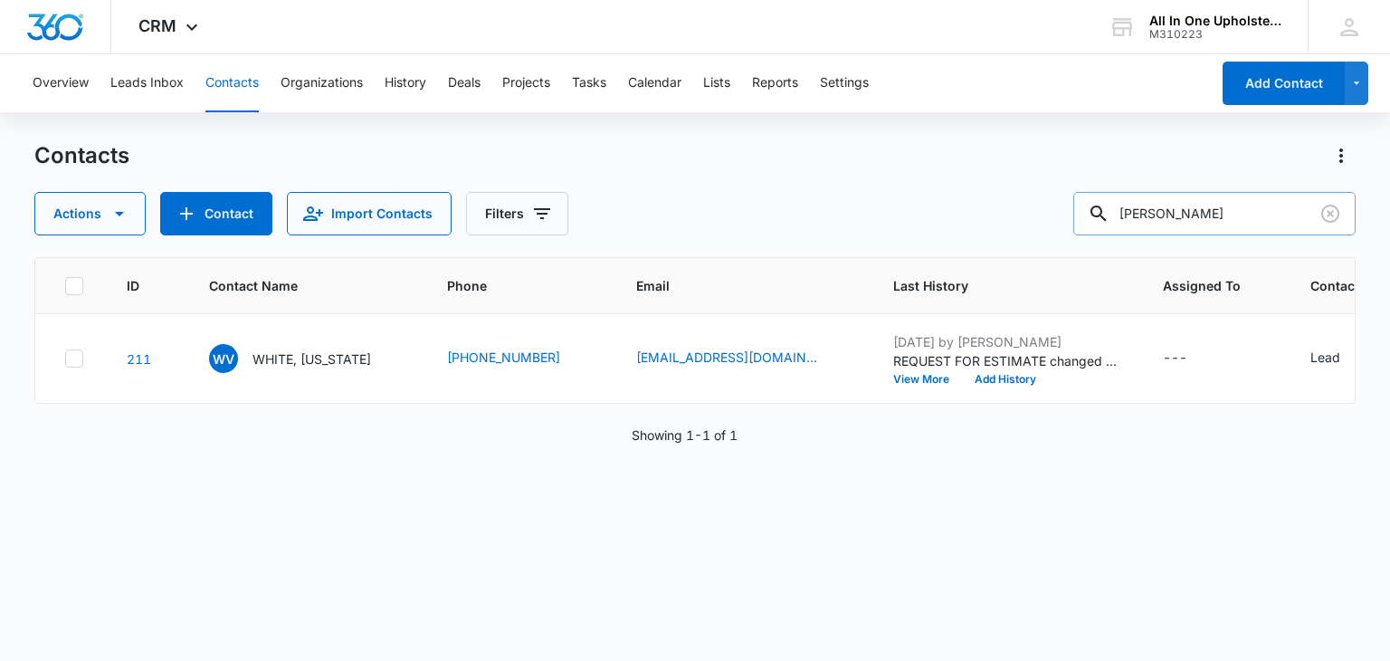
drag, startPoint x: 1209, startPoint y: 211, endPoint x: 1119, endPoint y: 224, distance: 91.4
click at [1115, 220] on div "[PERSON_NAME]" at bounding box center [1215, 213] width 282 height 43
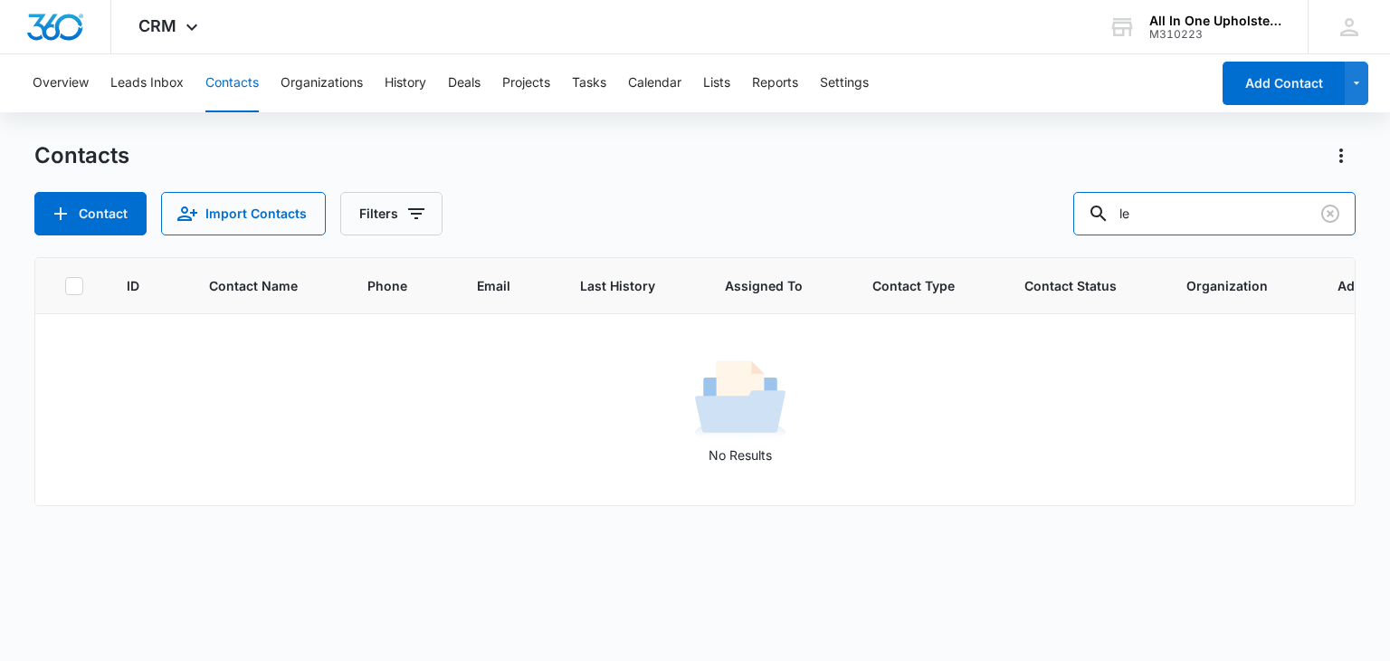
type input "l"
type input "A"
type input "[PERSON_NAME]"
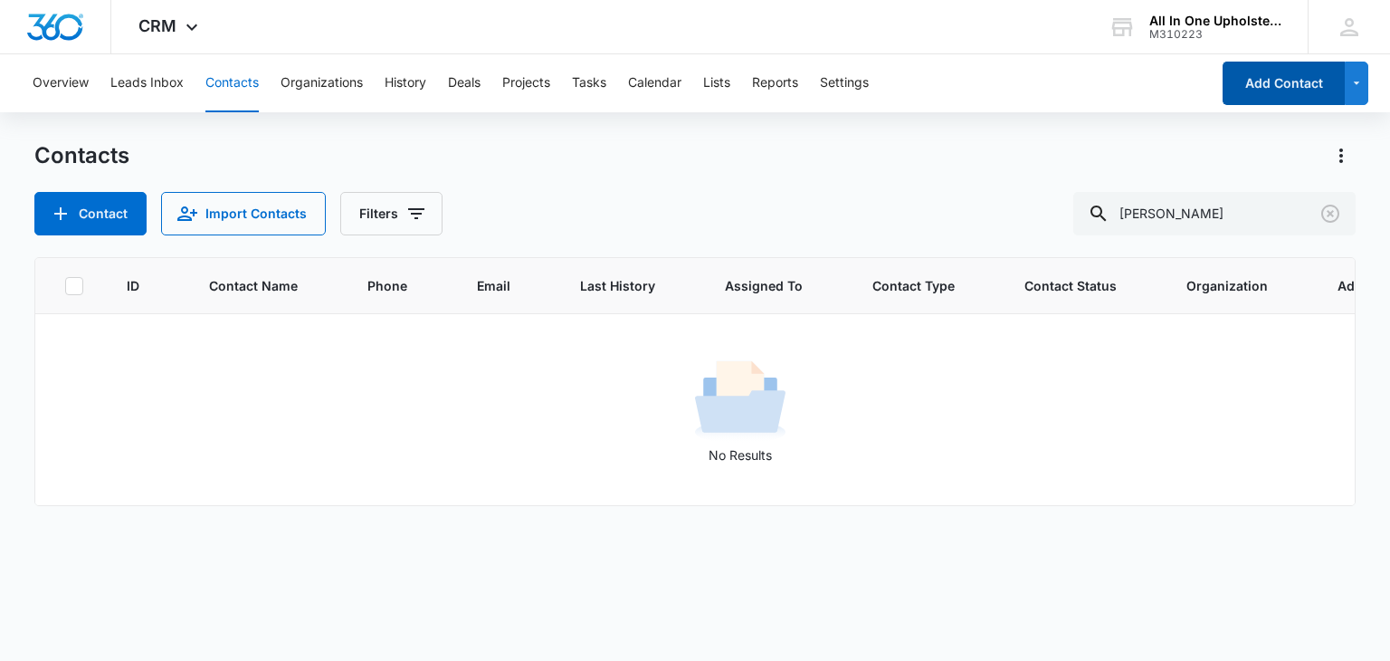
click at [1290, 80] on button "Add Contact" at bounding box center [1284, 83] width 122 height 43
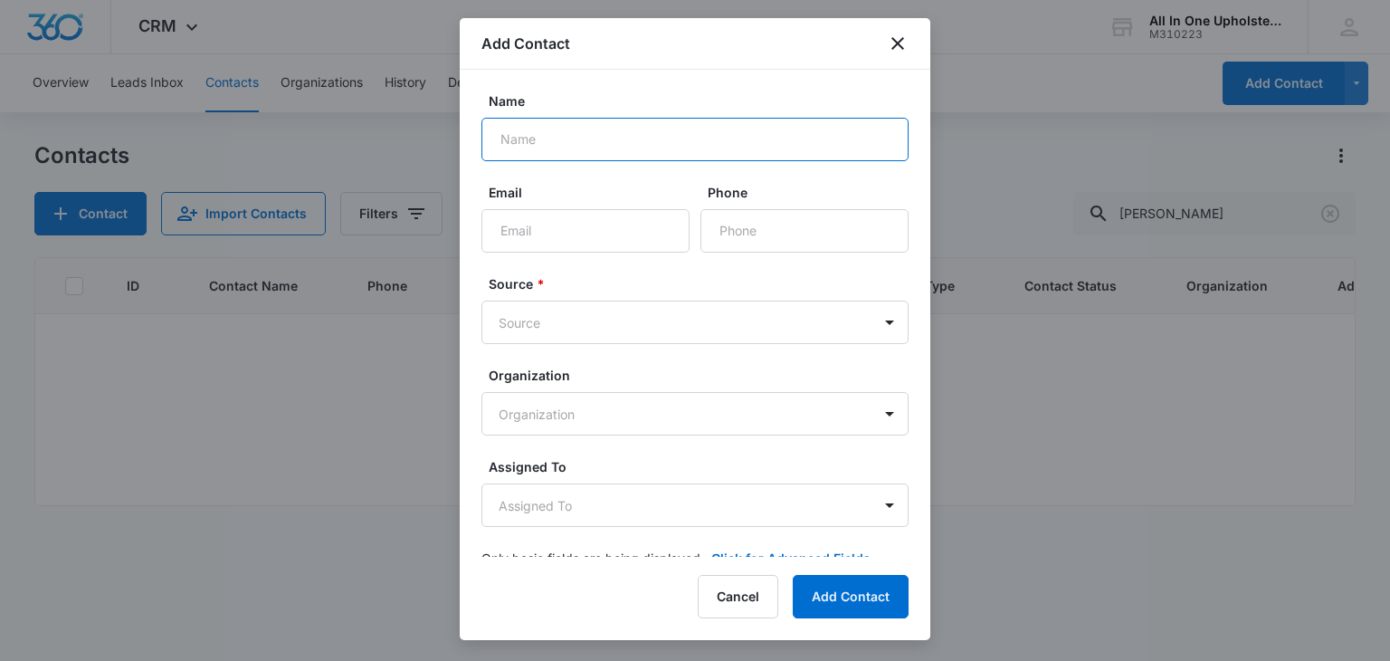
click at [586, 142] on input "Name" at bounding box center [695, 139] width 427 height 43
type input "[PERSON_NAME] ([PERSON_NAME]) [PERSON_NAME]"
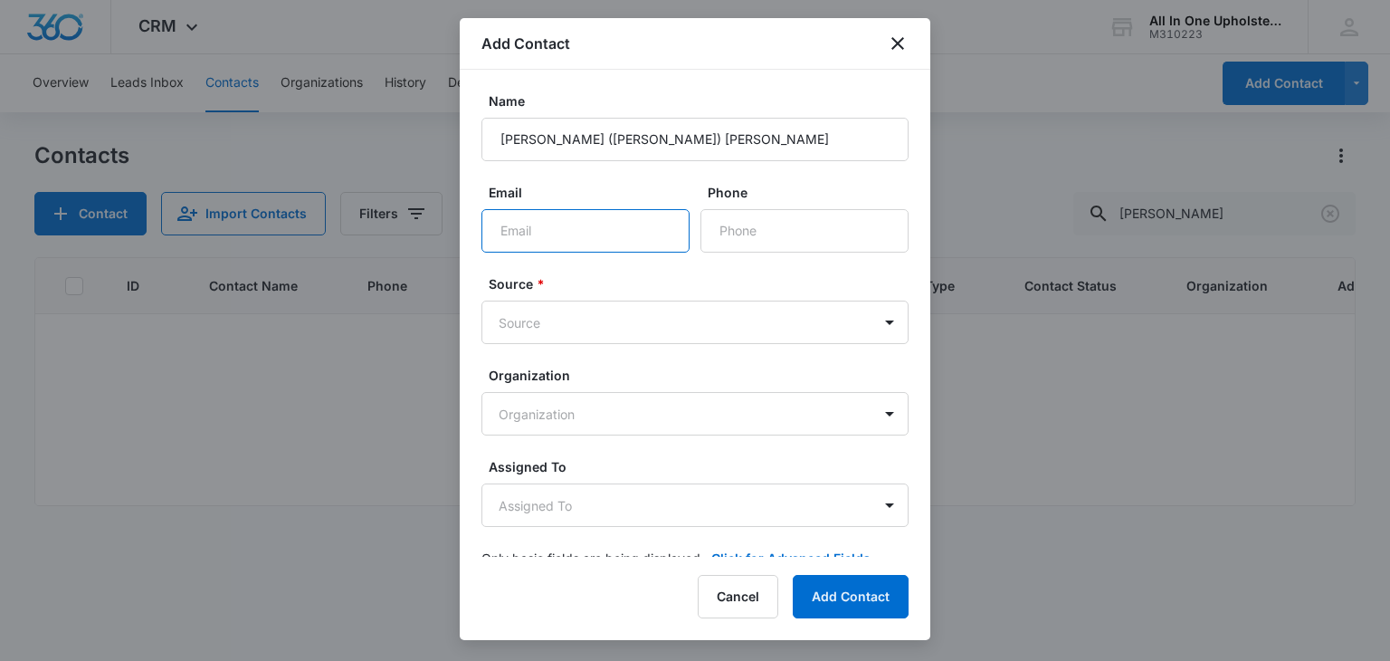
click at [528, 225] on input "Email" at bounding box center [586, 230] width 208 height 43
click at [546, 234] on input "[EMAIL_ADDRESS][DOMAIN_NAME]" at bounding box center [586, 230] width 208 height 43
type input "[EMAIL_ADDRESS][DOMAIN_NAME]"
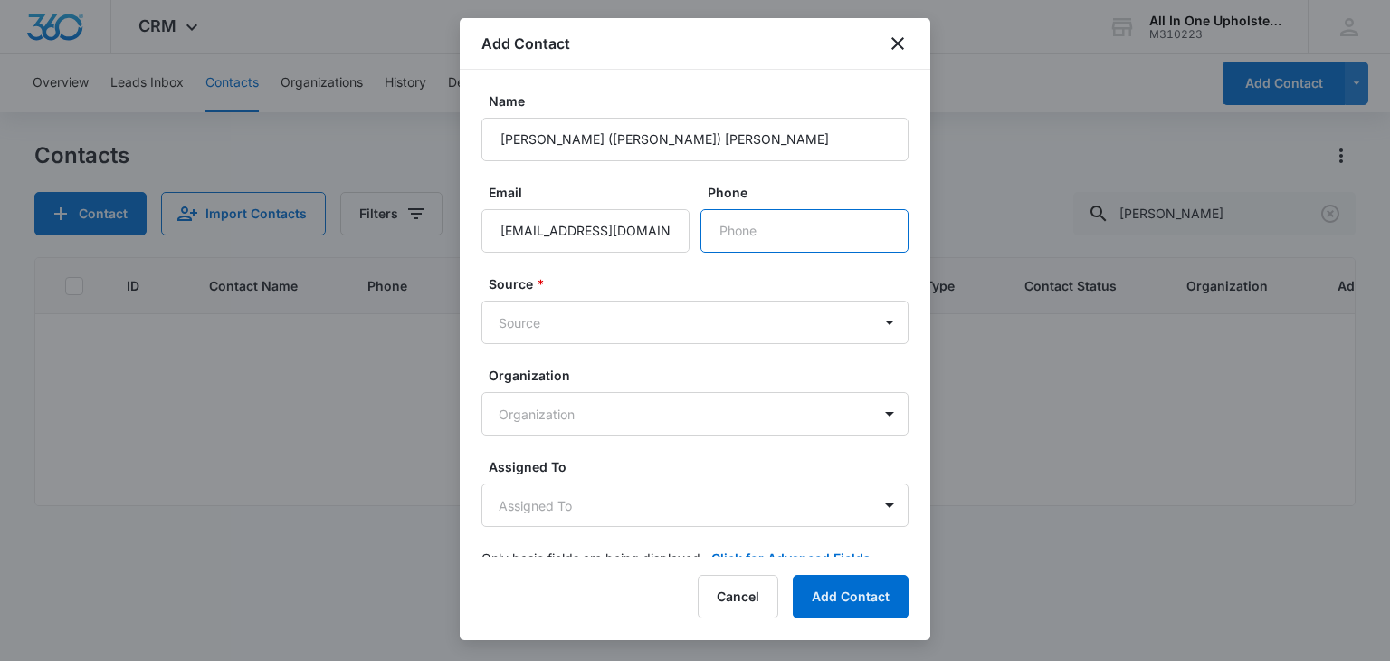
click at [721, 220] on input "Phone" at bounding box center [805, 230] width 208 height 43
type input "[PHONE_NUMBER]"
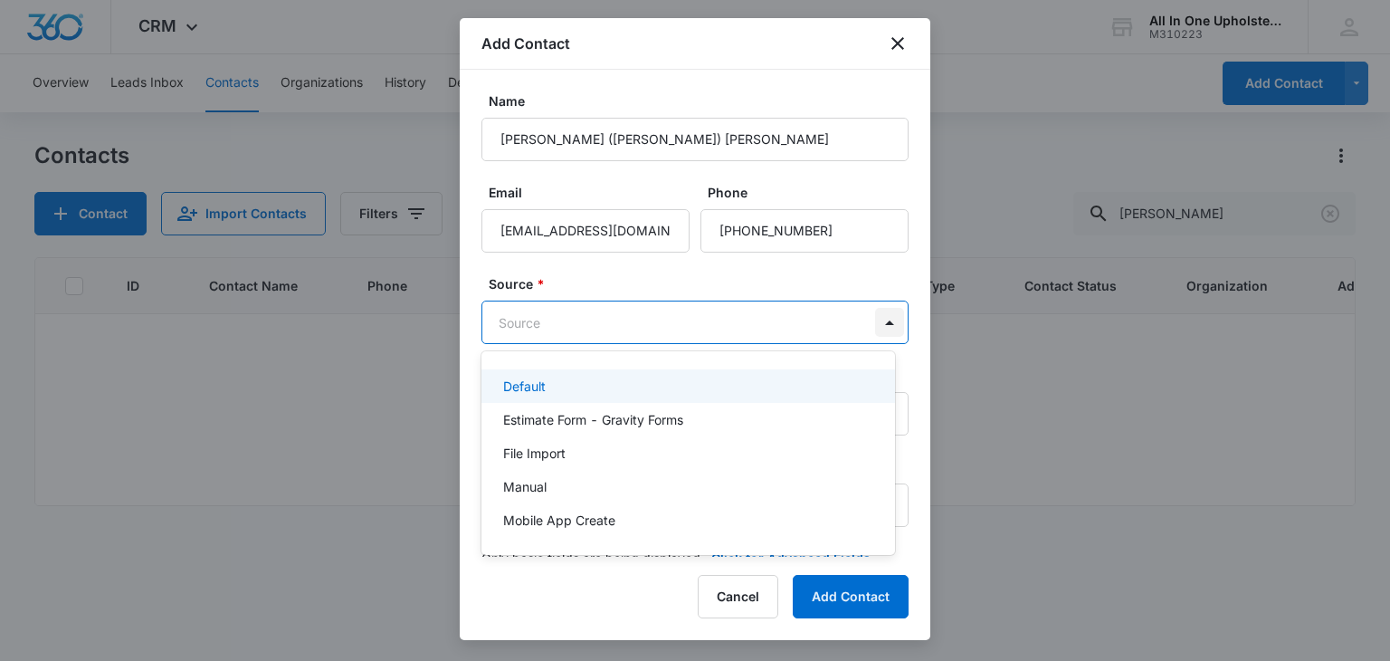
click at [877, 319] on body "CRM Apps Reputation Forms CRM Email Social POS Content Ads Intelligence Files B…" at bounding box center [695, 330] width 1390 height 661
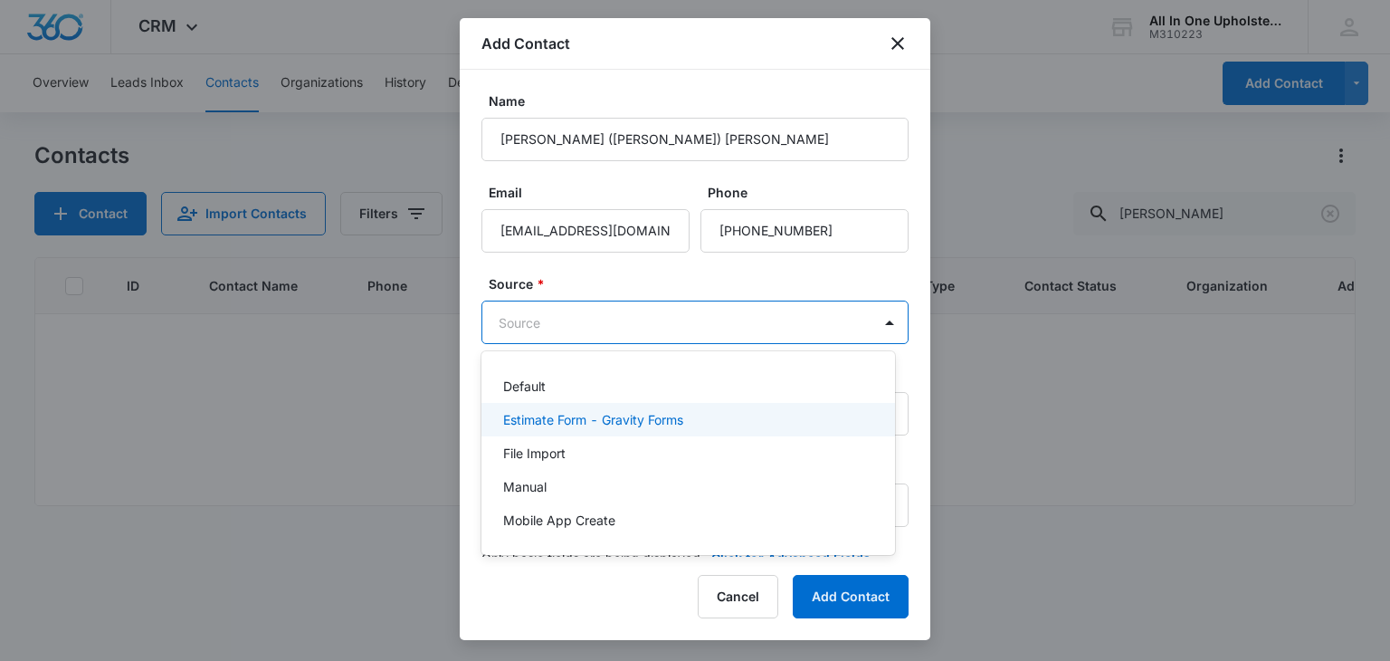
click at [536, 421] on p "Estimate Form - Gravity Forms" at bounding box center [593, 419] width 180 height 19
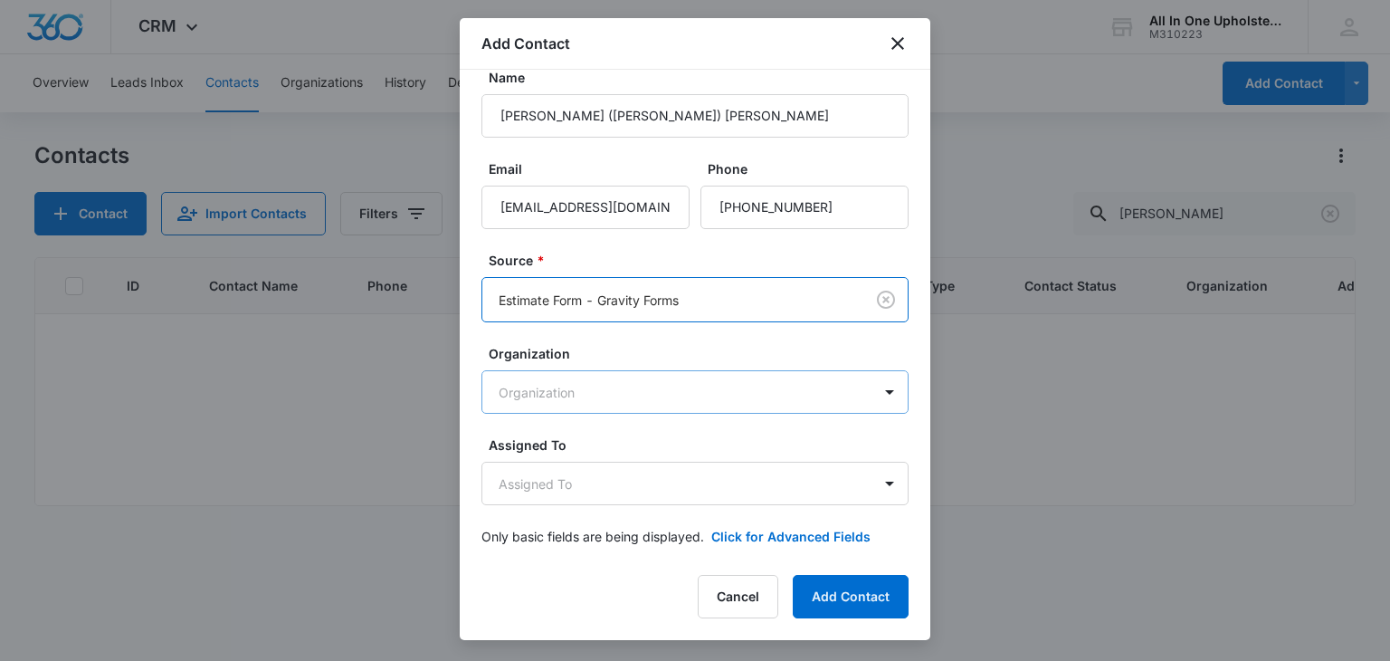
scroll to position [34, 0]
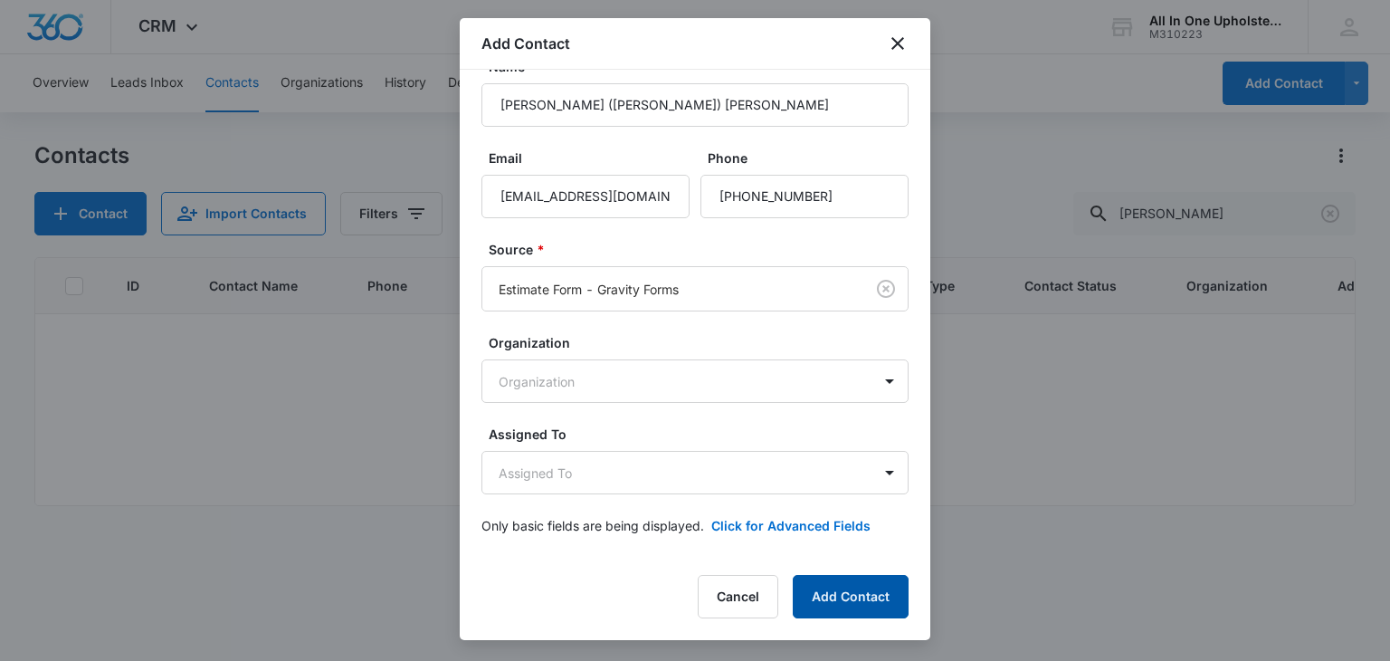
click at [859, 595] on button "Add Contact" at bounding box center [851, 596] width 116 height 43
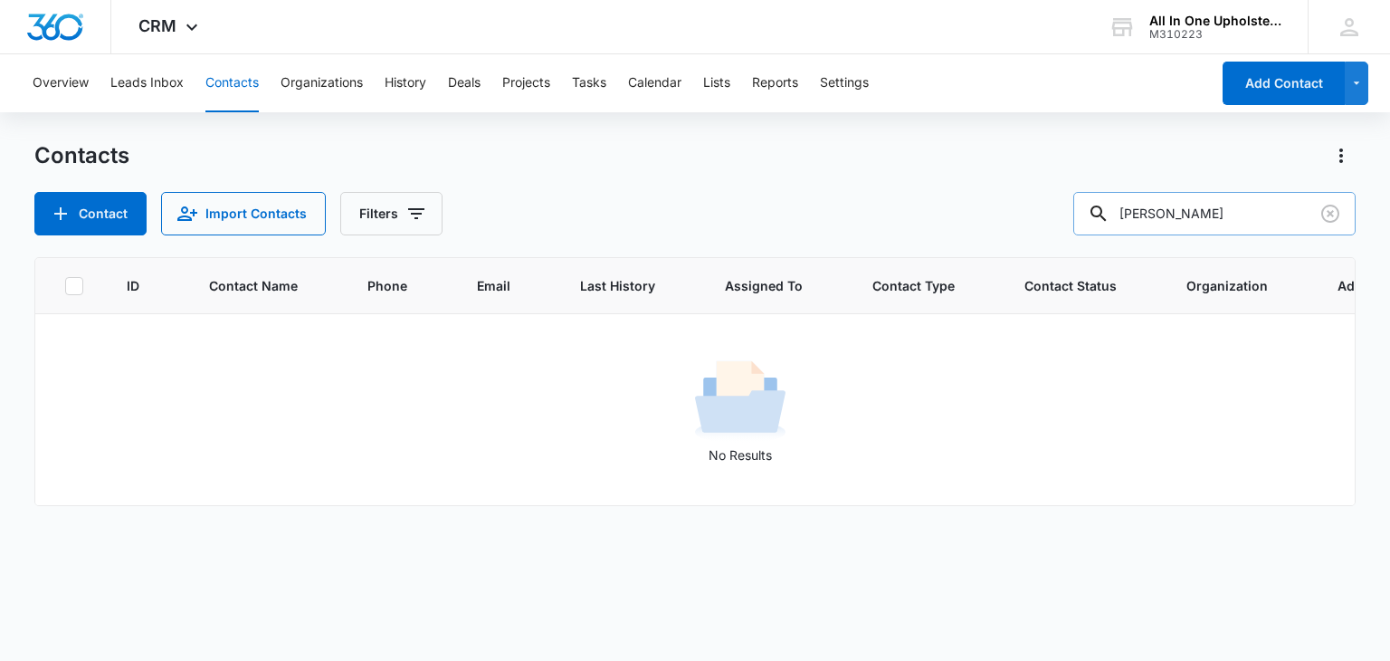
click at [1207, 211] on input "[PERSON_NAME]" at bounding box center [1215, 213] width 282 height 43
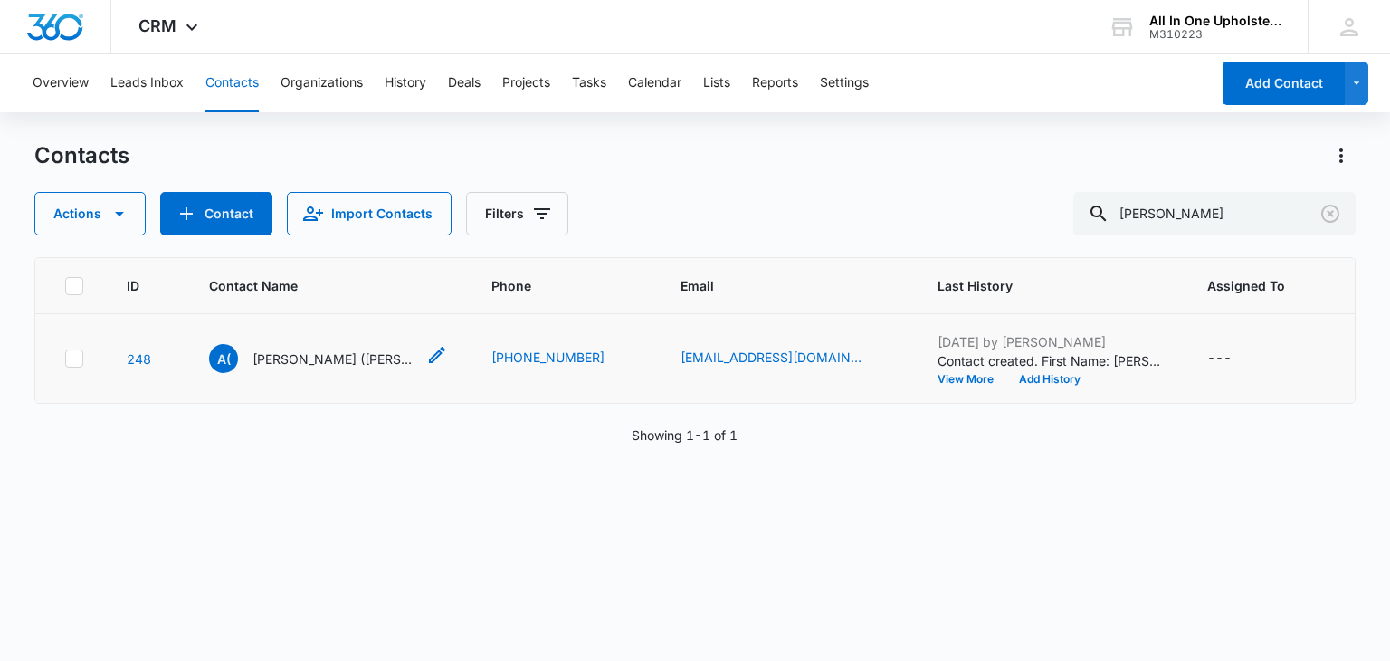
click at [275, 358] on p "[PERSON_NAME] ([PERSON_NAME]) [PERSON_NAME]" at bounding box center [334, 358] width 163 height 19
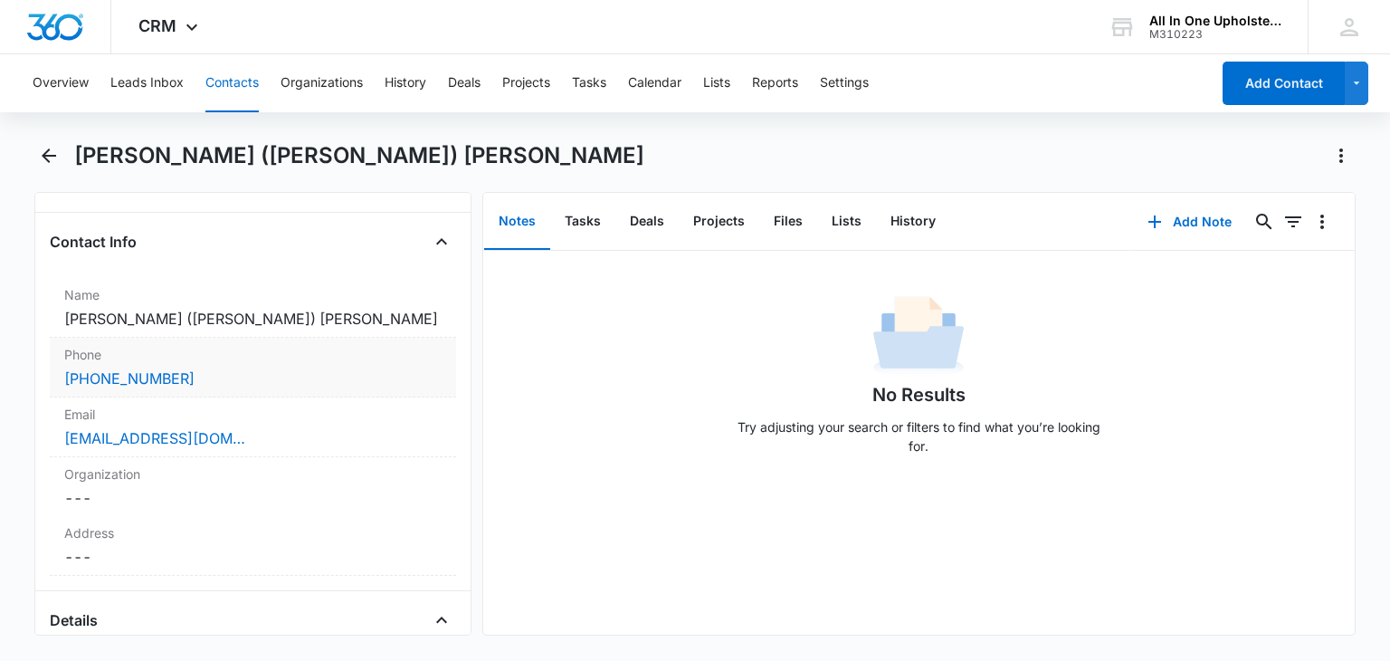
scroll to position [272, 0]
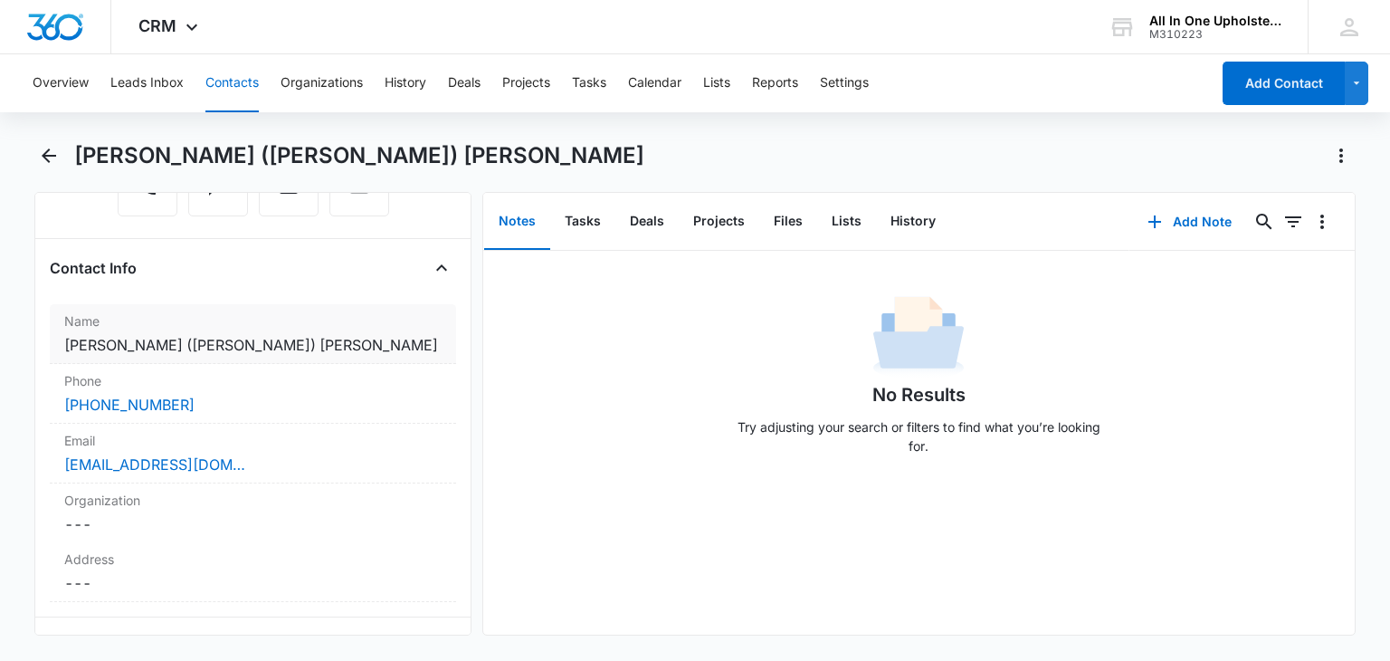
click at [377, 334] on dd "Cancel Save Changes [PERSON_NAME] ([PERSON_NAME]) [PERSON_NAME]" at bounding box center [252, 345] width 377 height 22
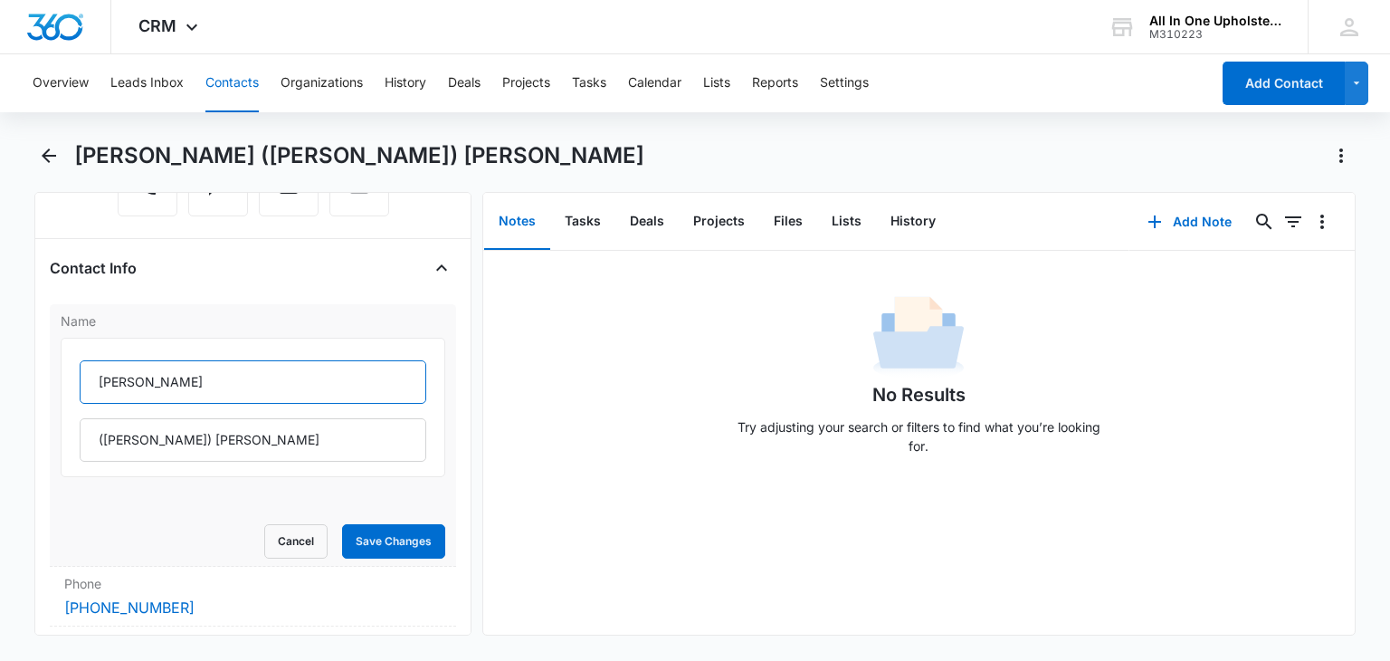
click at [199, 360] on input "[PERSON_NAME]" at bounding box center [253, 381] width 346 height 43
type input "A"
type input "[PERSON_NAME],"
click at [146, 418] on input "([PERSON_NAME]) [PERSON_NAME]" at bounding box center [253, 439] width 346 height 43
type input "[PERSON_NAME] ([PERSON_NAME])"
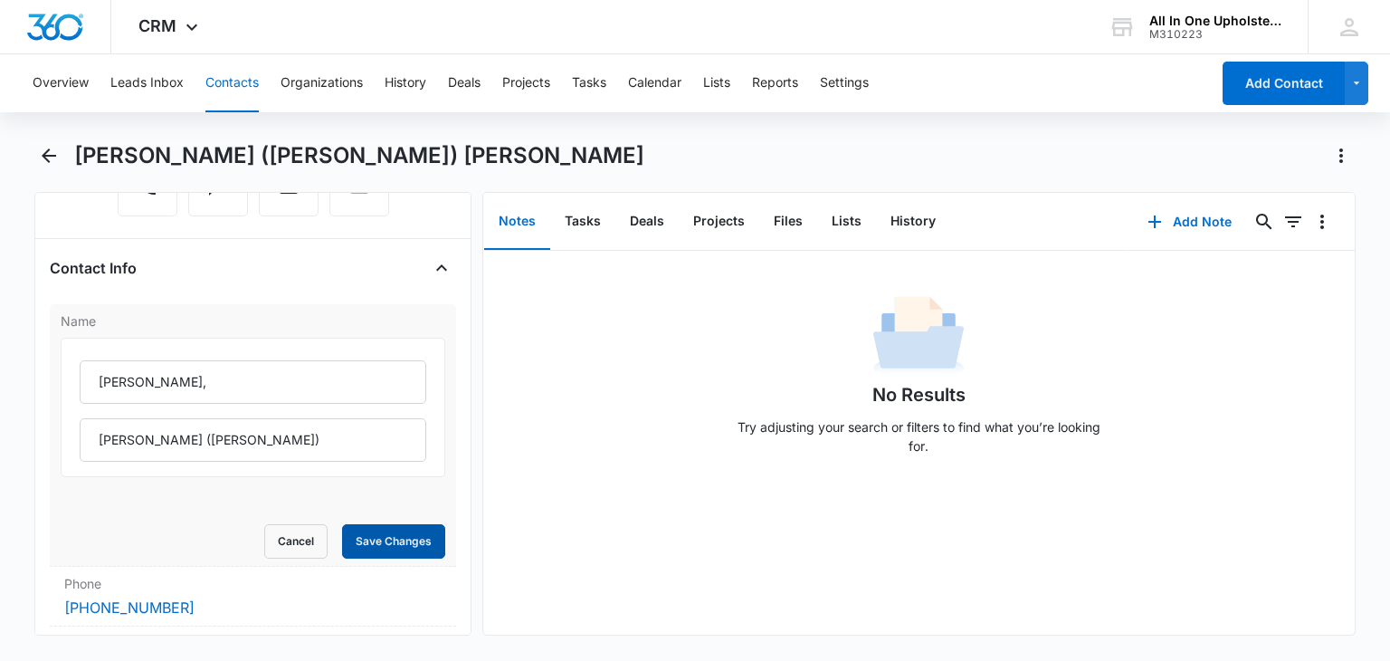
click at [388, 524] on button "Save Changes" at bounding box center [393, 541] width 103 height 34
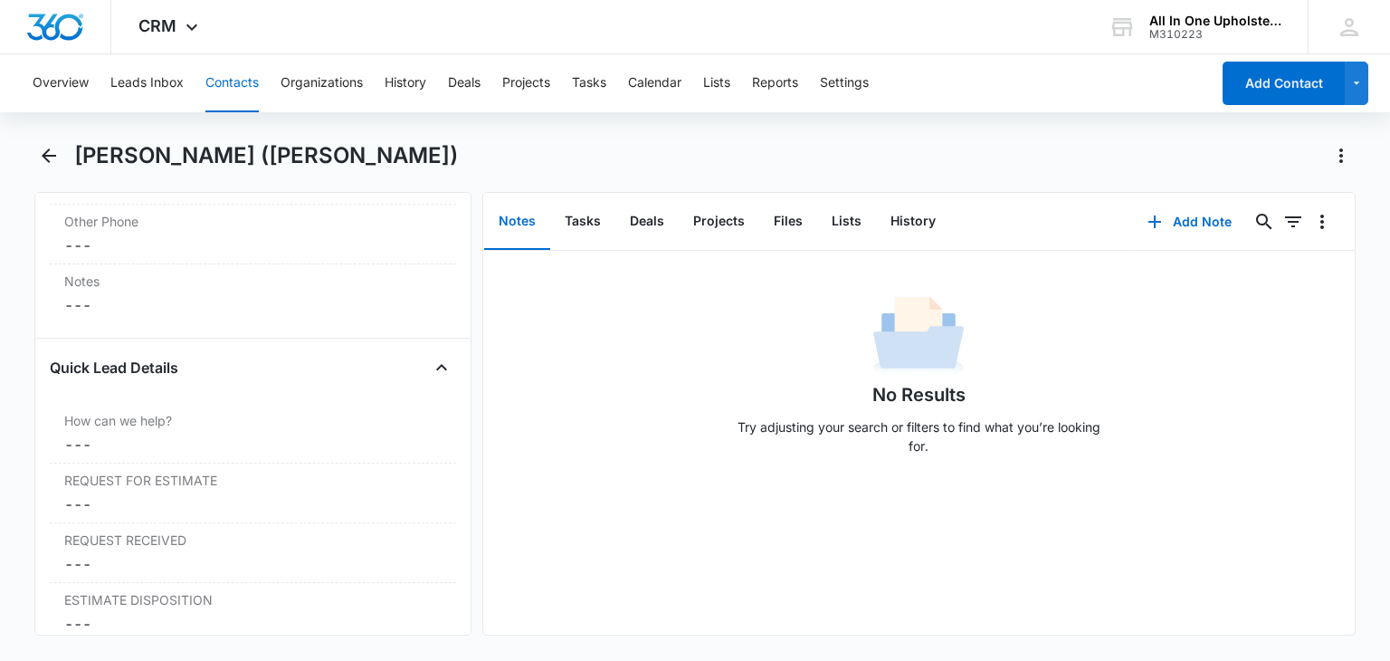
scroll to position [1539, 0]
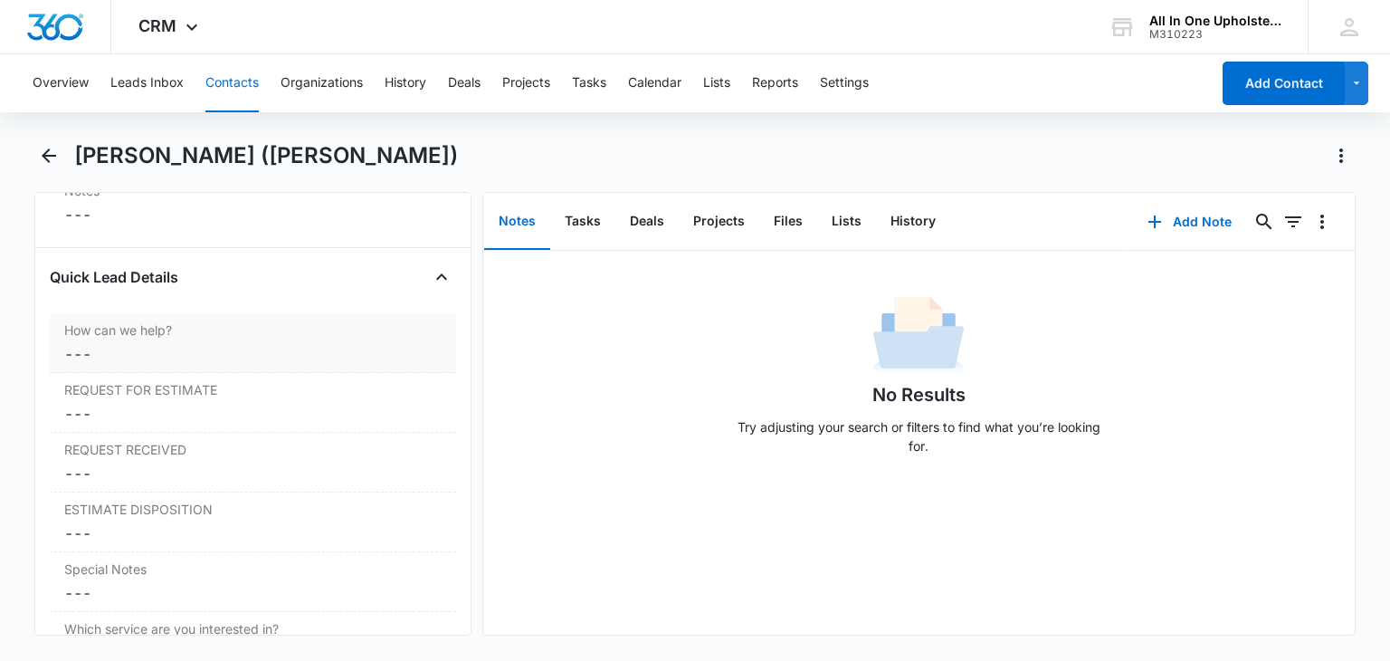
click at [111, 352] on dd "Cancel Save Changes ---" at bounding box center [252, 354] width 377 height 22
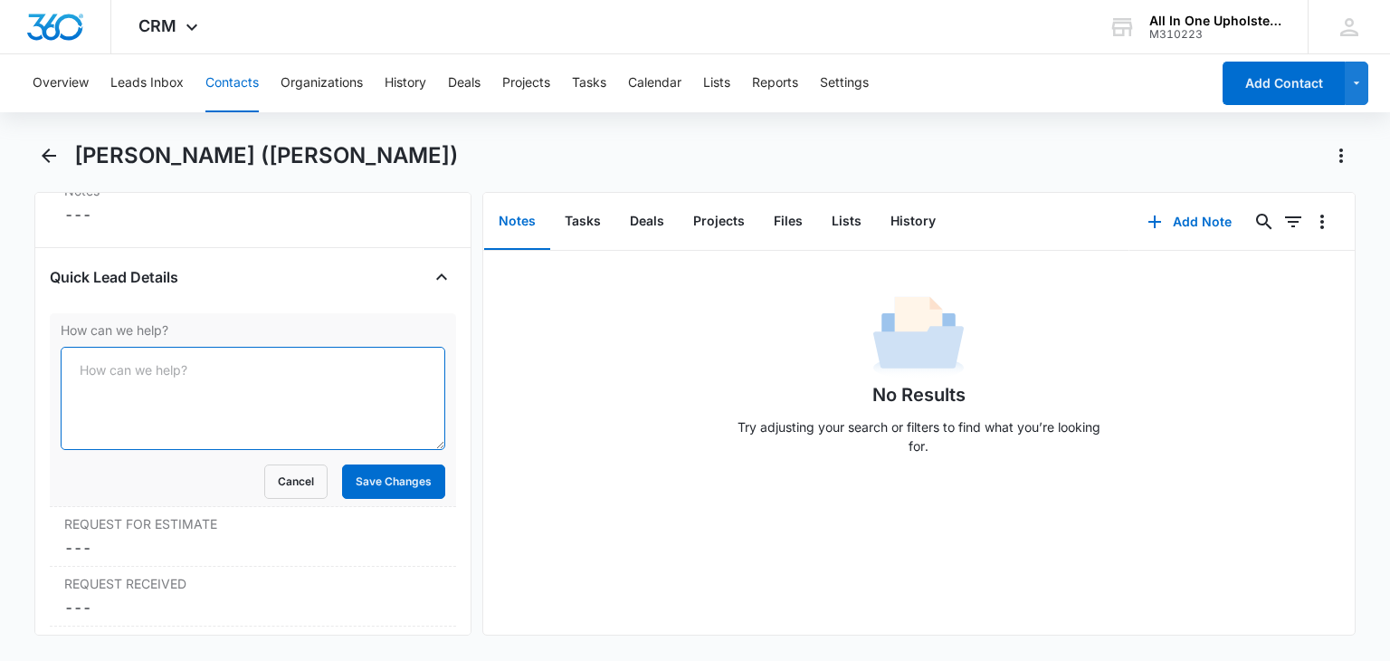
click at [99, 367] on textarea "How can we help?" at bounding box center [253, 398] width 384 height 103
type textarea "Outdoor chair cushions"
click at [384, 479] on button "Save Changes" at bounding box center [393, 481] width 103 height 34
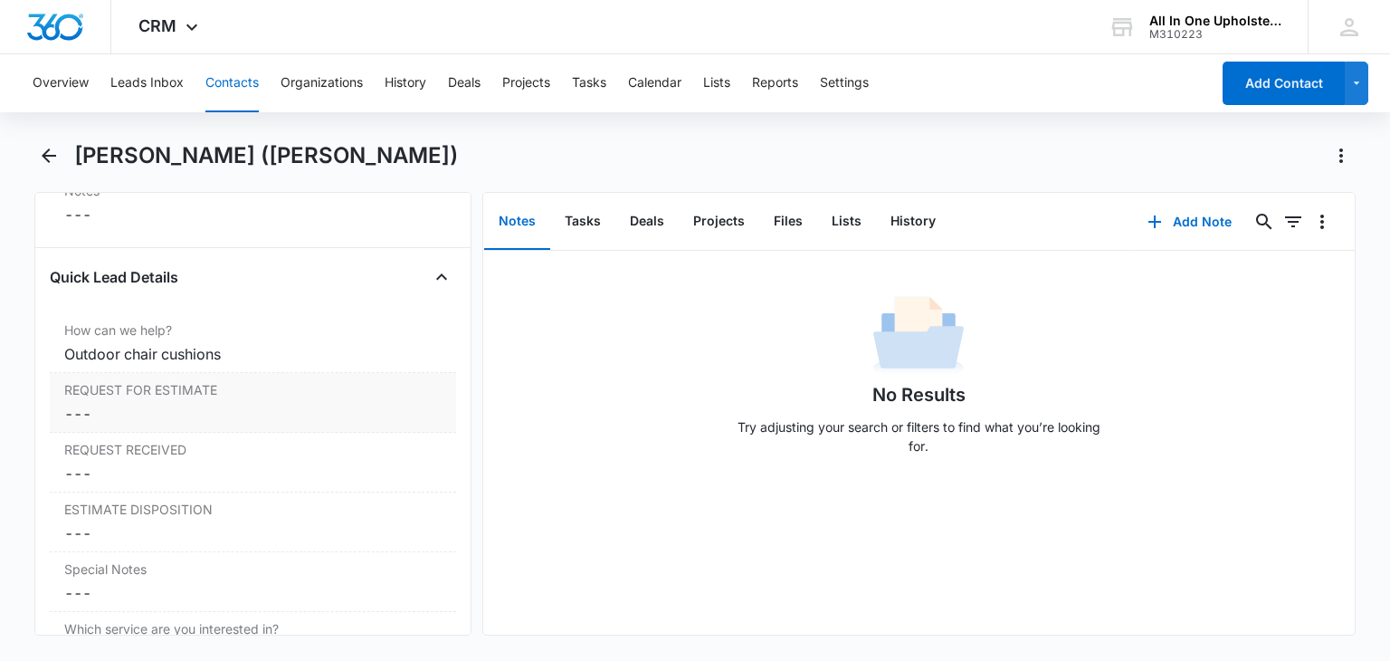
click at [113, 409] on dd "Cancel Save Changes ---" at bounding box center [252, 414] width 377 height 22
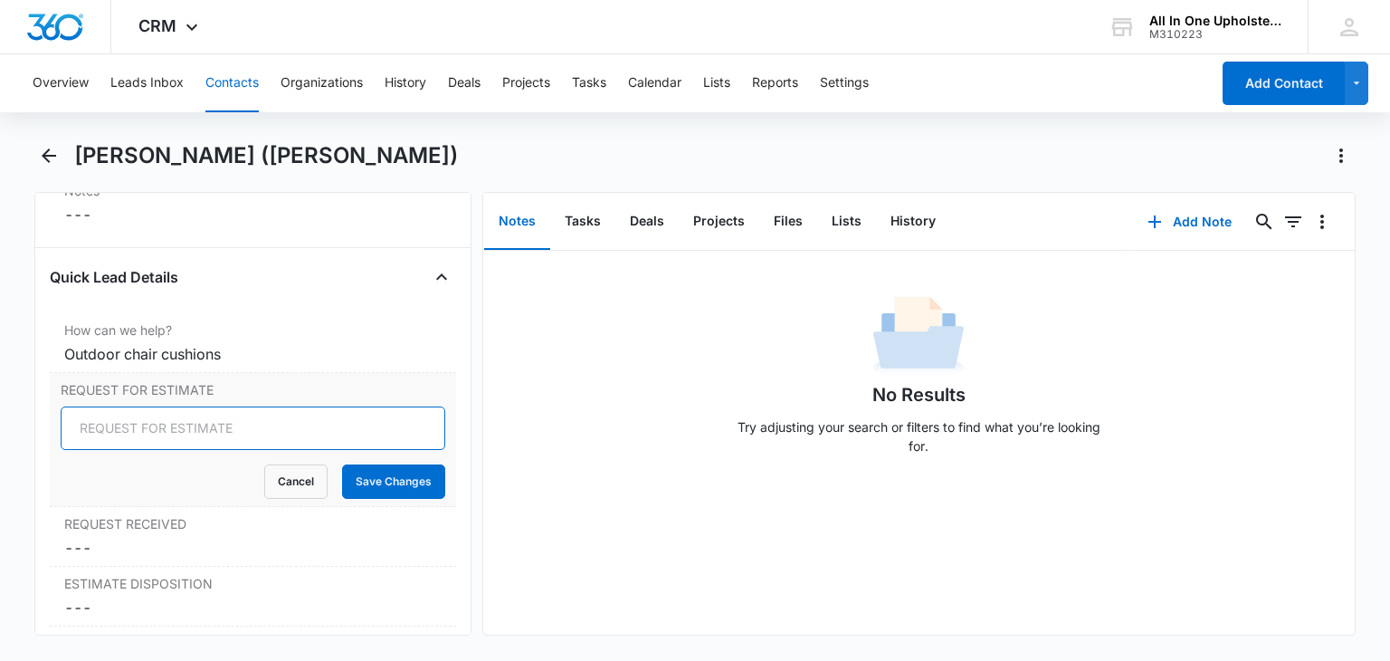
click at [117, 419] on input "REQUEST FOR ESTIMATE" at bounding box center [253, 427] width 384 height 43
type input "EMAIL - [DATE]"
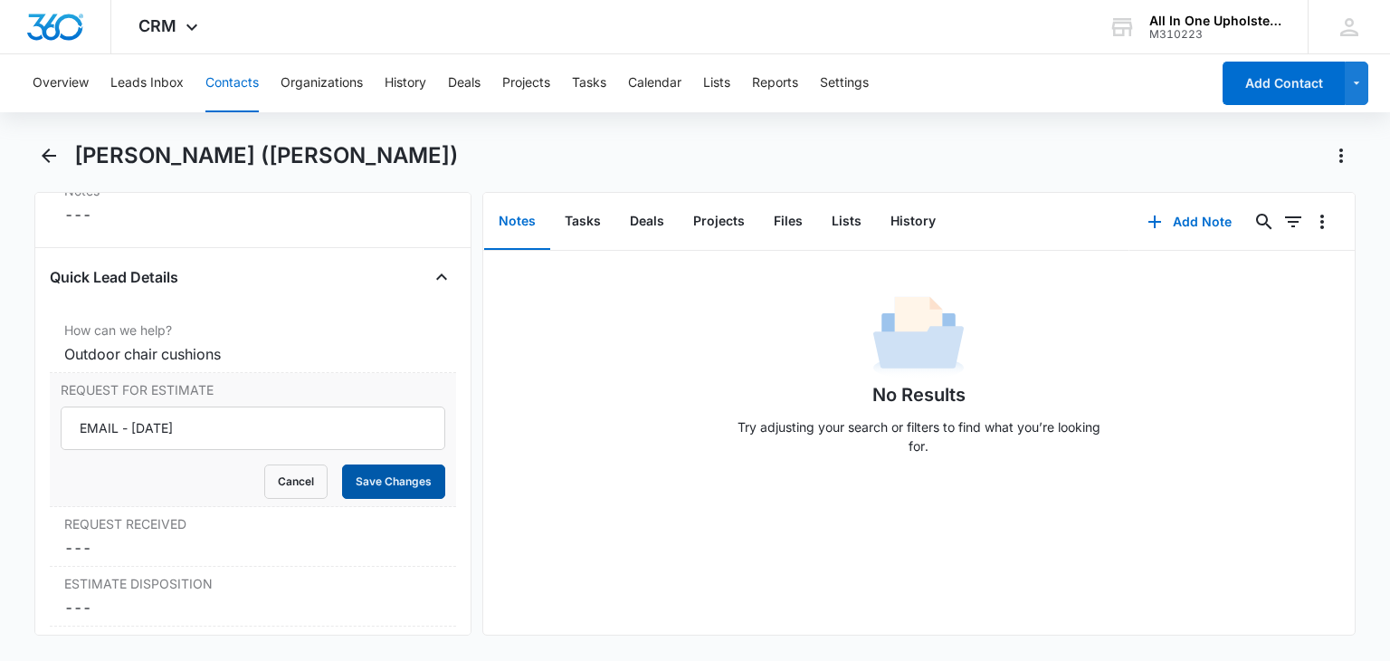
click at [384, 479] on button "Save Changes" at bounding box center [393, 481] width 103 height 34
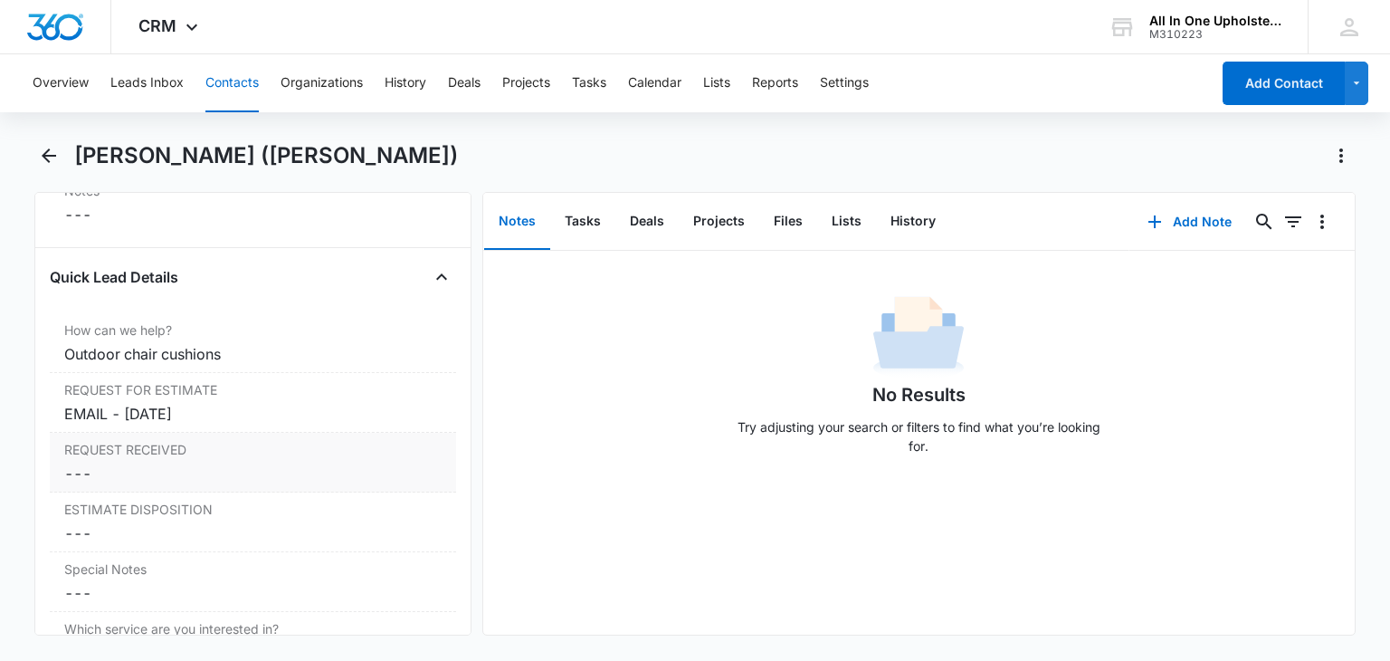
drag, startPoint x: 91, startPoint y: 457, endPoint x: 101, endPoint y: 462, distance: 11.8
click at [100, 462] on div "REQUEST RECEIVED Cancel Save Changes ---" at bounding box center [253, 463] width 406 height 60
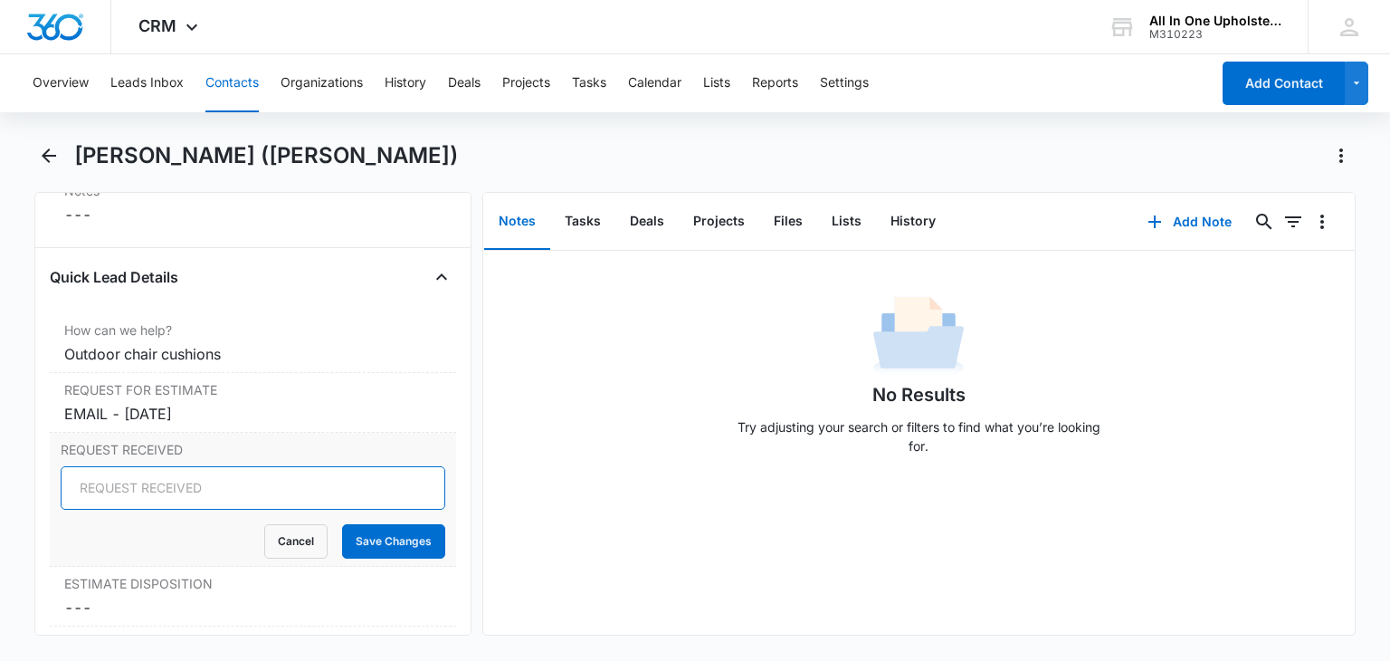
click at [93, 495] on input "REQUEST RECEIVED" at bounding box center [253, 487] width 384 height 43
drag, startPoint x: 210, startPoint y: 407, endPoint x: 57, endPoint y: 415, distance: 153.2
click at [57, 415] on div "REQUEST FOR ESTIMATE Cancel Save Changes EMAIL - [DATE]" at bounding box center [253, 403] width 406 height 60
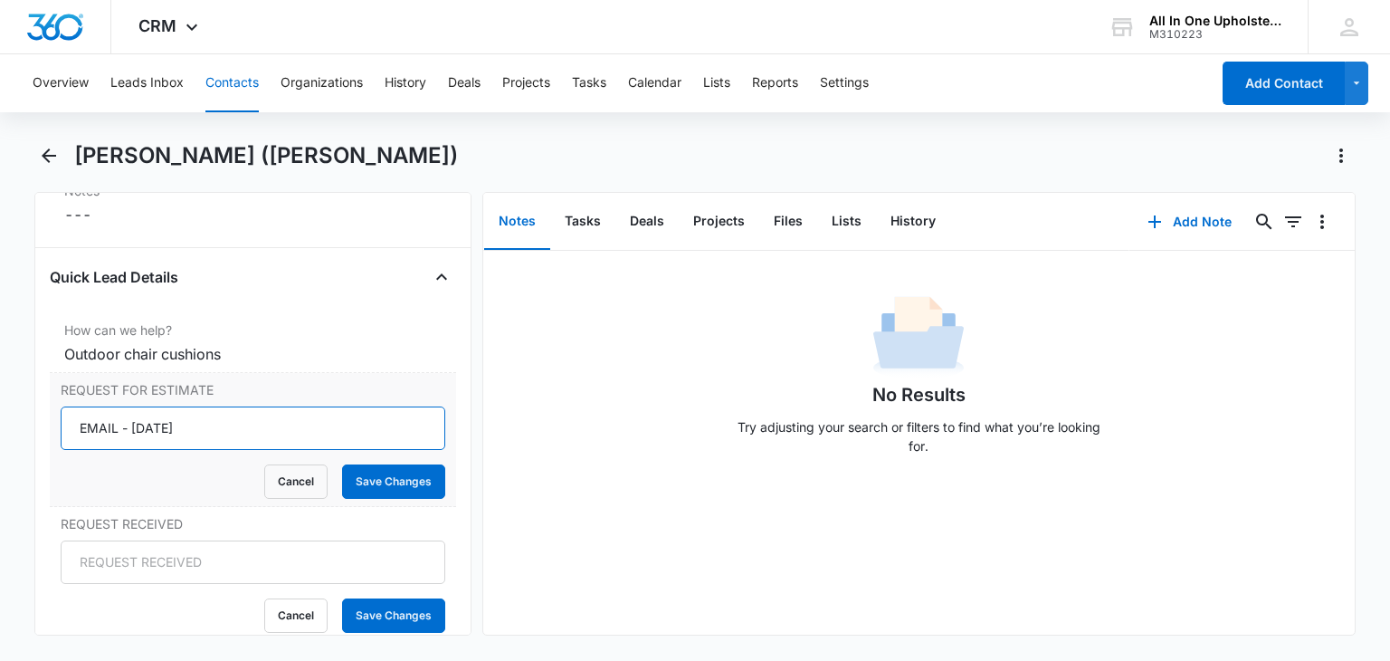
drag, startPoint x: 196, startPoint y: 422, endPoint x: 76, endPoint y: 425, distance: 119.5
click at [76, 425] on input "EMAIL - [DATE]" at bounding box center [253, 427] width 384 height 43
type input "O"
type input "Four chairs and one sofa of outdoor cushions totaling fourteen cushions; replac…"
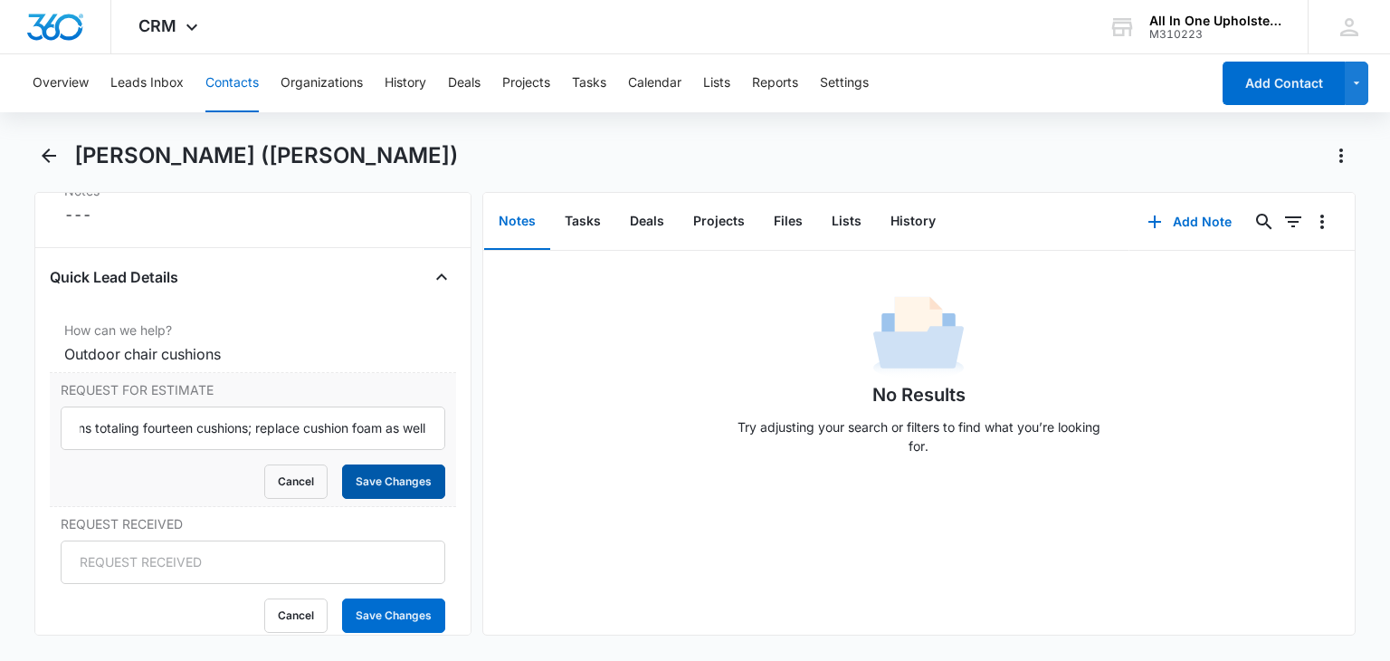
scroll to position [0, 0]
click at [377, 478] on button "Save Changes" at bounding box center [393, 481] width 103 height 34
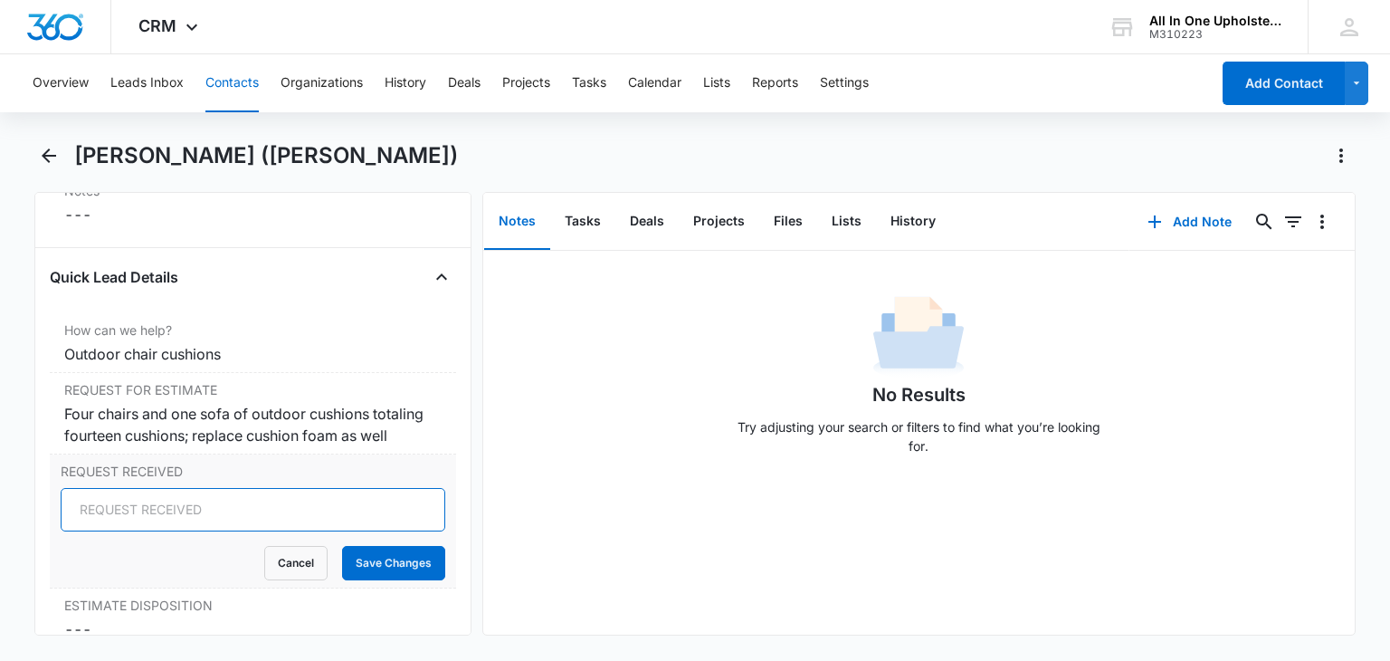
click at [187, 531] on input "REQUEST RECEIVED" at bounding box center [253, 509] width 384 height 43
type input "C"
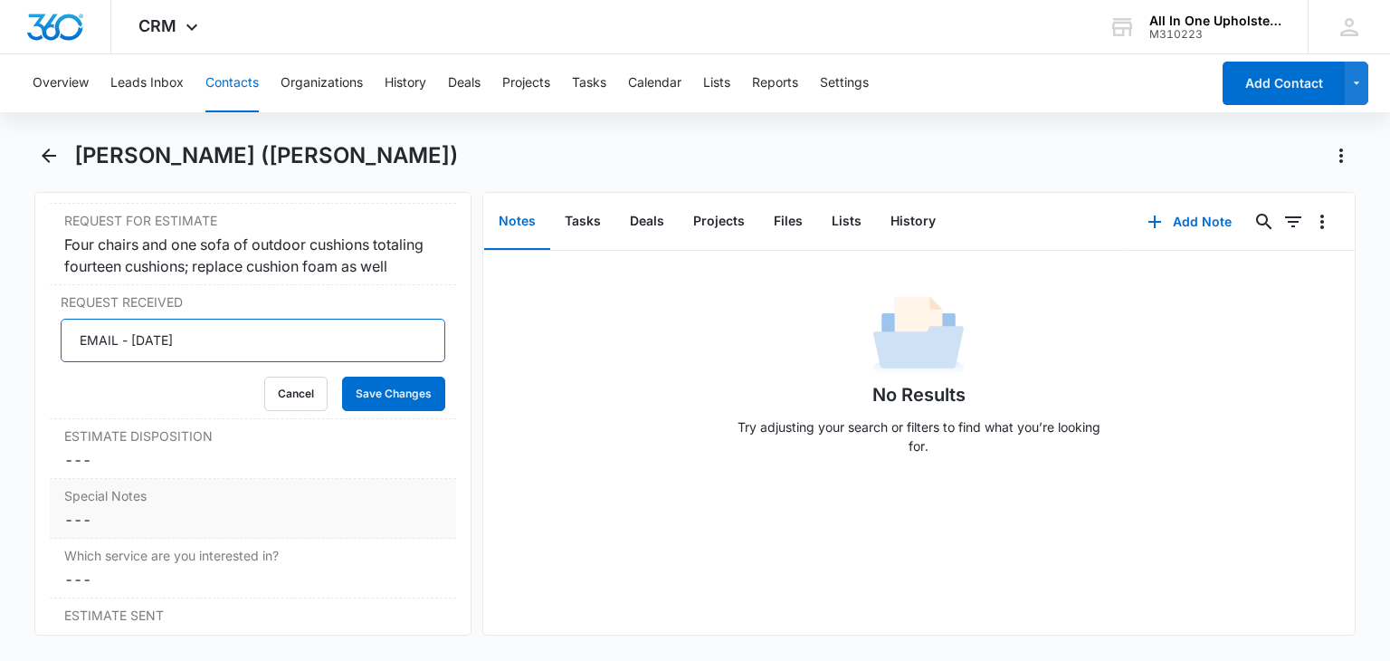
scroll to position [1720, 0]
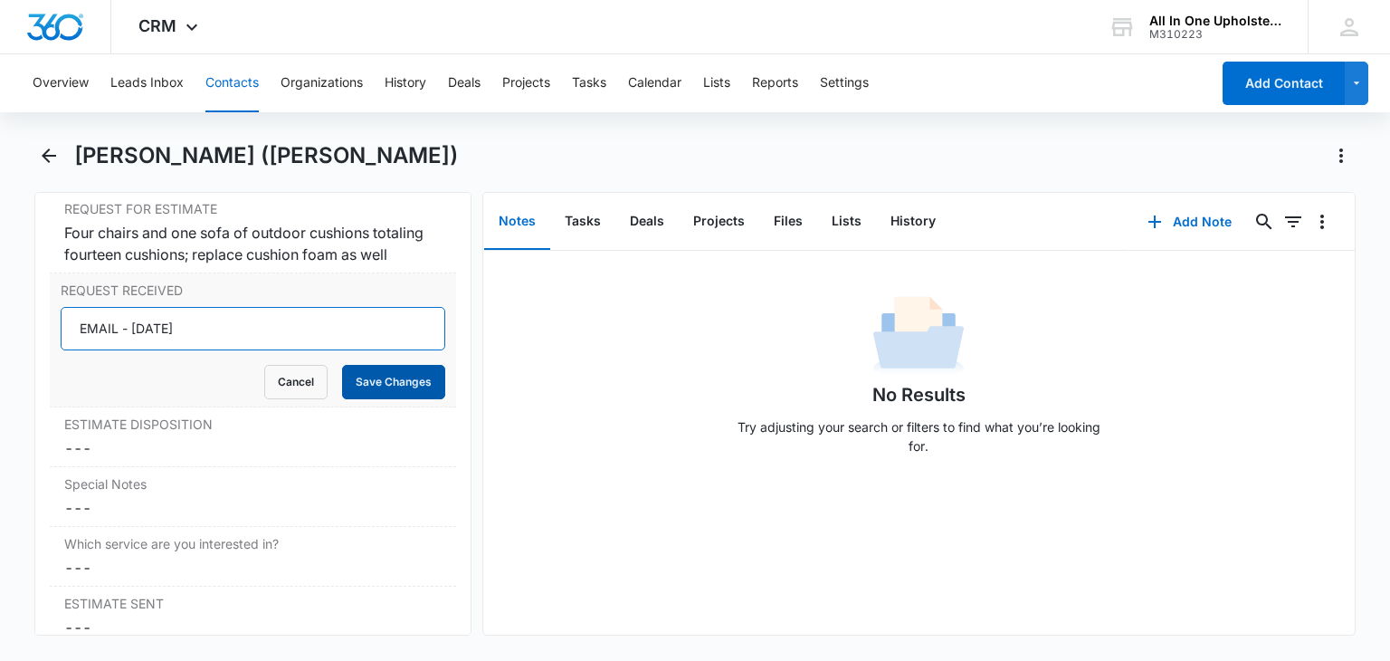
type input "EMAIL - [DATE]"
click at [380, 399] on button "Save Changes" at bounding box center [393, 382] width 103 height 34
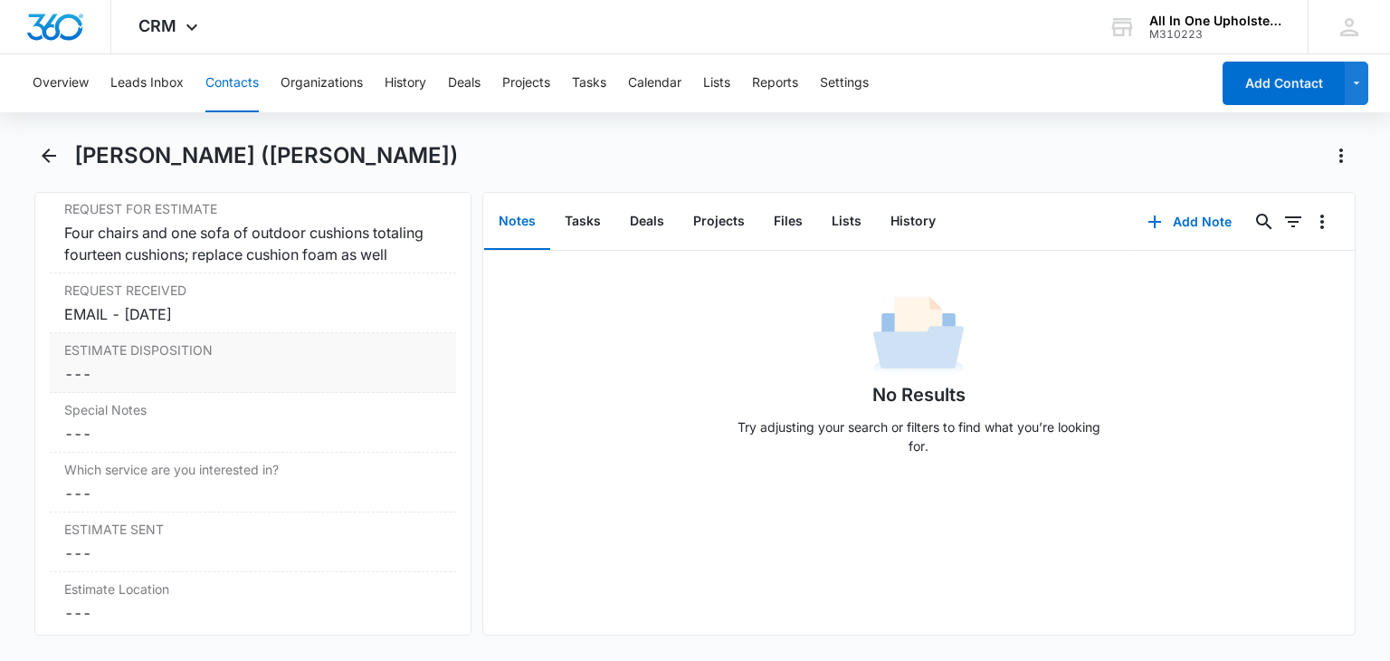
scroll to position [1629, 0]
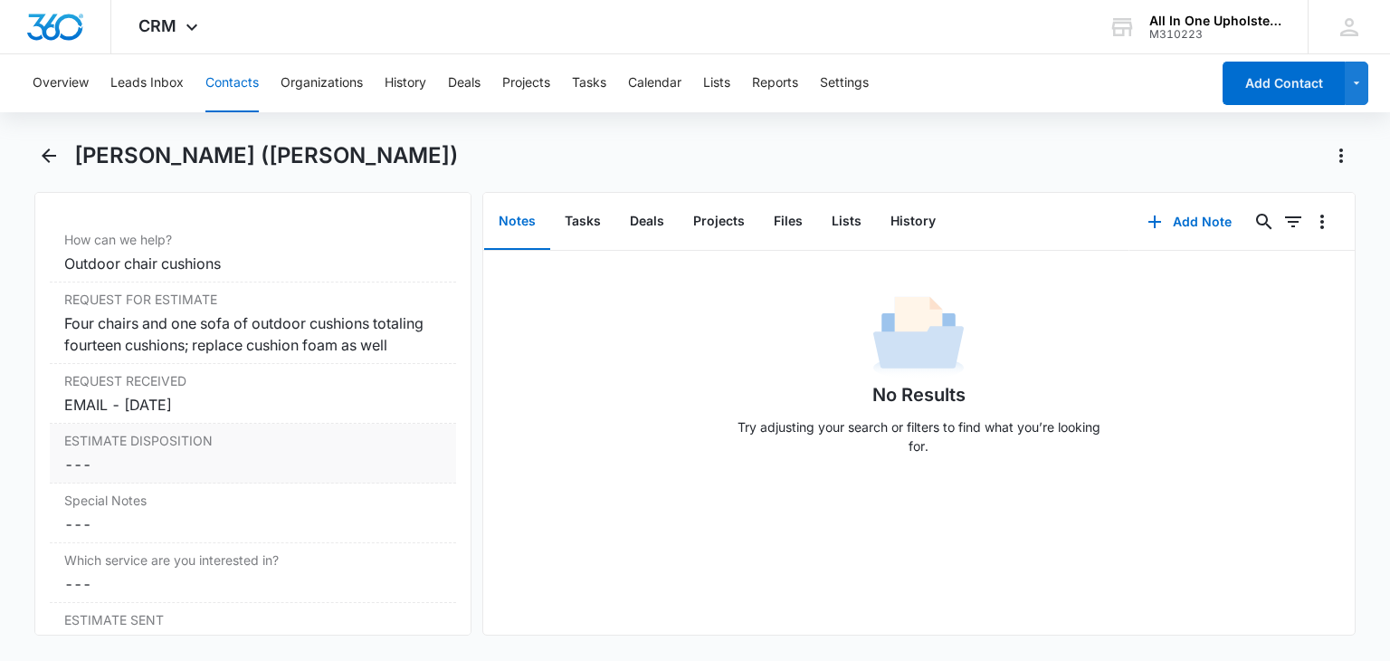
click at [98, 474] on dd "Cancel Save Changes ---" at bounding box center [252, 464] width 377 height 22
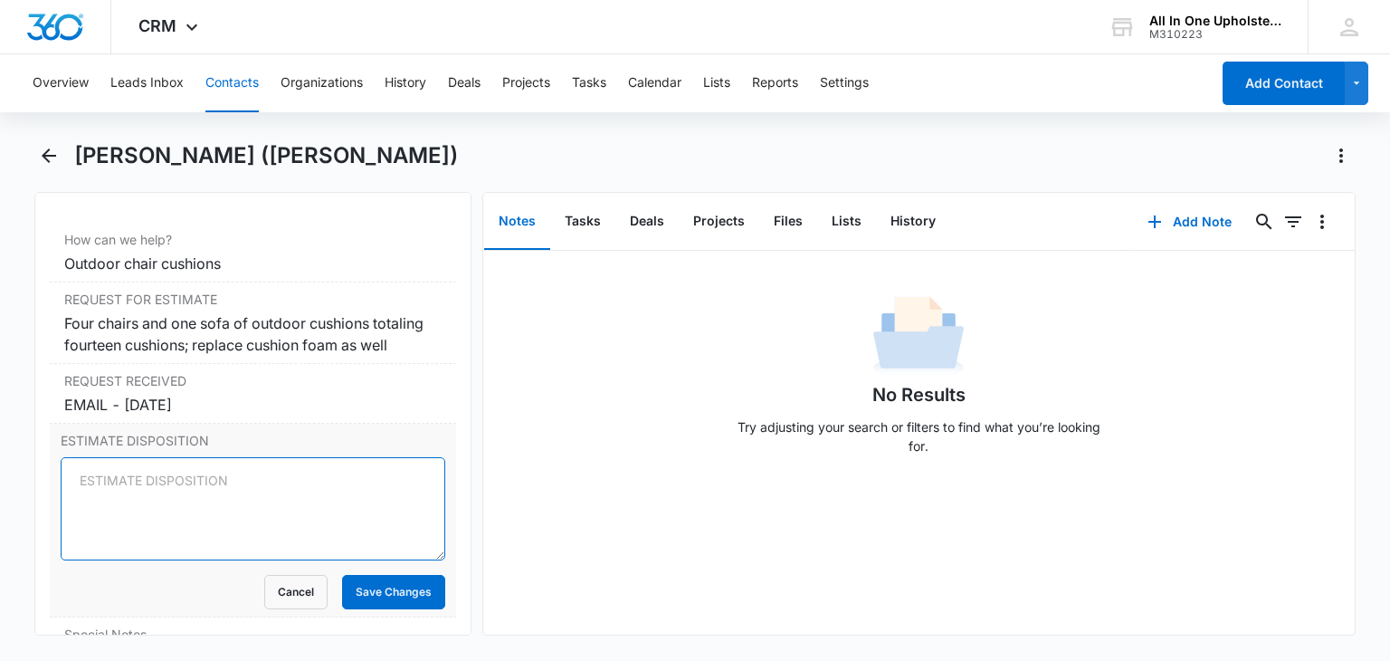
click at [91, 492] on textarea "ESTIMATE DISPOSITION" at bounding box center [253, 508] width 384 height 103
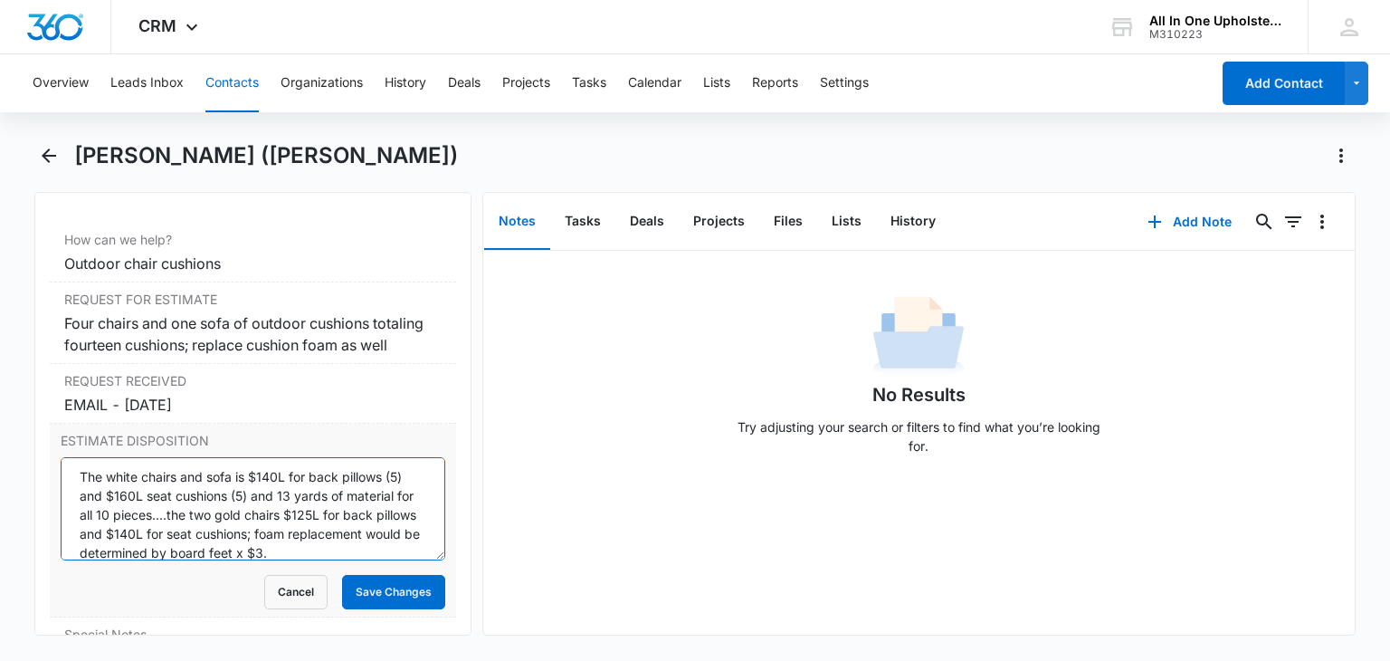
scroll to position [23, 0]
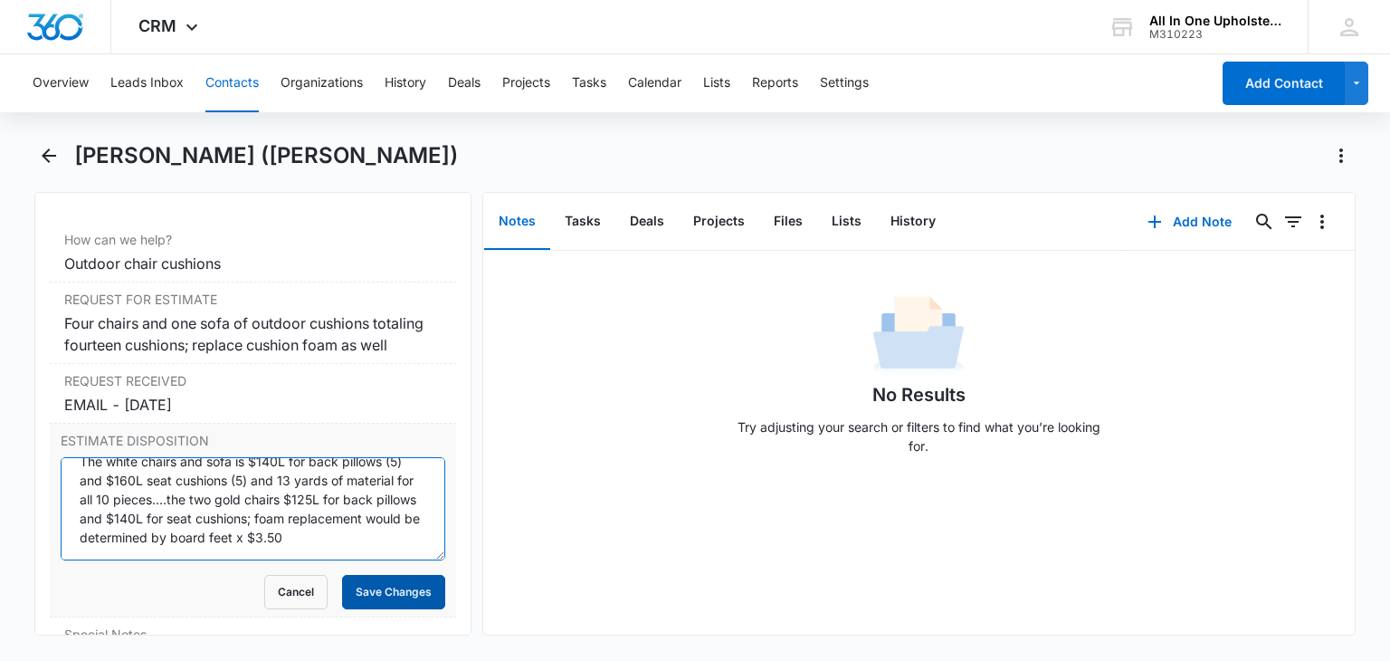
type textarea "The white chairs and sofa is $140L for back pillows (5) and $160L seat cushions…"
click at [380, 606] on button "Save Changes" at bounding box center [393, 592] width 103 height 34
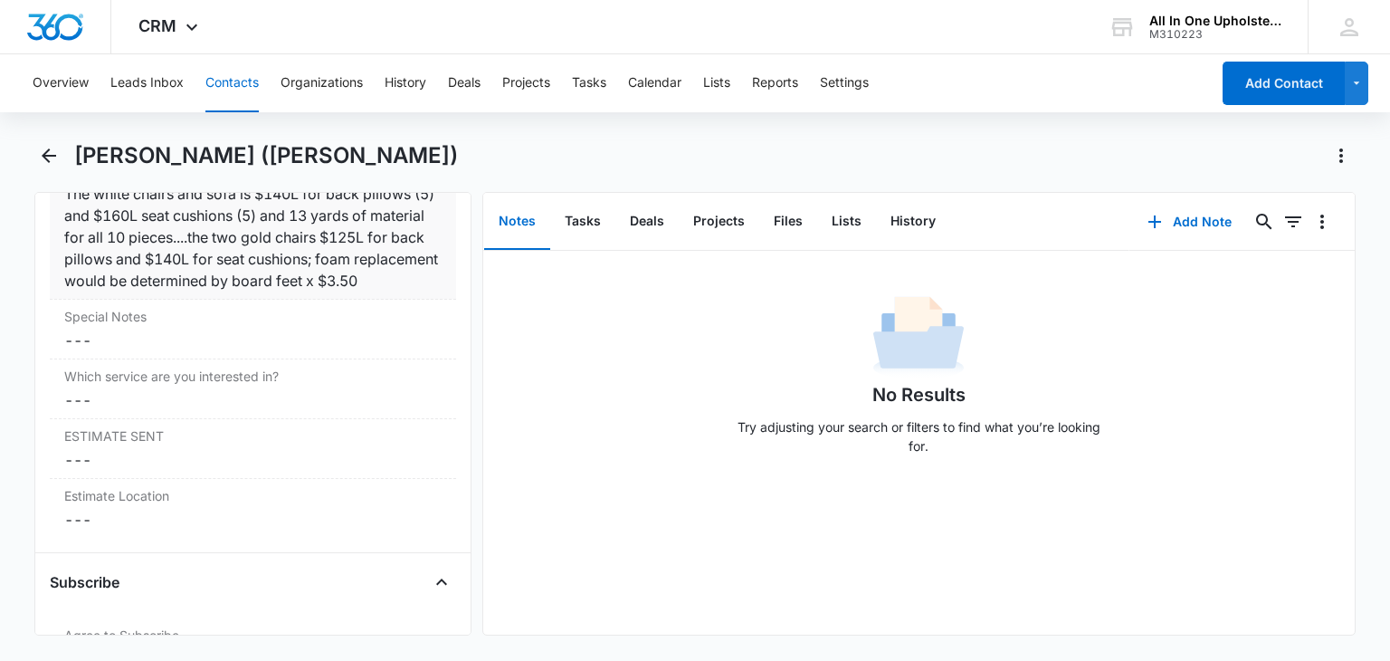
scroll to position [1901, 0]
click at [83, 410] on dd "Cancel Save Changes ---" at bounding box center [252, 399] width 377 height 22
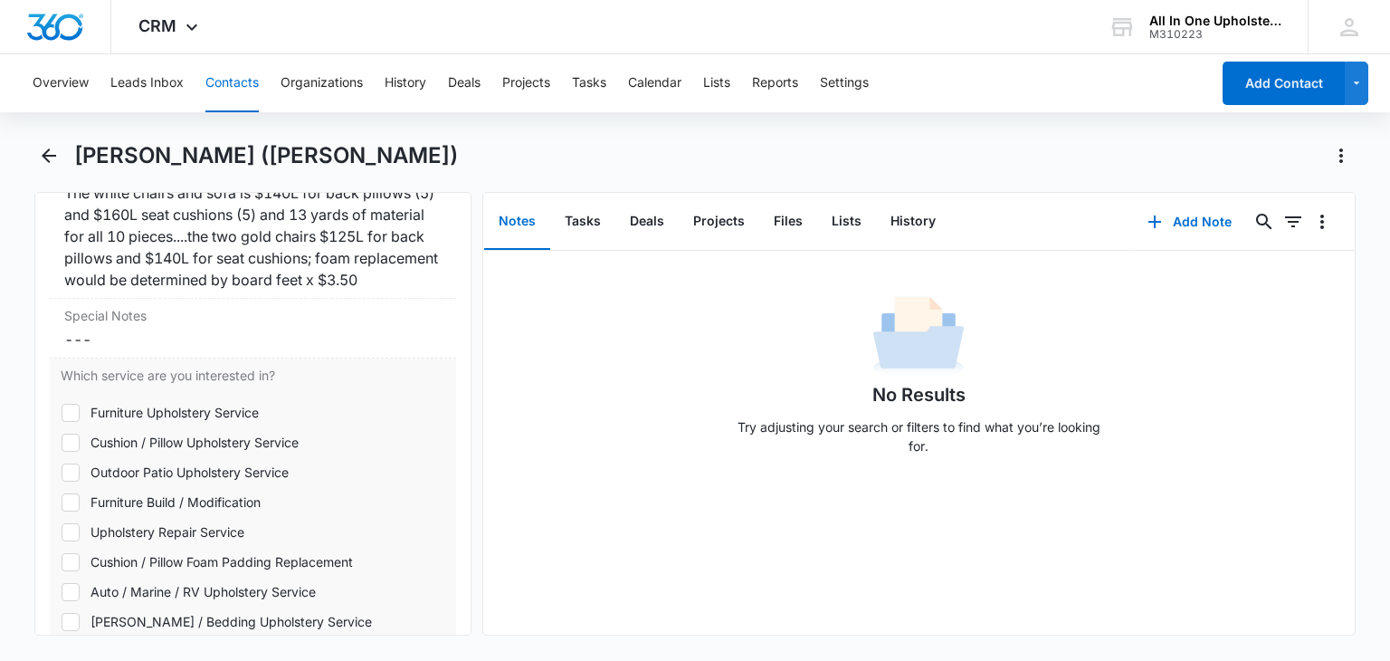
click at [156, 482] on div "Outdoor Patio Upholstery Service" at bounding box center [190, 472] width 198 height 19
click at [62, 472] on input "Outdoor Patio Upholstery Service" at bounding box center [61, 472] width 1 height 1
checkbox input "true"
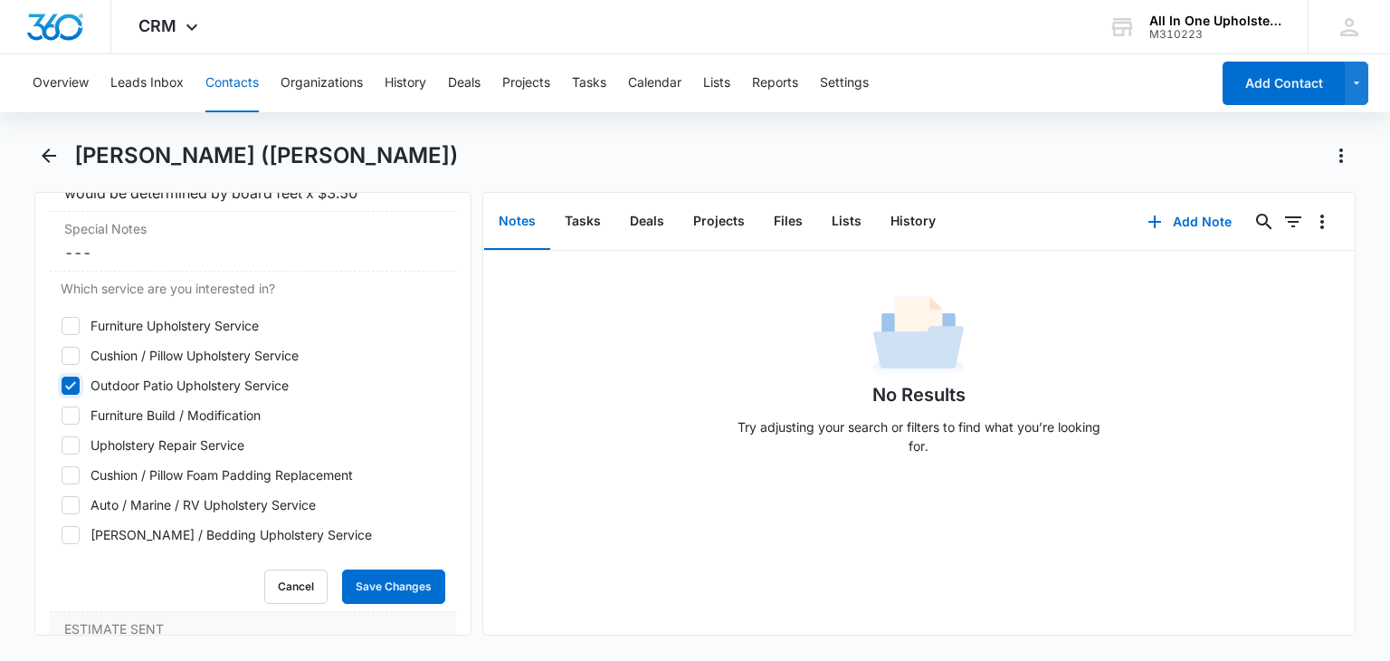
scroll to position [2172, 0]
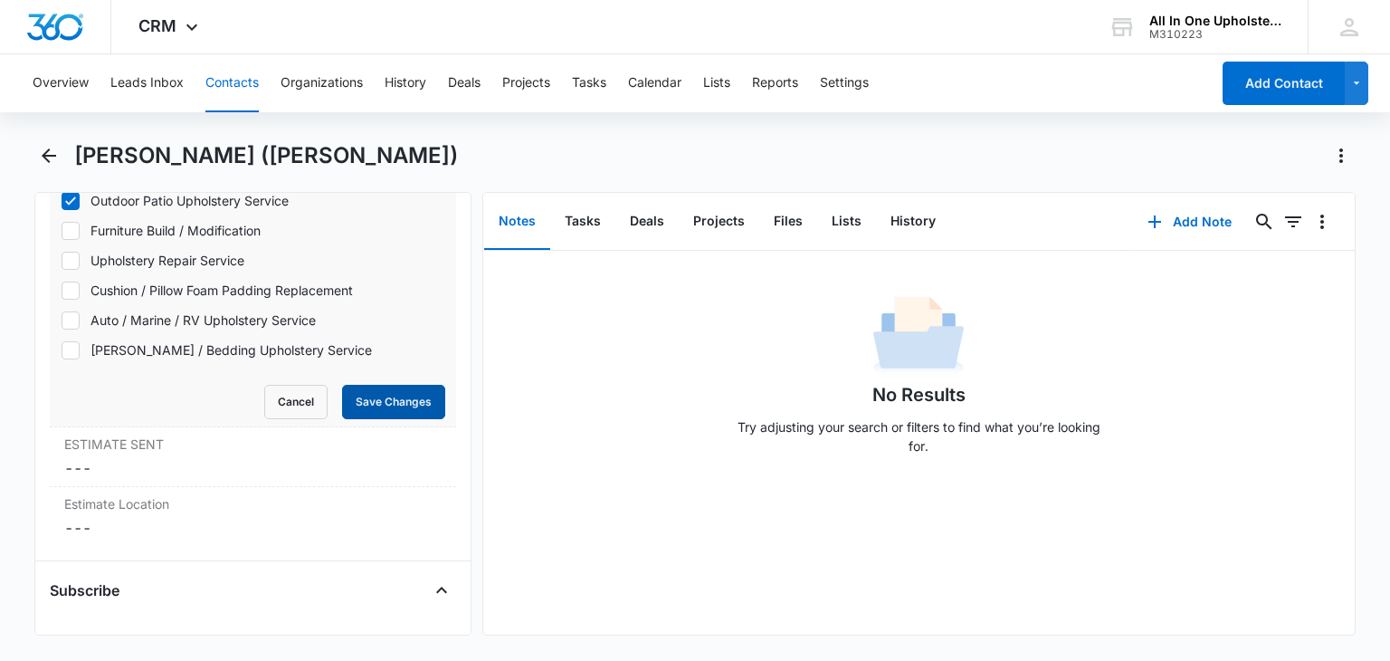
click at [373, 419] on button "Save Changes" at bounding box center [393, 402] width 103 height 34
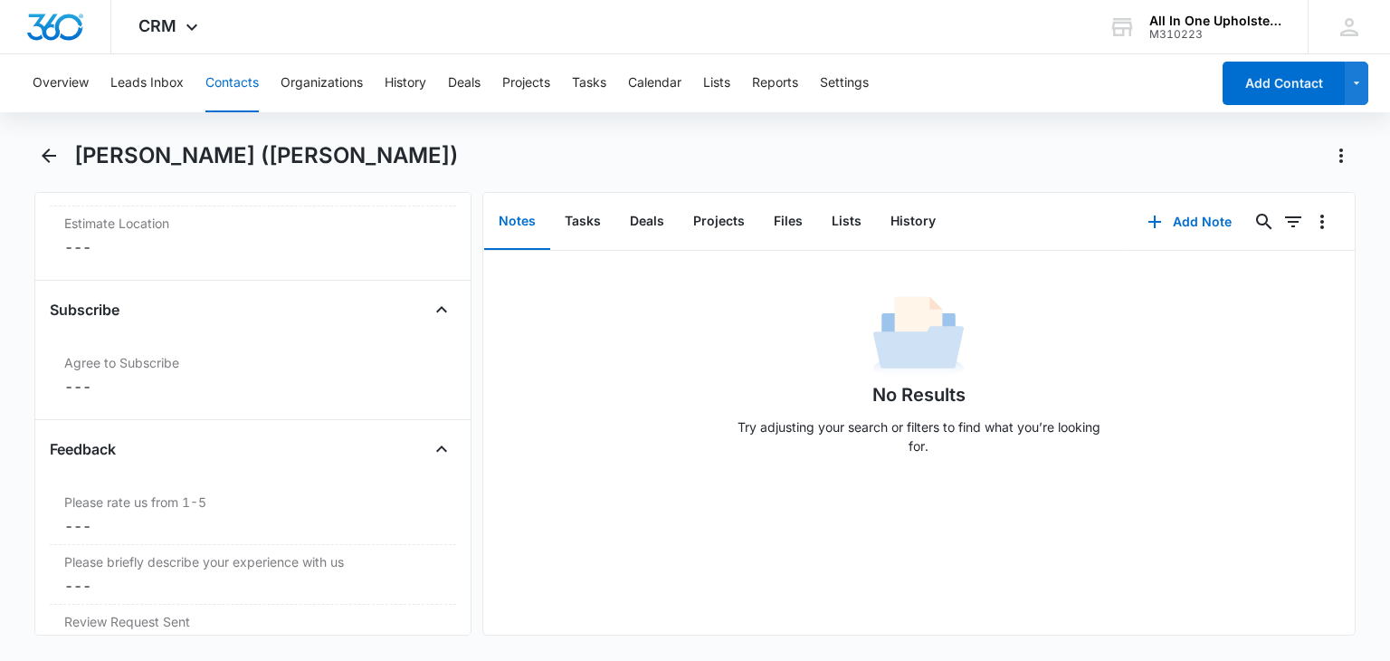
click at [90, 515] on div "Feedback Please rate us from 1-5 Cancel Save Changes --- Please briefly describ…" at bounding box center [253, 556] width 406 height 244
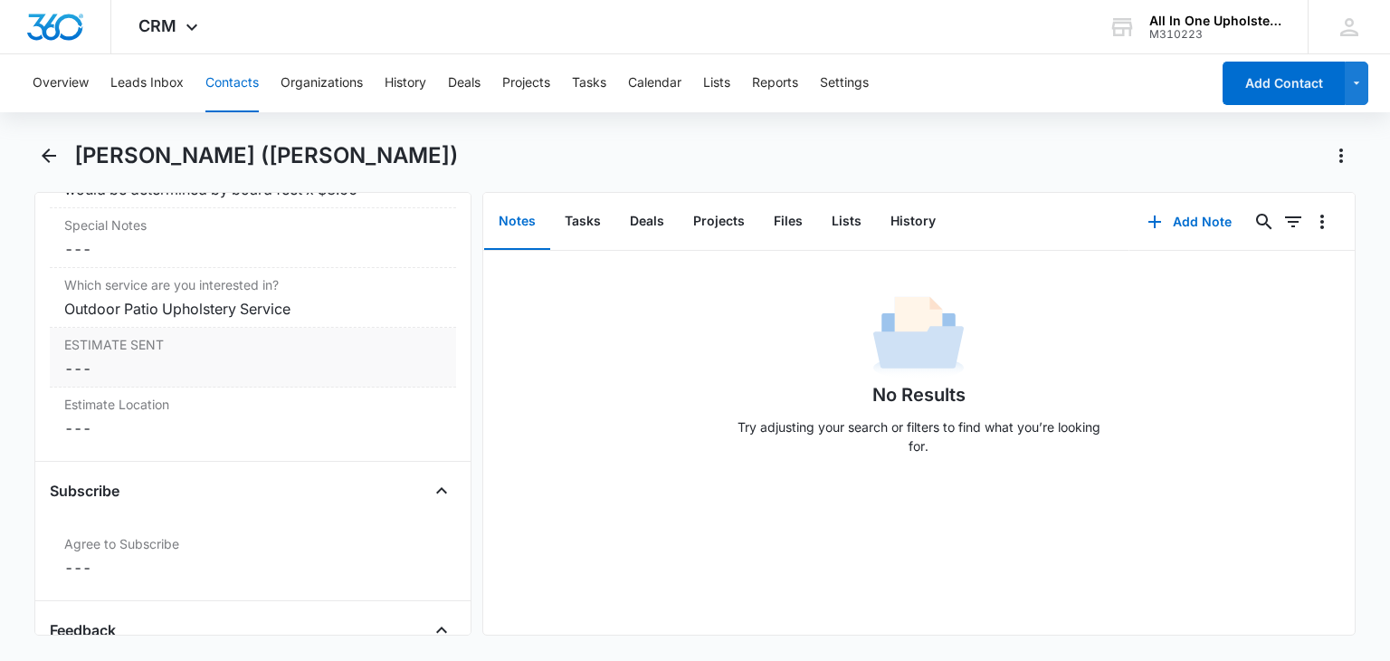
click at [104, 379] on dd "Cancel Save Changes ---" at bounding box center [252, 369] width 377 height 22
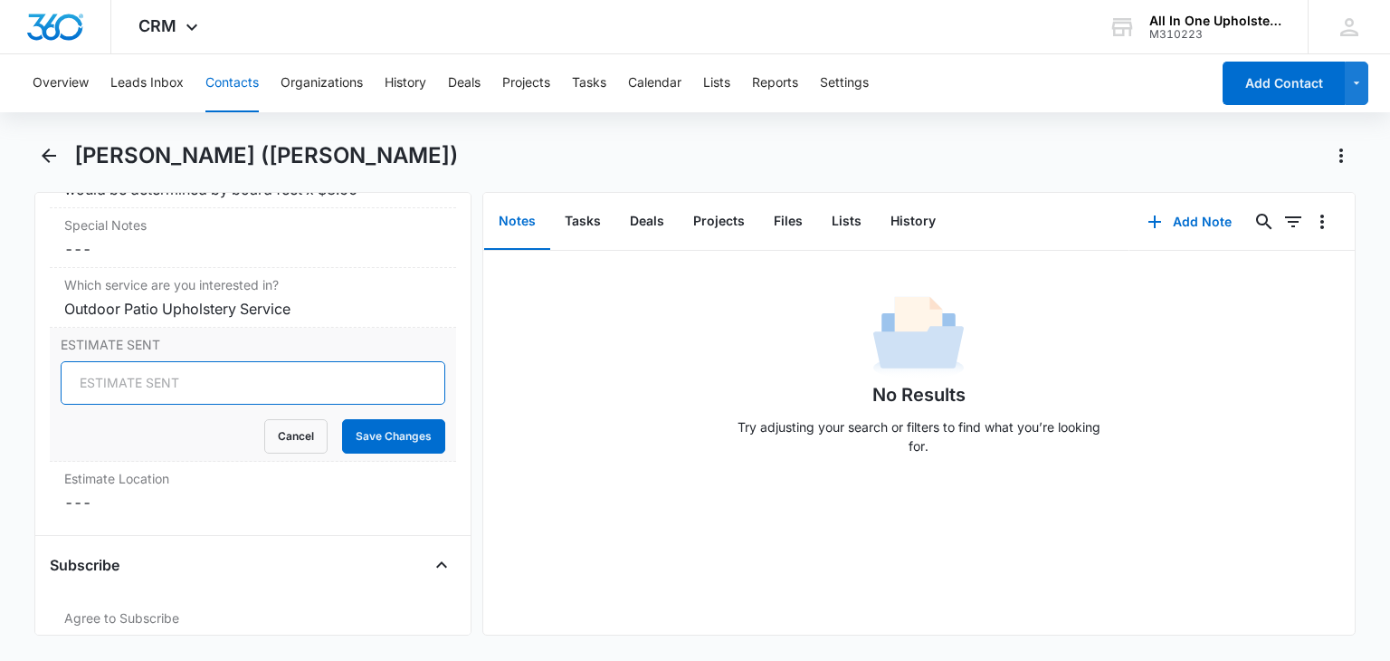
drag, startPoint x: 91, startPoint y: 425, endPoint x: 100, endPoint y: 431, distance: 11.8
click at [100, 405] on input "ESTIMATE SENT" at bounding box center [253, 382] width 384 height 43
type input "EMAIL - [DATE]"
click at [377, 453] on button "Save Changes" at bounding box center [393, 436] width 103 height 34
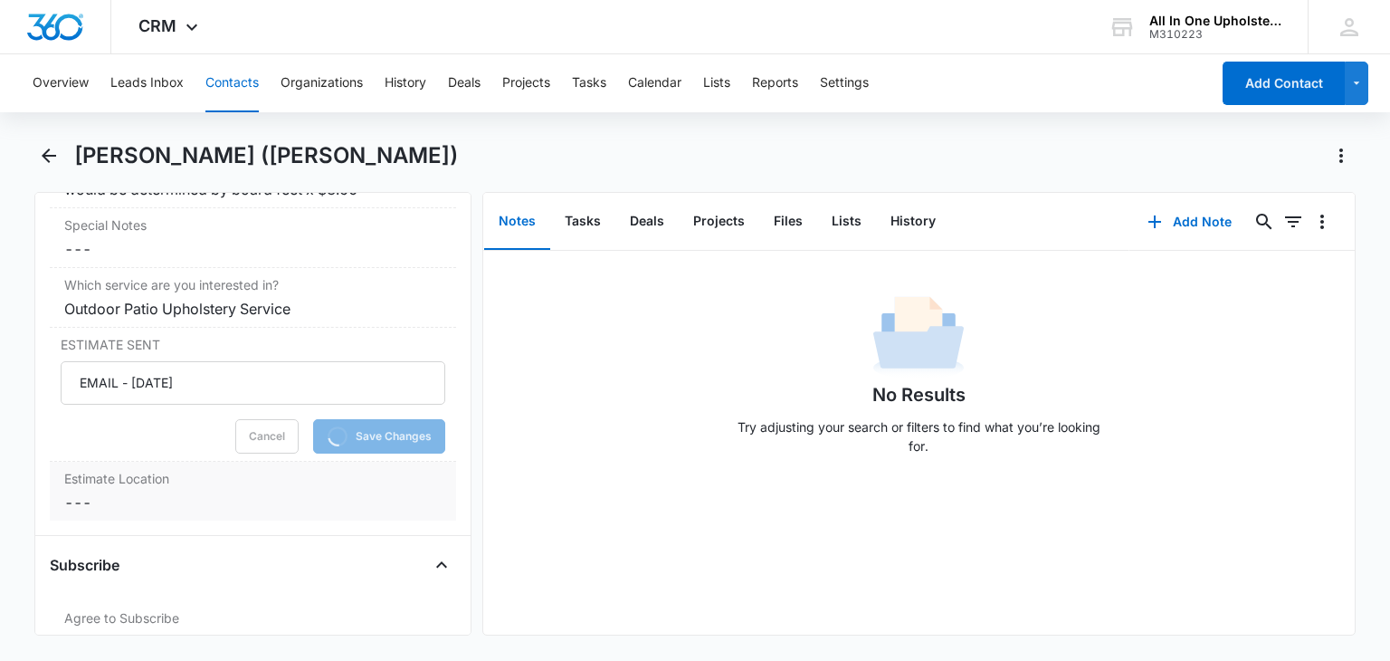
click at [105, 513] on dd "Cancel Save Changes ---" at bounding box center [252, 503] width 377 height 22
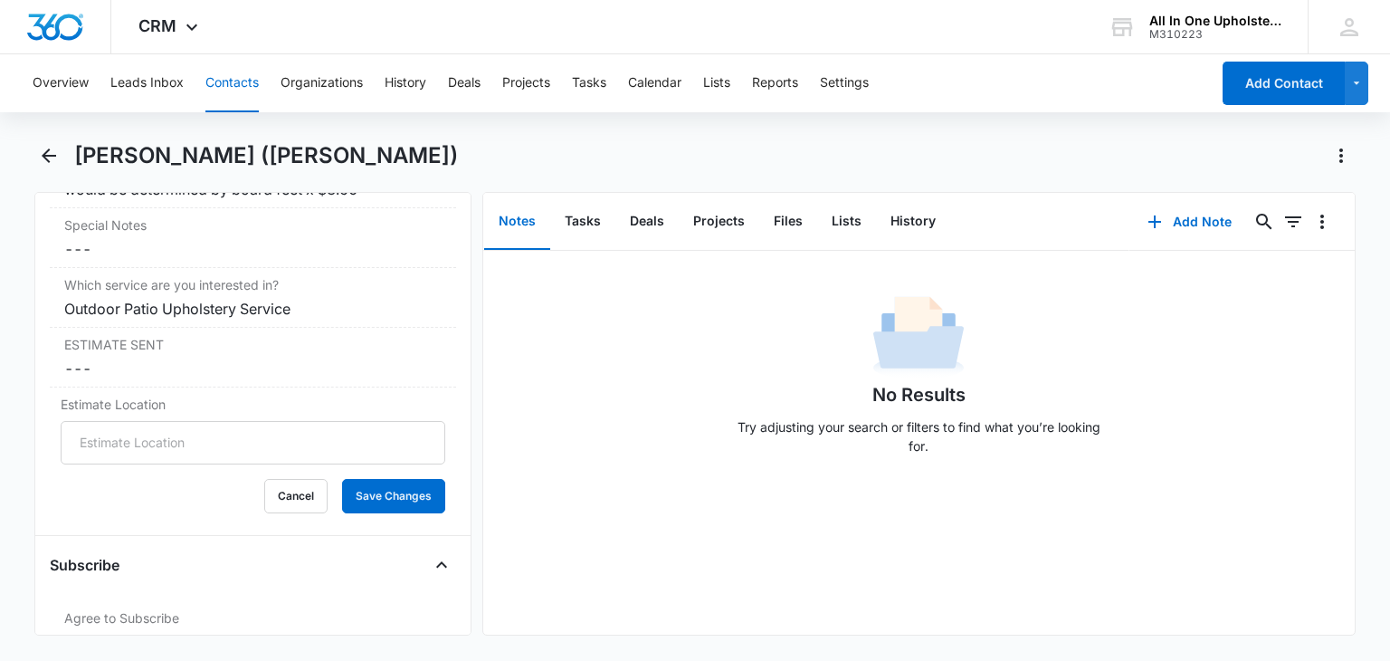
click at [88, 520] on div "Estimate Location Cancel Save Changes" at bounding box center [253, 453] width 406 height 133
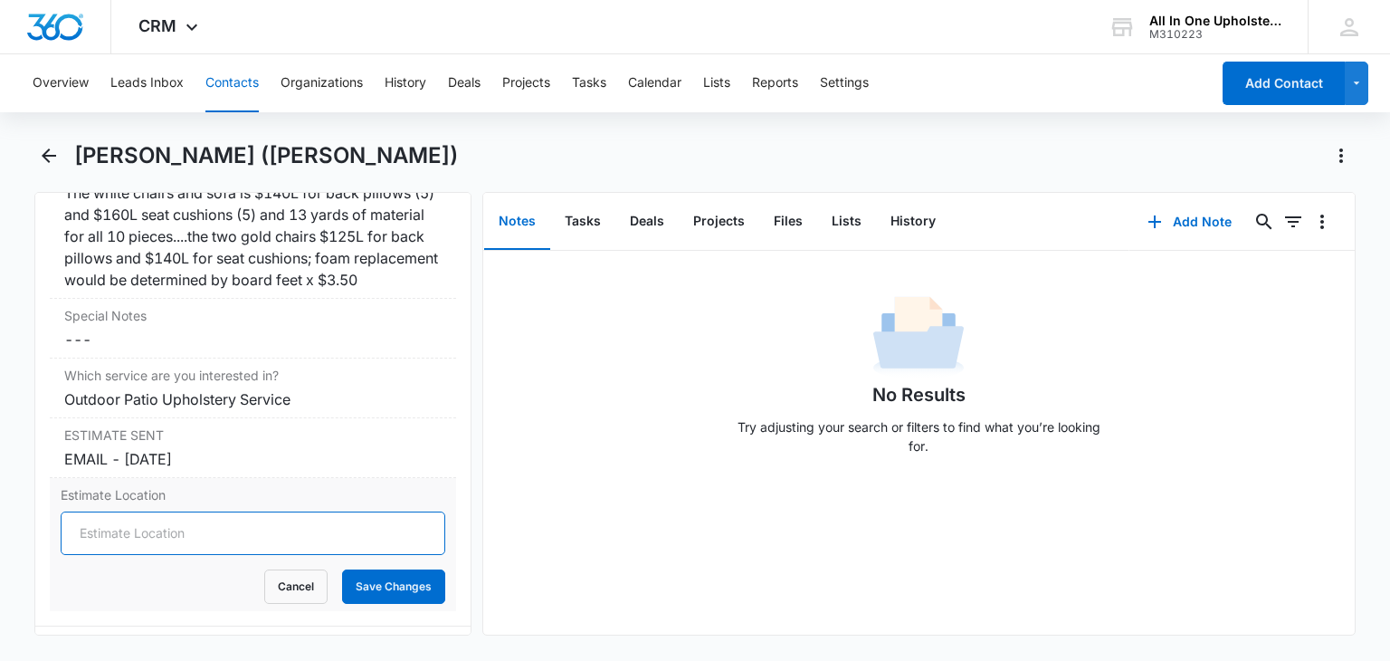
click at [95, 555] on input "Estimate Location" at bounding box center [253, 532] width 384 height 43
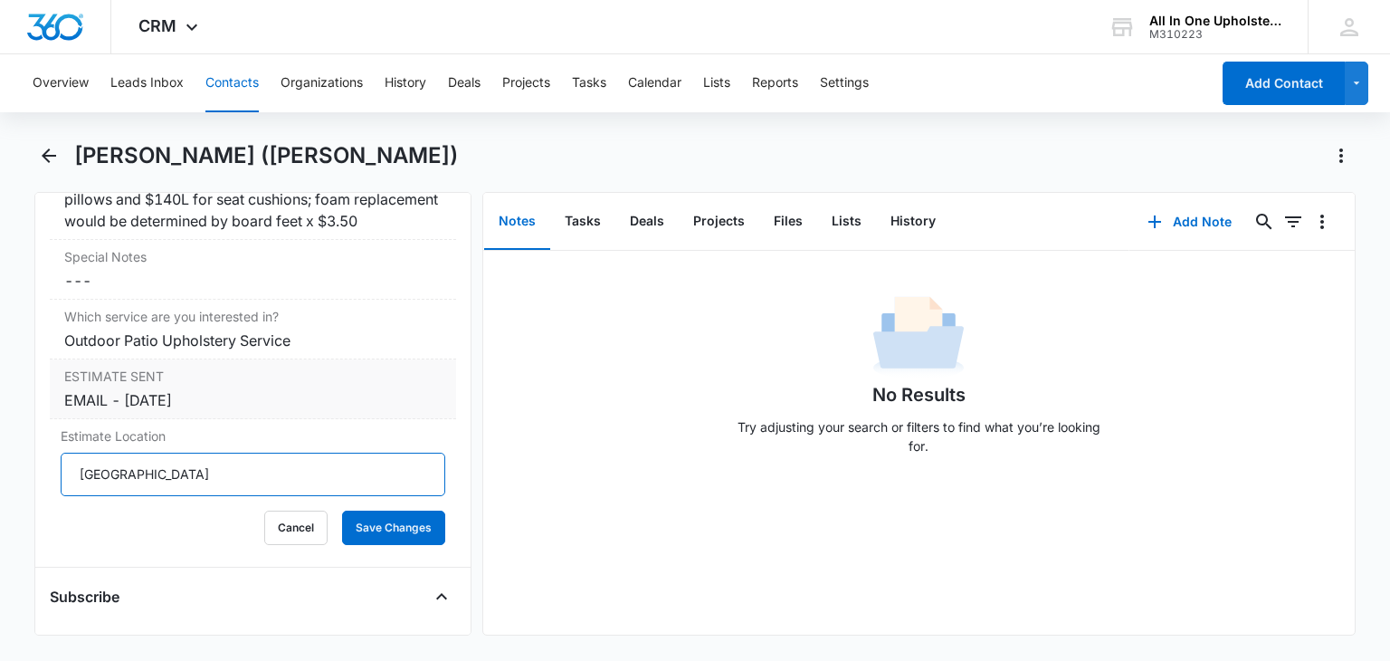
scroll to position [1991, 0]
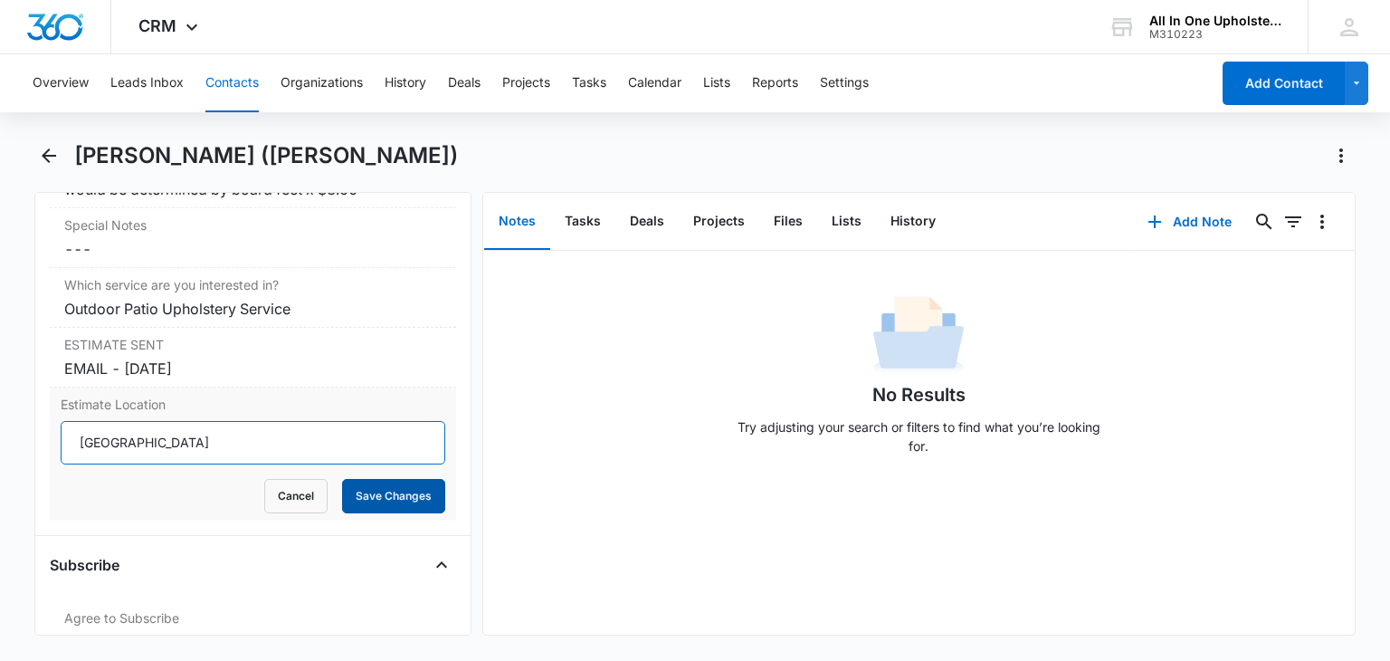
type input "[GEOGRAPHIC_DATA]"
click at [370, 513] on button "Save Changes" at bounding box center [393, 496] width 103 height 34
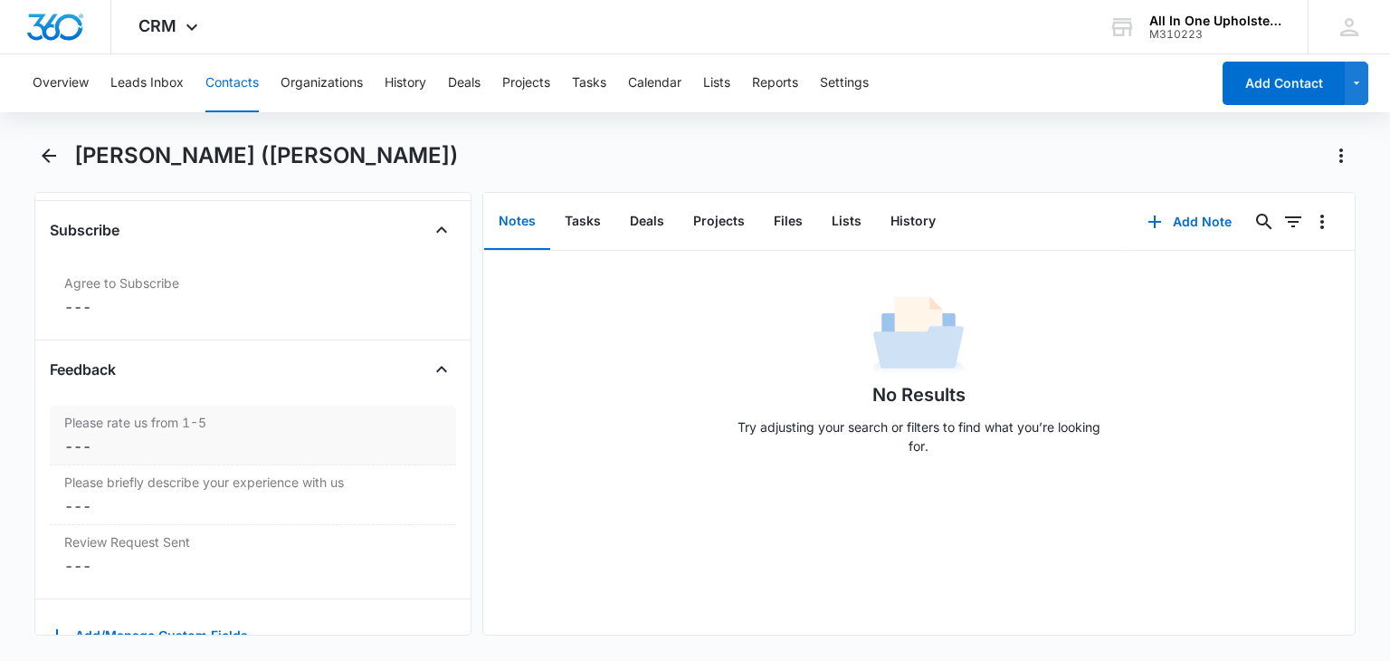
scroll to position [2347, 0]
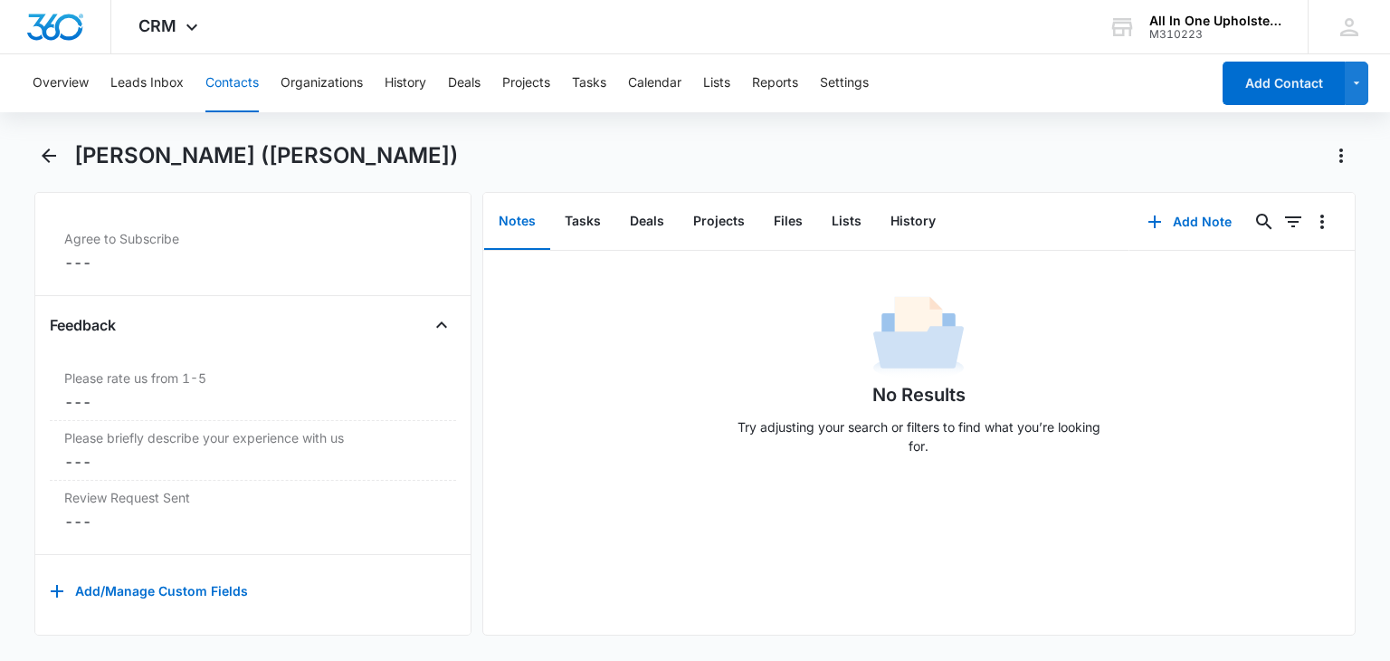
click at [224, 79] on button "Contacts" at bounding box center [231, 83] width 53 height 58
